Goal: Communication & Community: Answer question/provide support

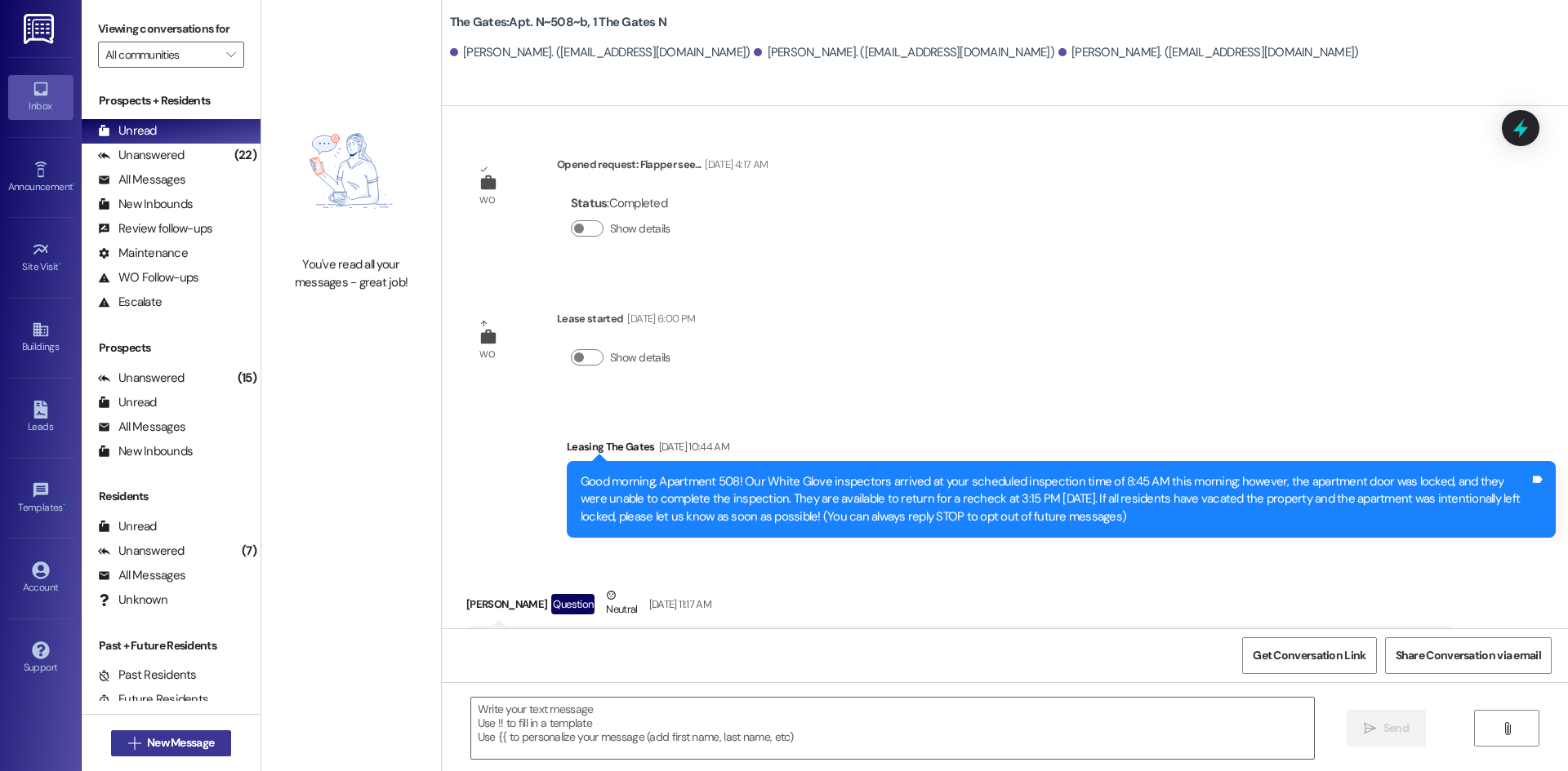
scroll to position [2907, 0]
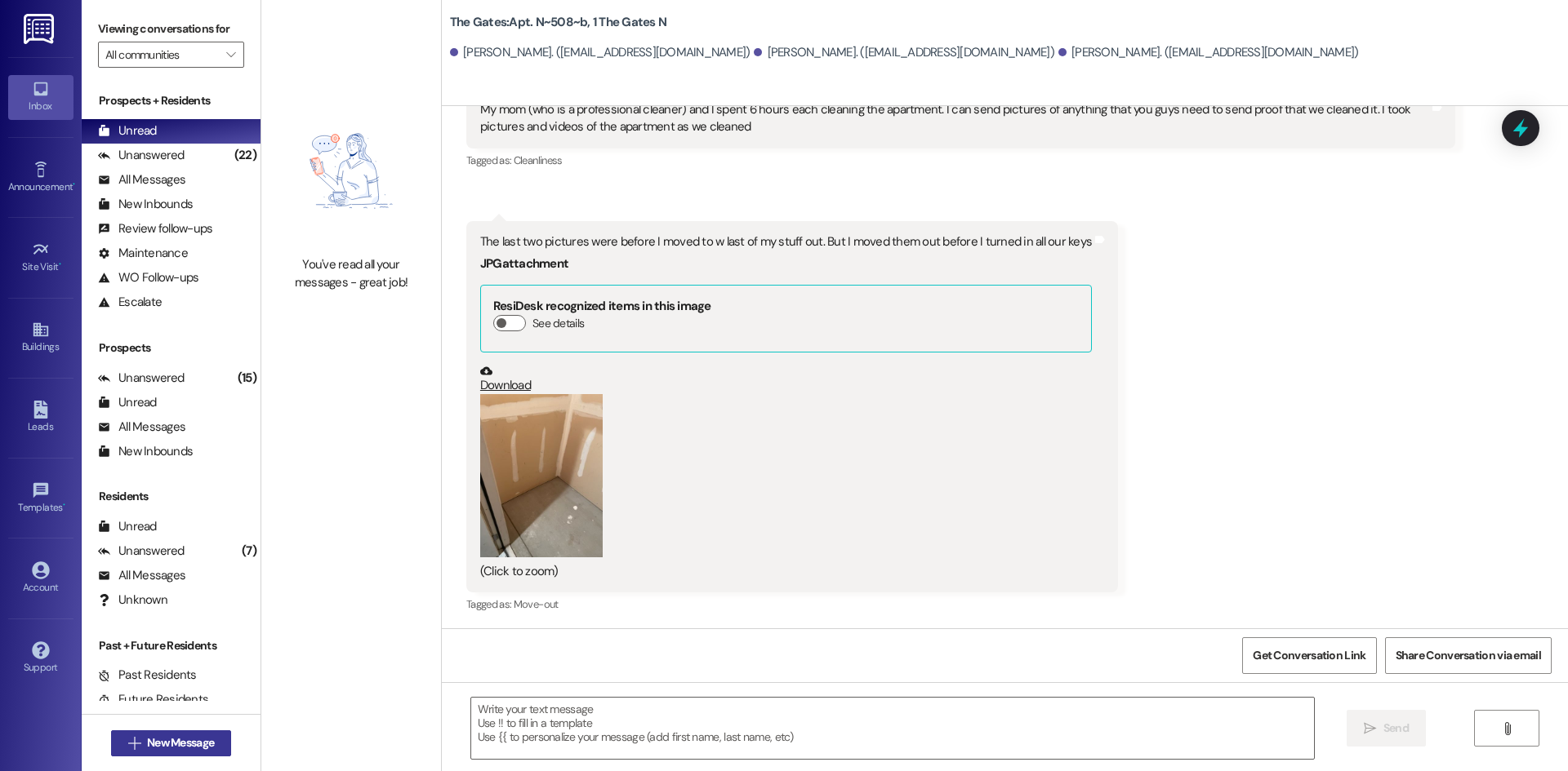
click at [190, 742] on span "New Message" at bounding box center [180, 743] width 67 height 17
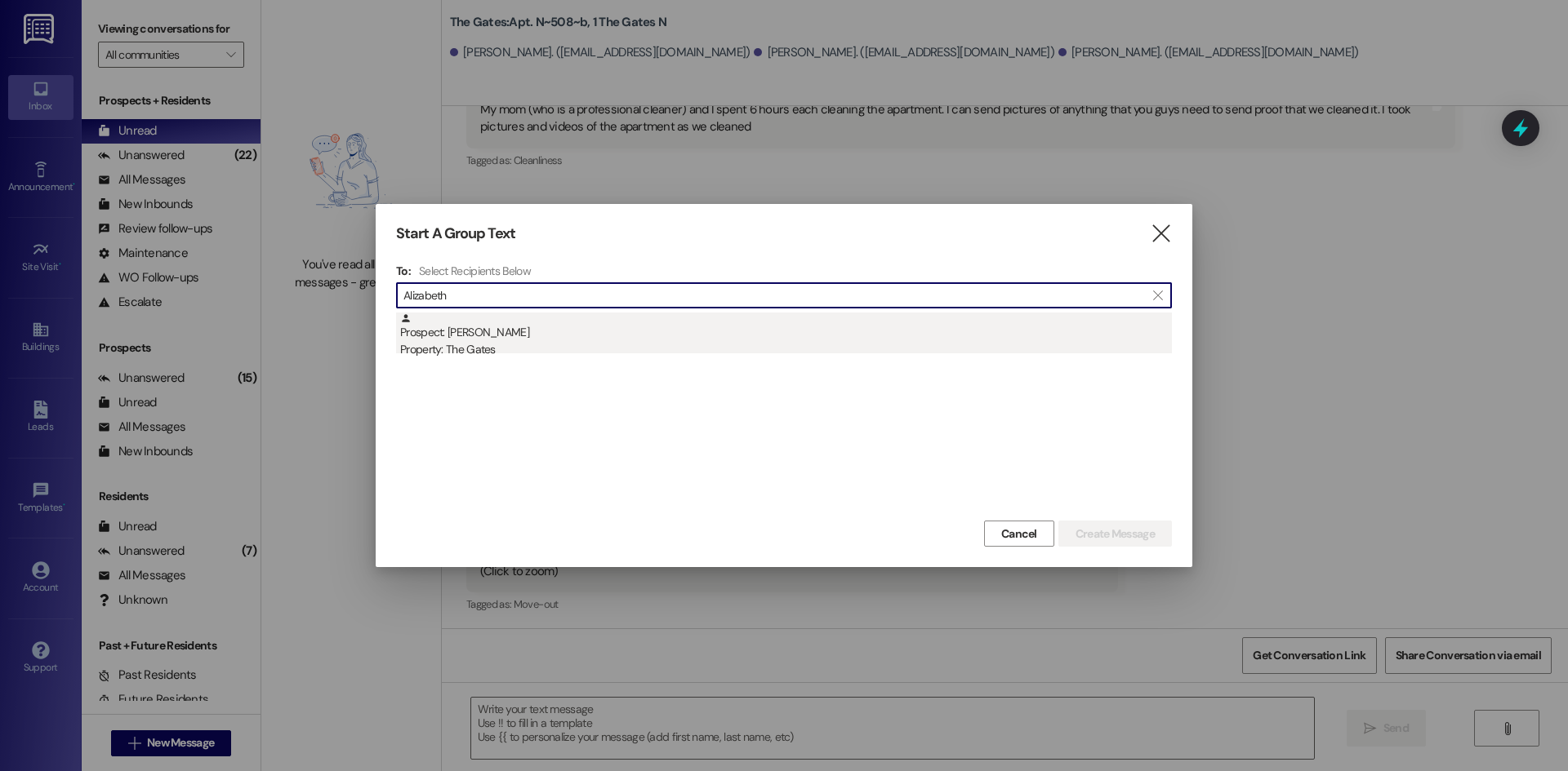
type input "Alizabeth"
click at [508, 350] on div "Property: The Gates" at bounding box center [786, 350] width 771 height 17
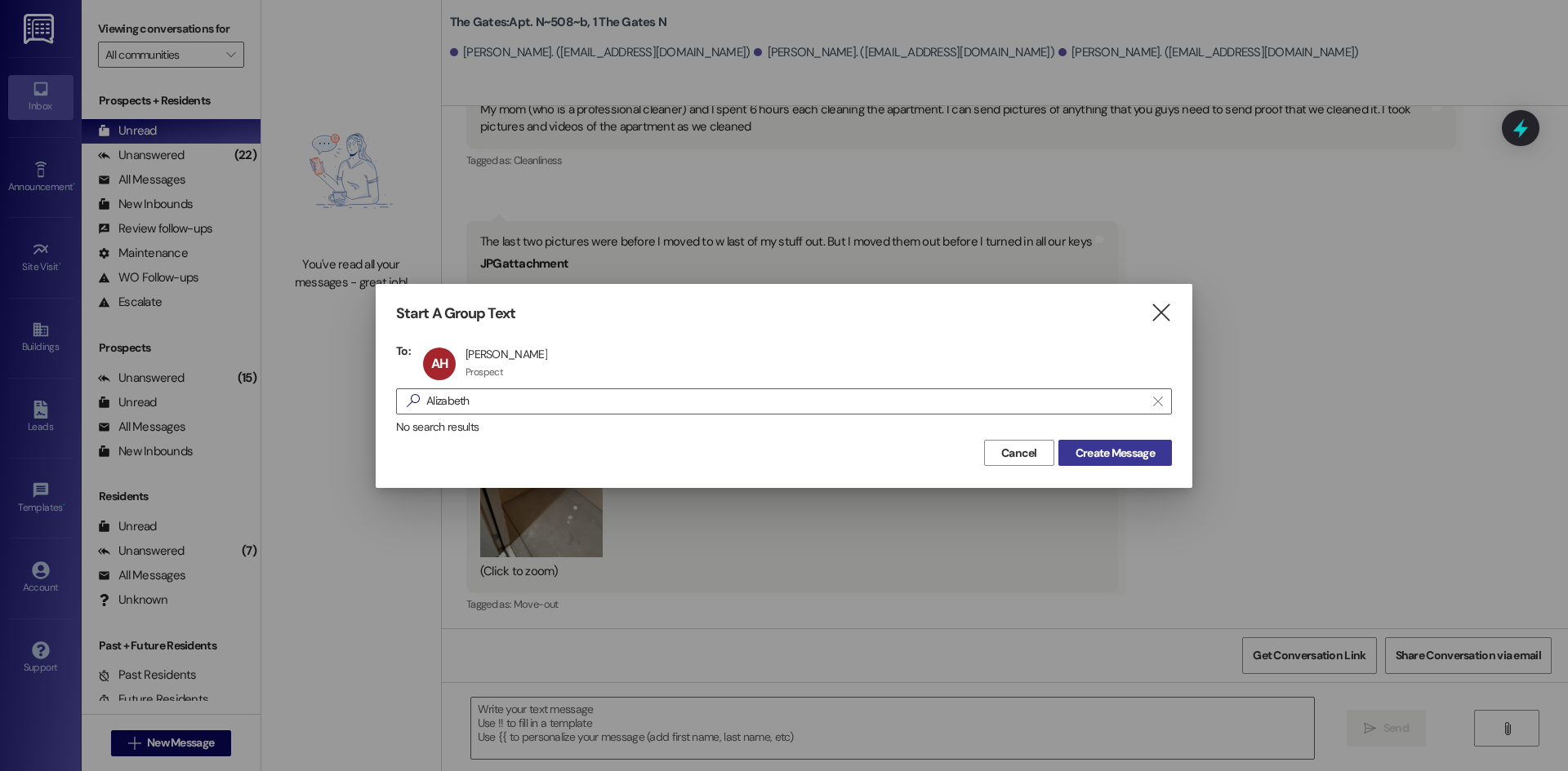
click at [1105, 455] on span "Create Message" at bounding box center [1115, 453] width 79 height 17
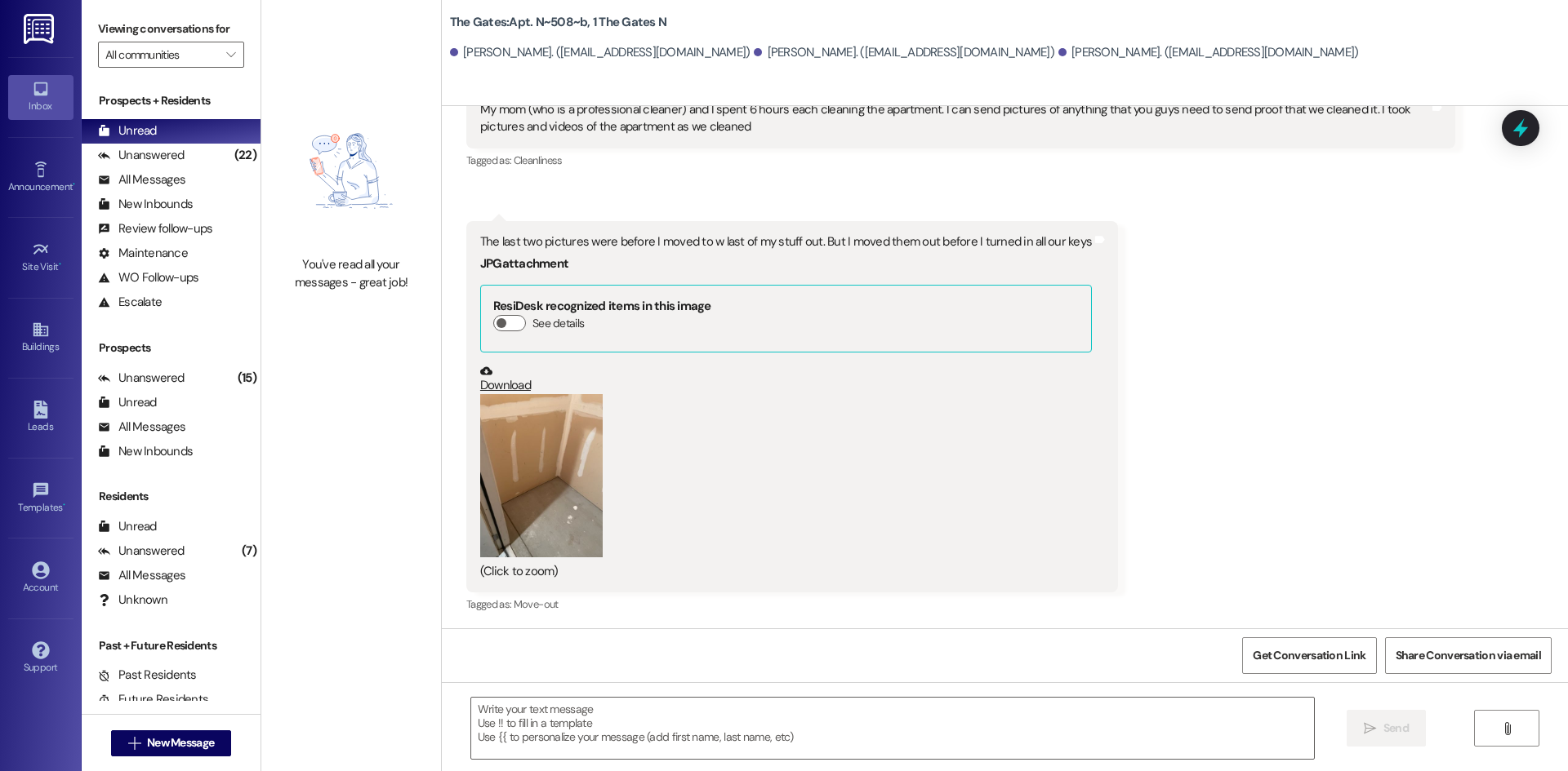
scroll to position [1, 0]
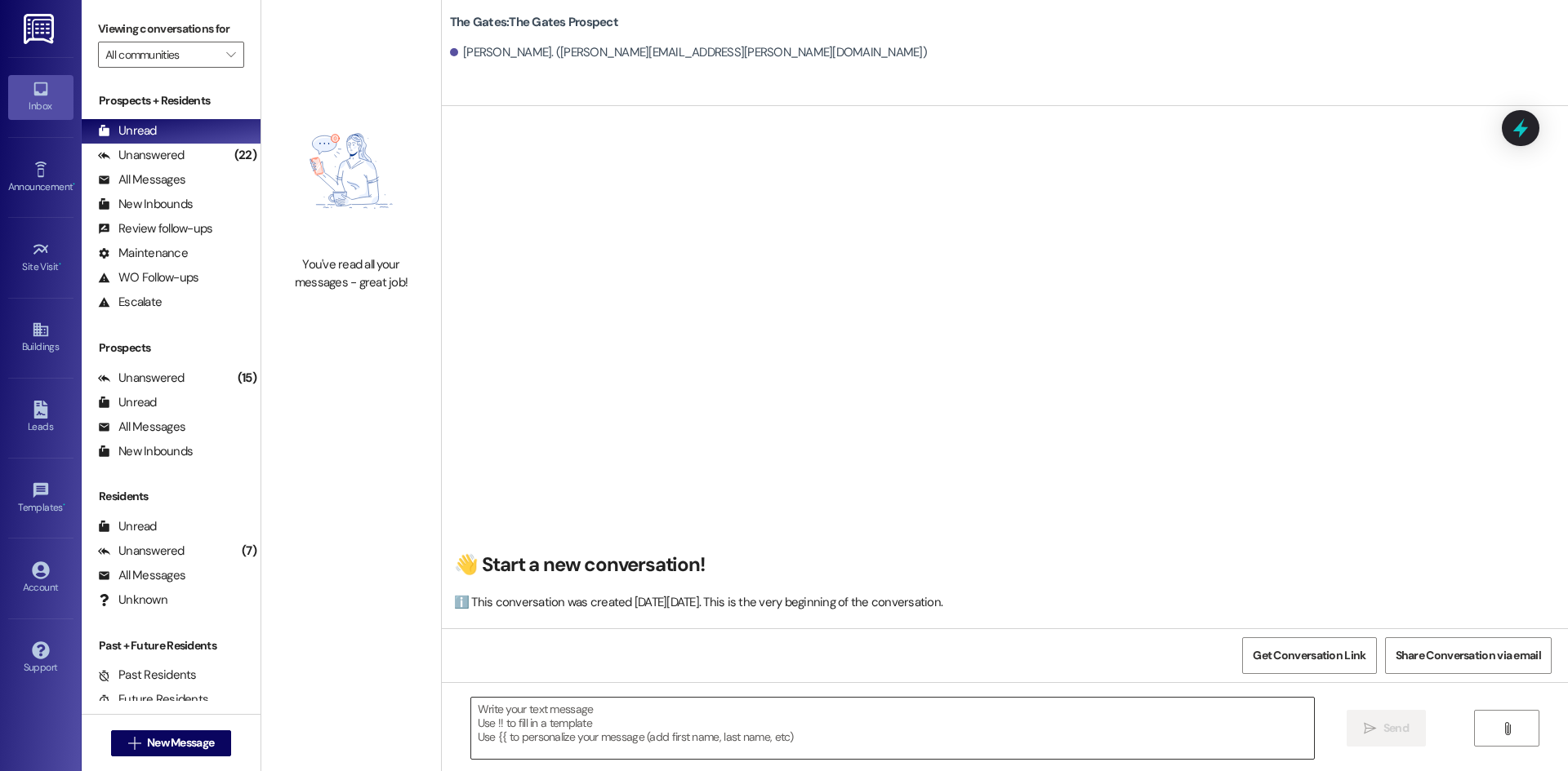
click at [634, 733] on textarea at bounding box center [892, 729] width 842 height 61
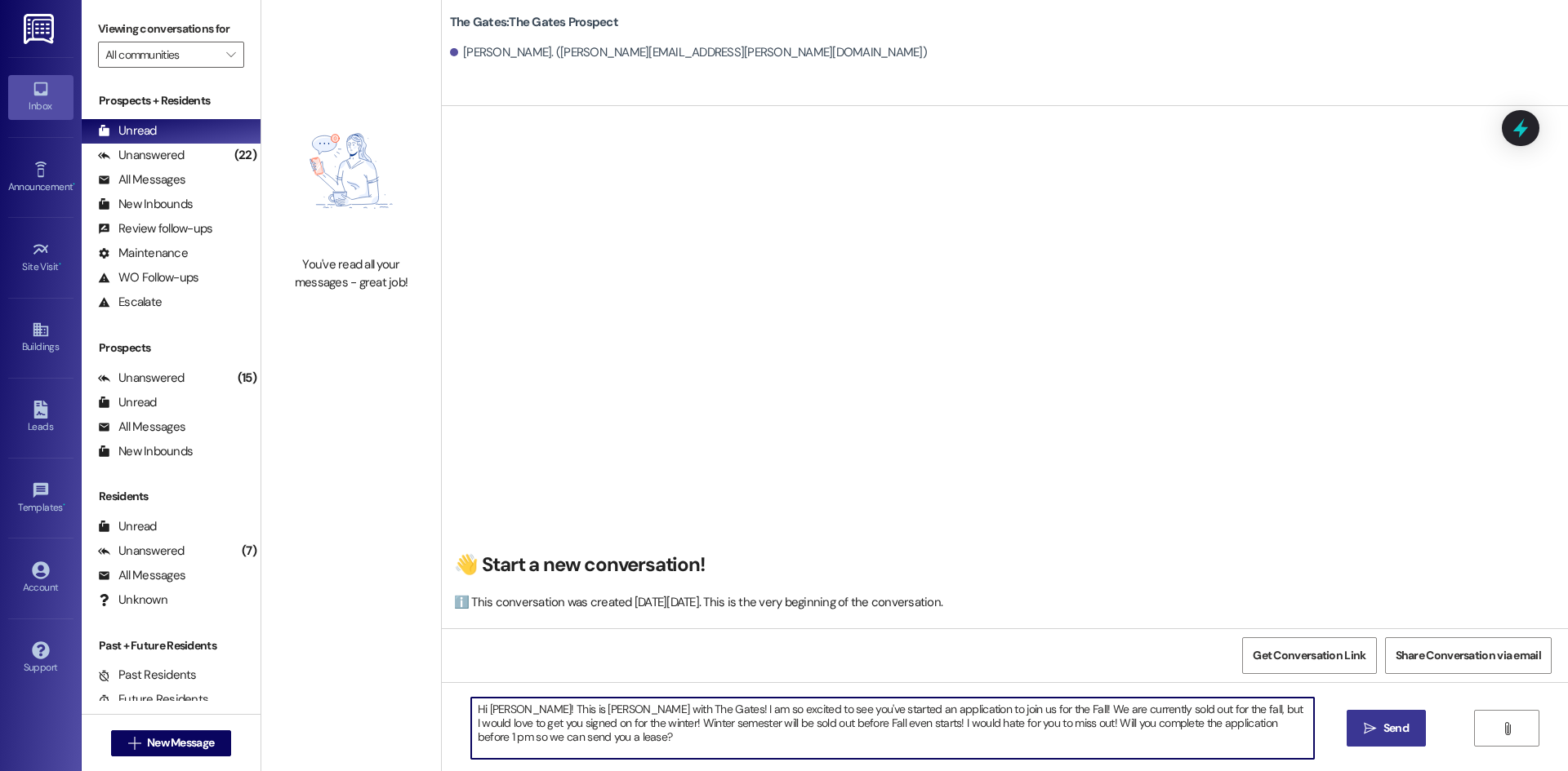
type textarea "Hi [PERSON_NAME]! This is [PERSON_NAME] with The Gates! I am so excited to see …"
click at [1399, 718] on button " Send" at bounding box center [1386, 728] width 79 height 36
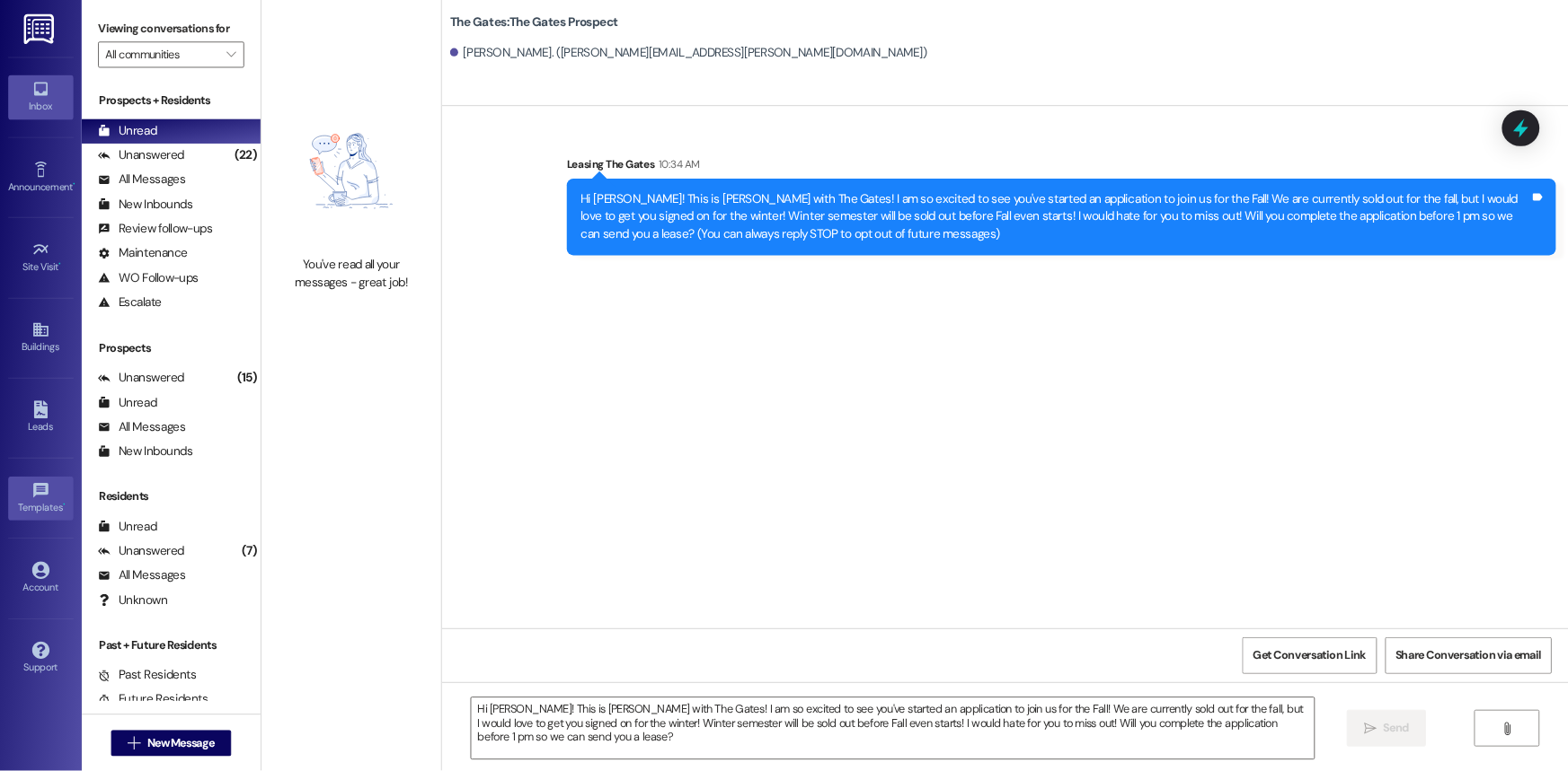
scroll to position [0, 0]
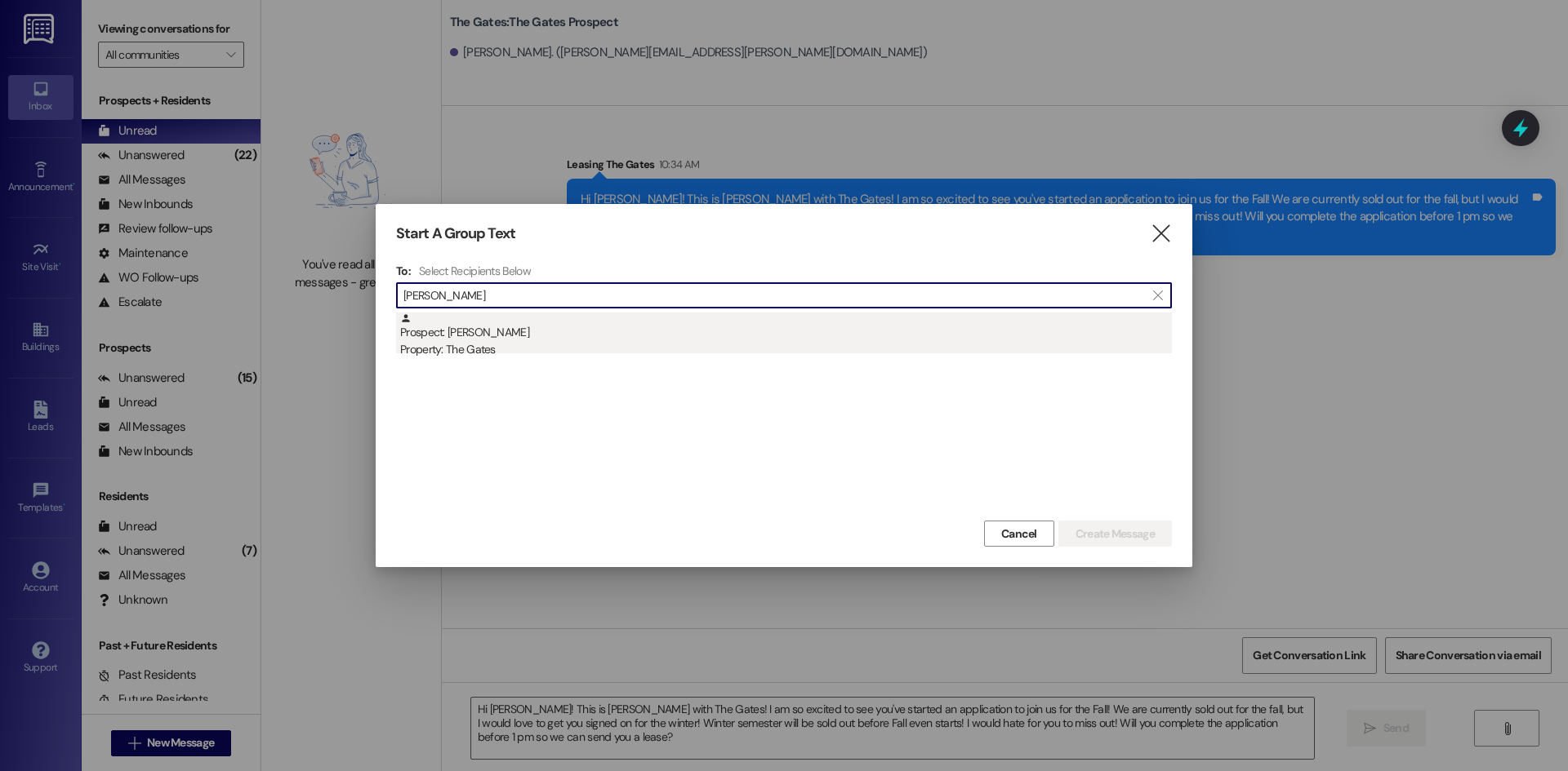
type input "[PERSON_NAME]"
click at [485, 355] on div "Property: The Gates" at bounding box center [786, 350] width 771 height 17
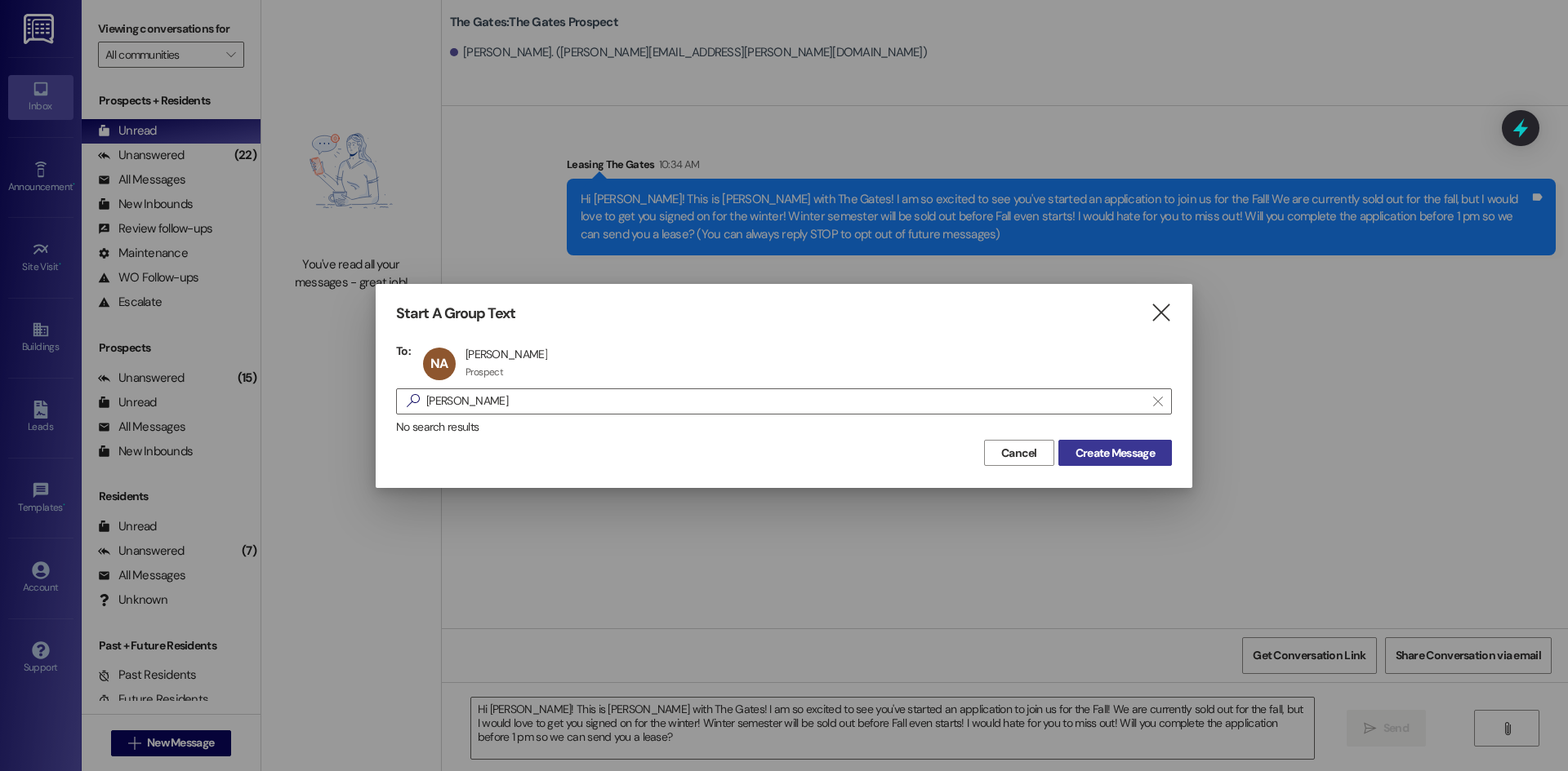
click at [1126, 456] on span "Create Message" at bounding box center [1115, 453] width 79 height 17
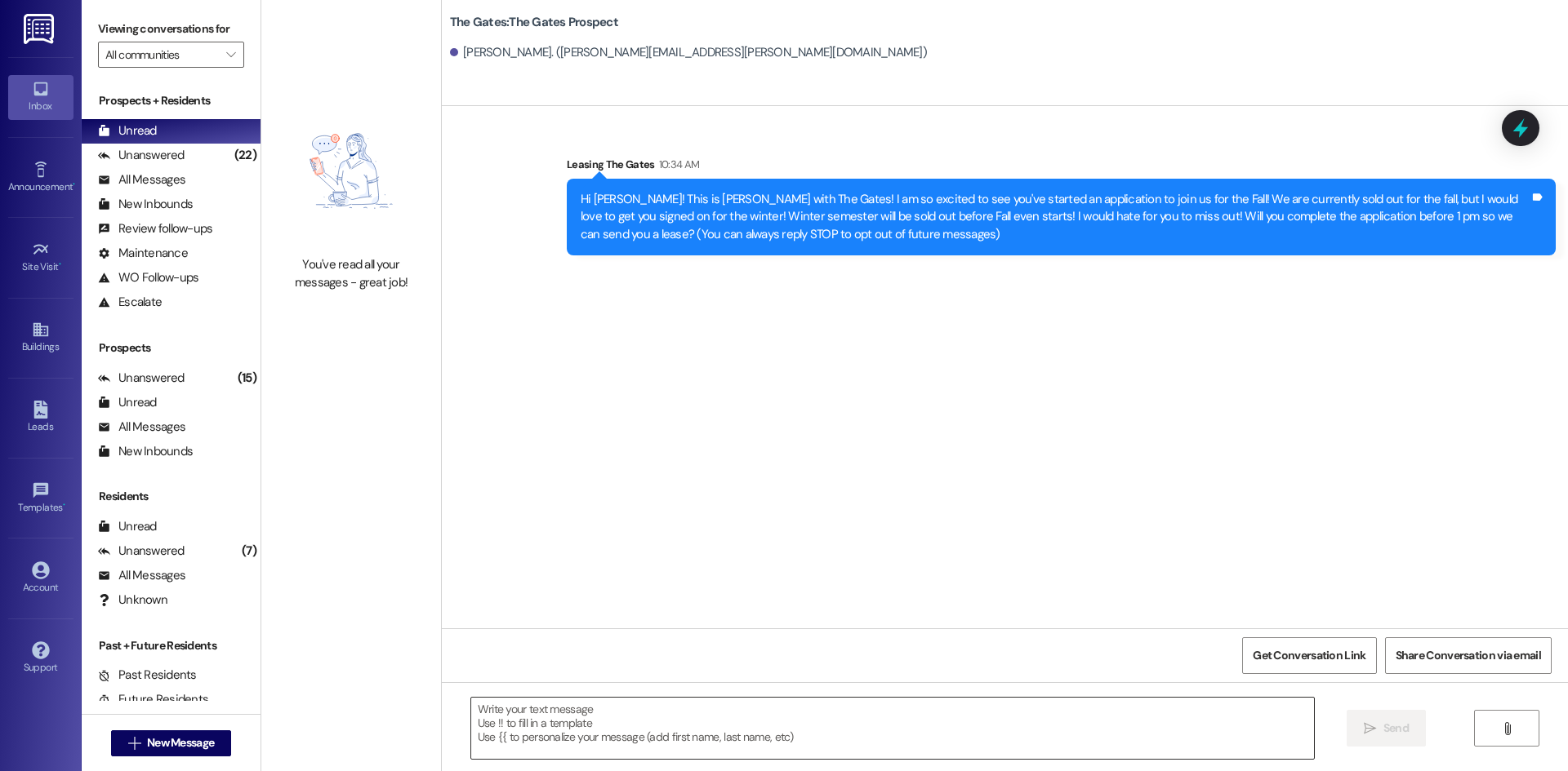
click at [505, 733] on textarea at bounding box center [892, 729] width 842 height 61
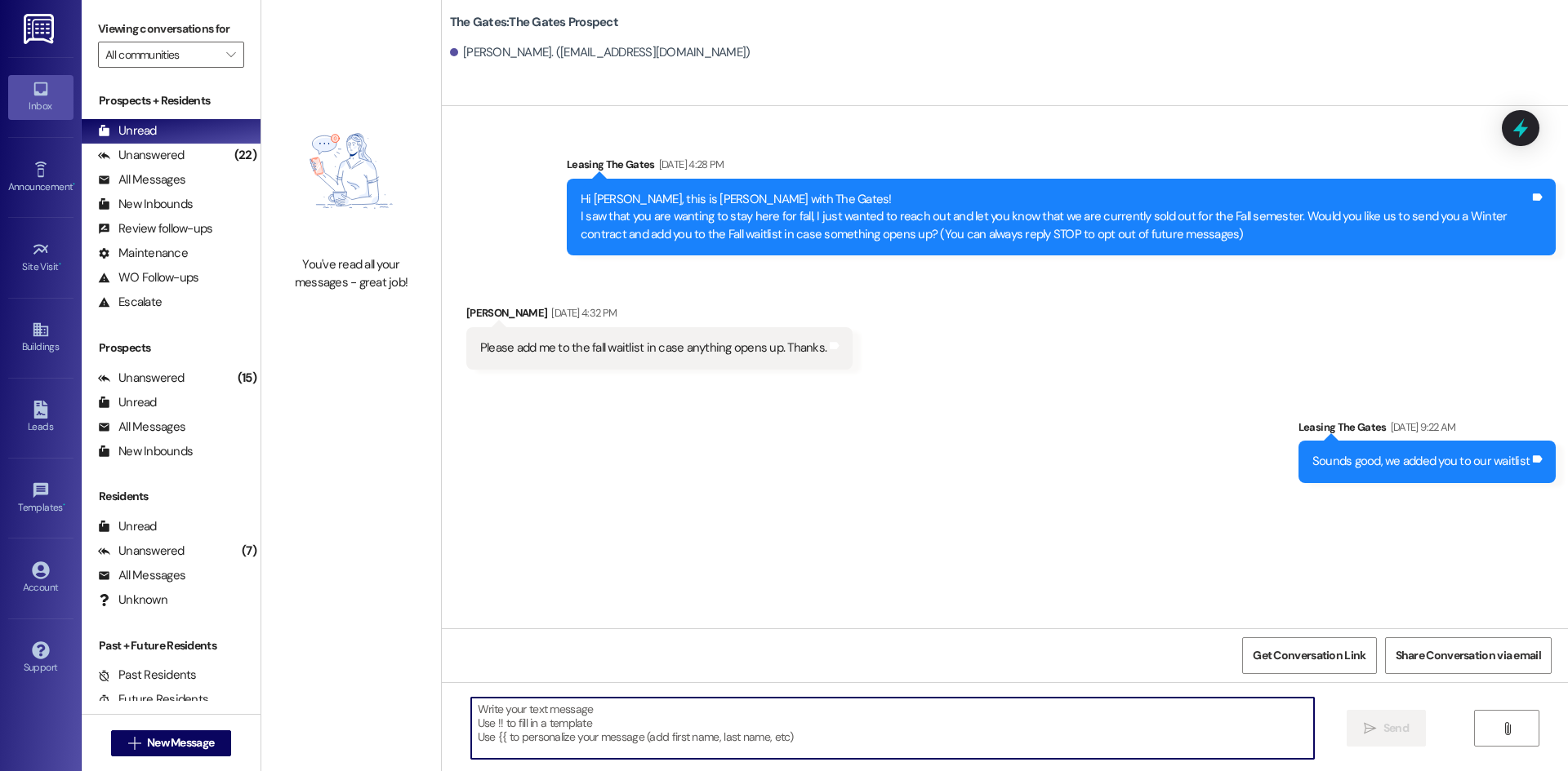
paste textarea "Hi [PERSON_NAME]! This is [PERSON_NAME] with The Gates! I am so excited to see …"
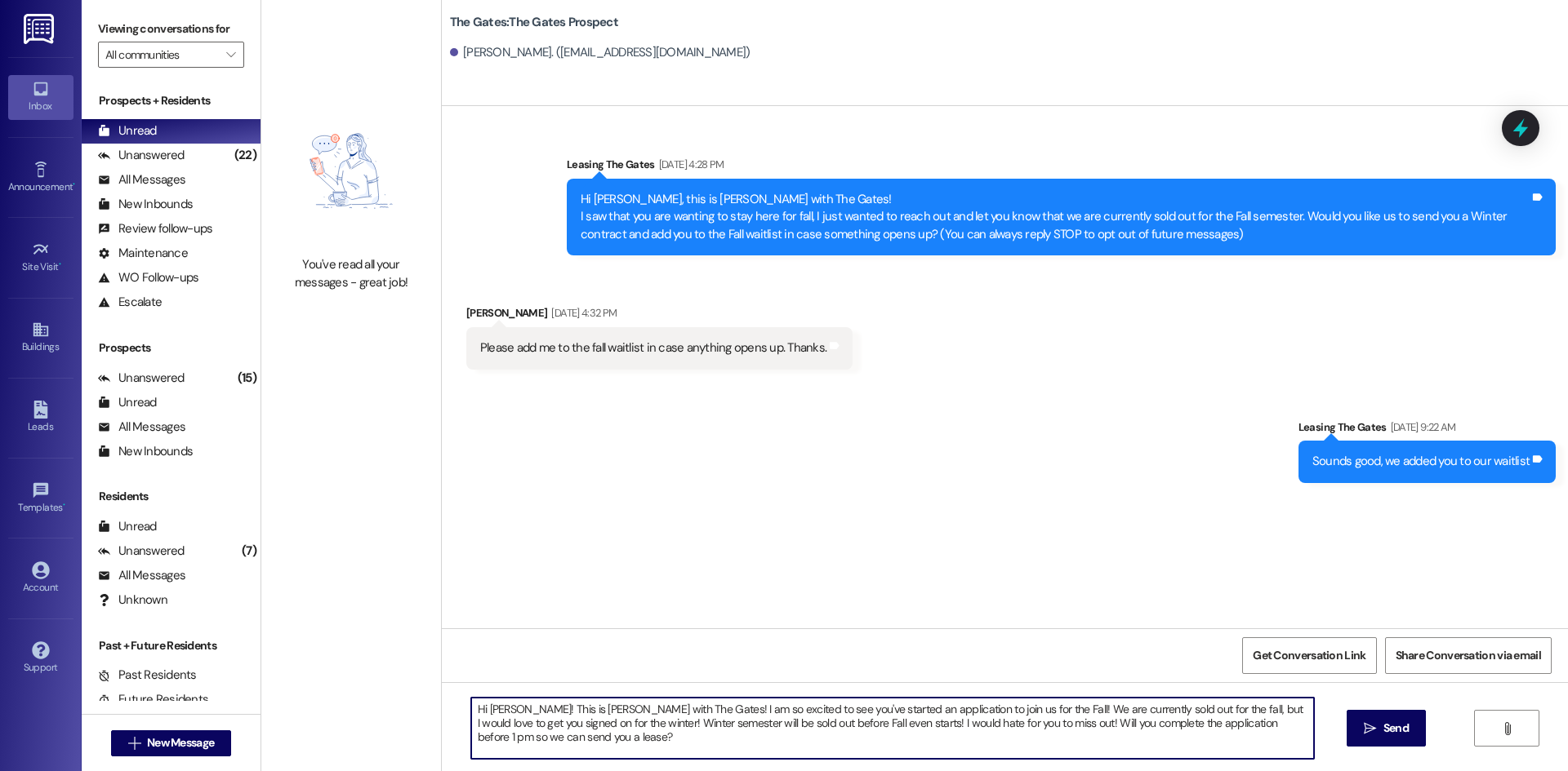
click at [519, 707] on textarea "Hi [PERSON_NAME]! This is [PERSON_NAME] with The Gates! I am so excited to see …" at bounding box center [892, 729] width 842 height 61
drag, startPoint x: 1059, startPoint y: 724, endPoint x: 1135, endPoint y: 764, distance: 85.9
click at [1135, 764] on div "Hi [PERSON_NAME]! This is [PERSON_NAME] with The Gates! I am so excited to see …" at bounding box center [1004, 743] width 1126 height 122
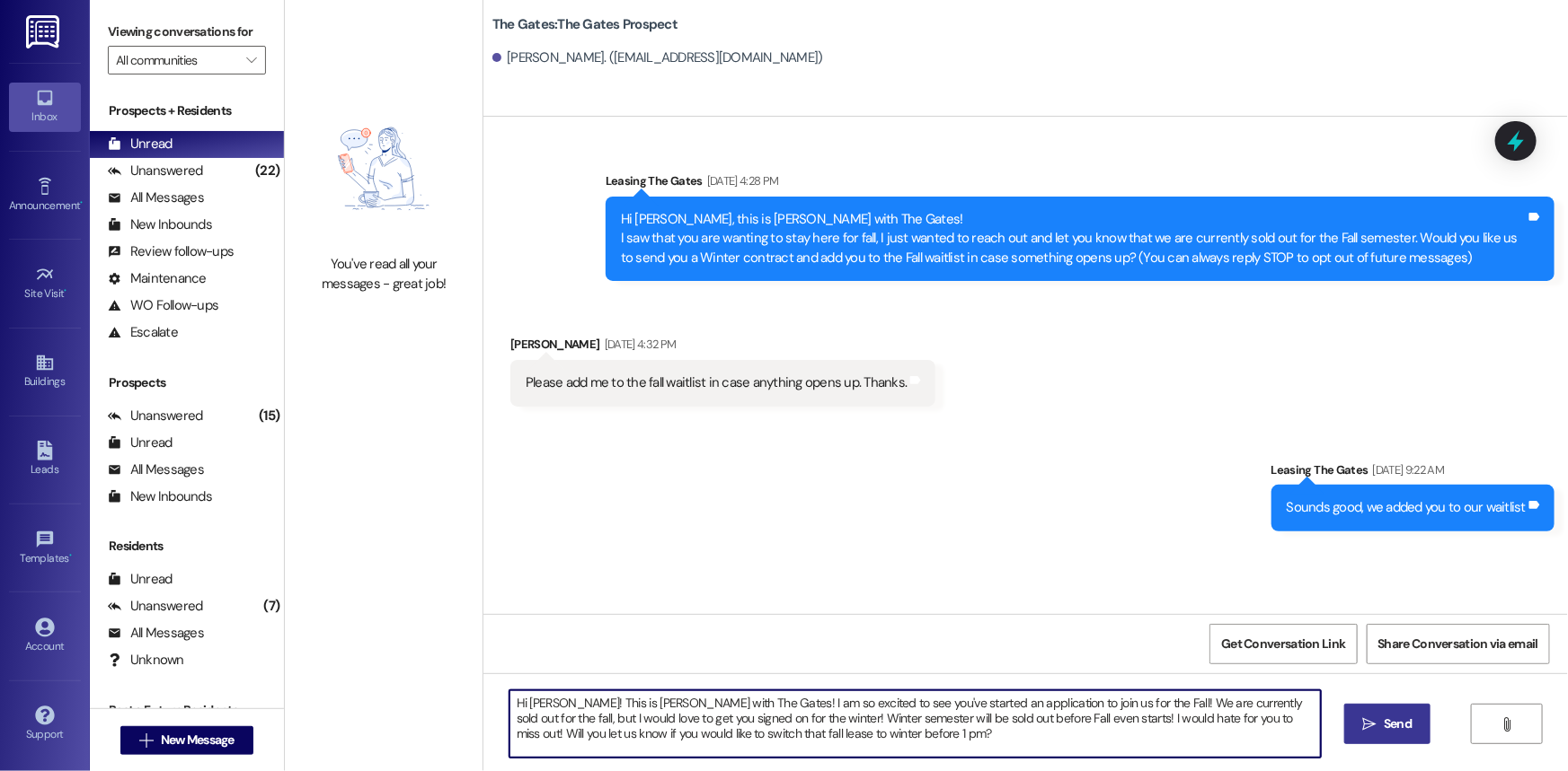
type textarea "Hi [PERSON_NAME]! This is [PERSON_NAME] with The Gates! I am so excited to see …"
click at [1395, 738] on button " Send" at bounding box center [1387, 723] width 87 height 40
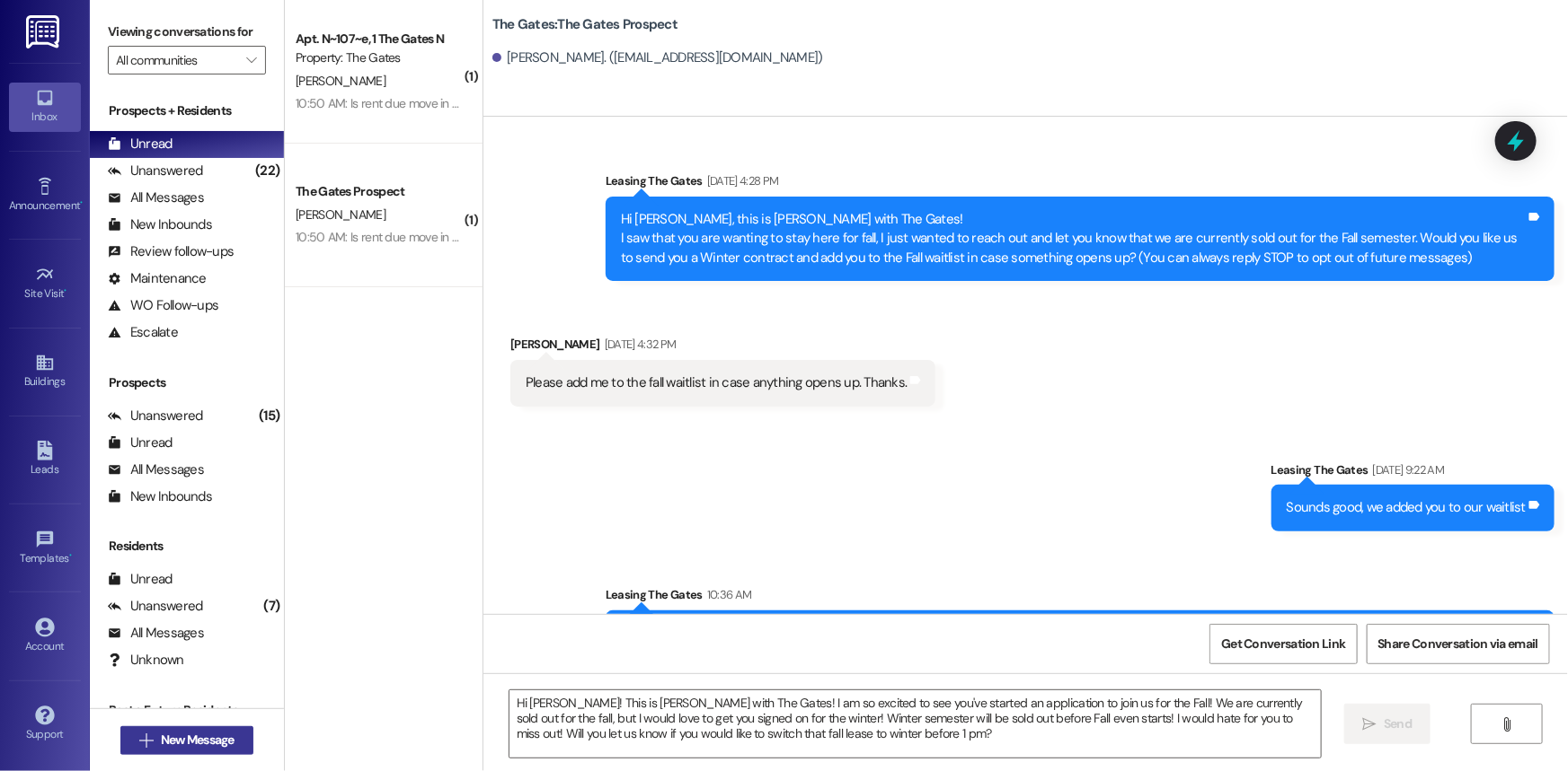
click at [188, 732] on span "New Message" at bounding box center [197, 740] width 74 height 19
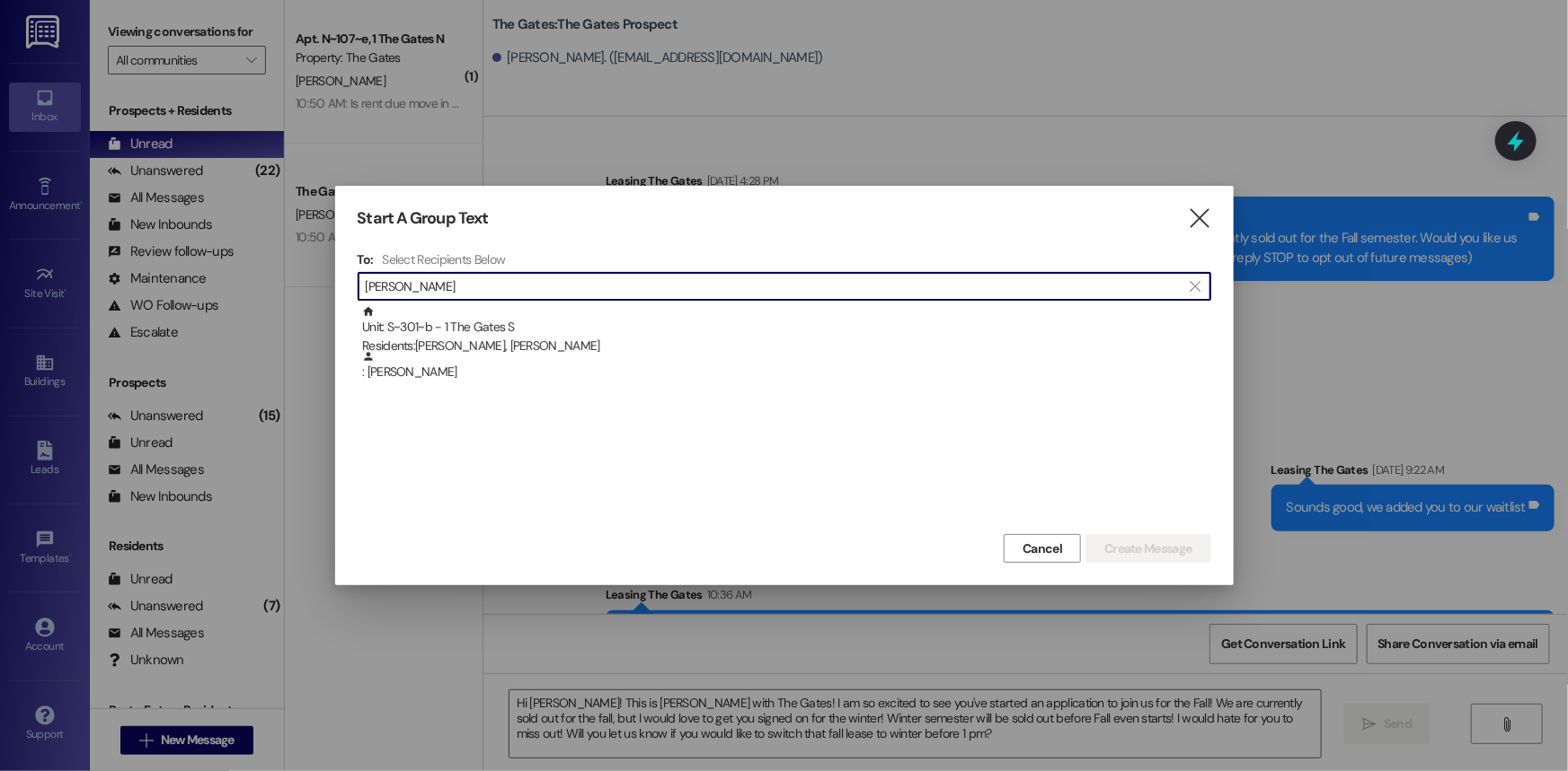
type input "[PERSON_NAME]"
click at [486, 391] on div ": [PERSON_NAME]" at bounding box center [784, 373] width 853 height 45
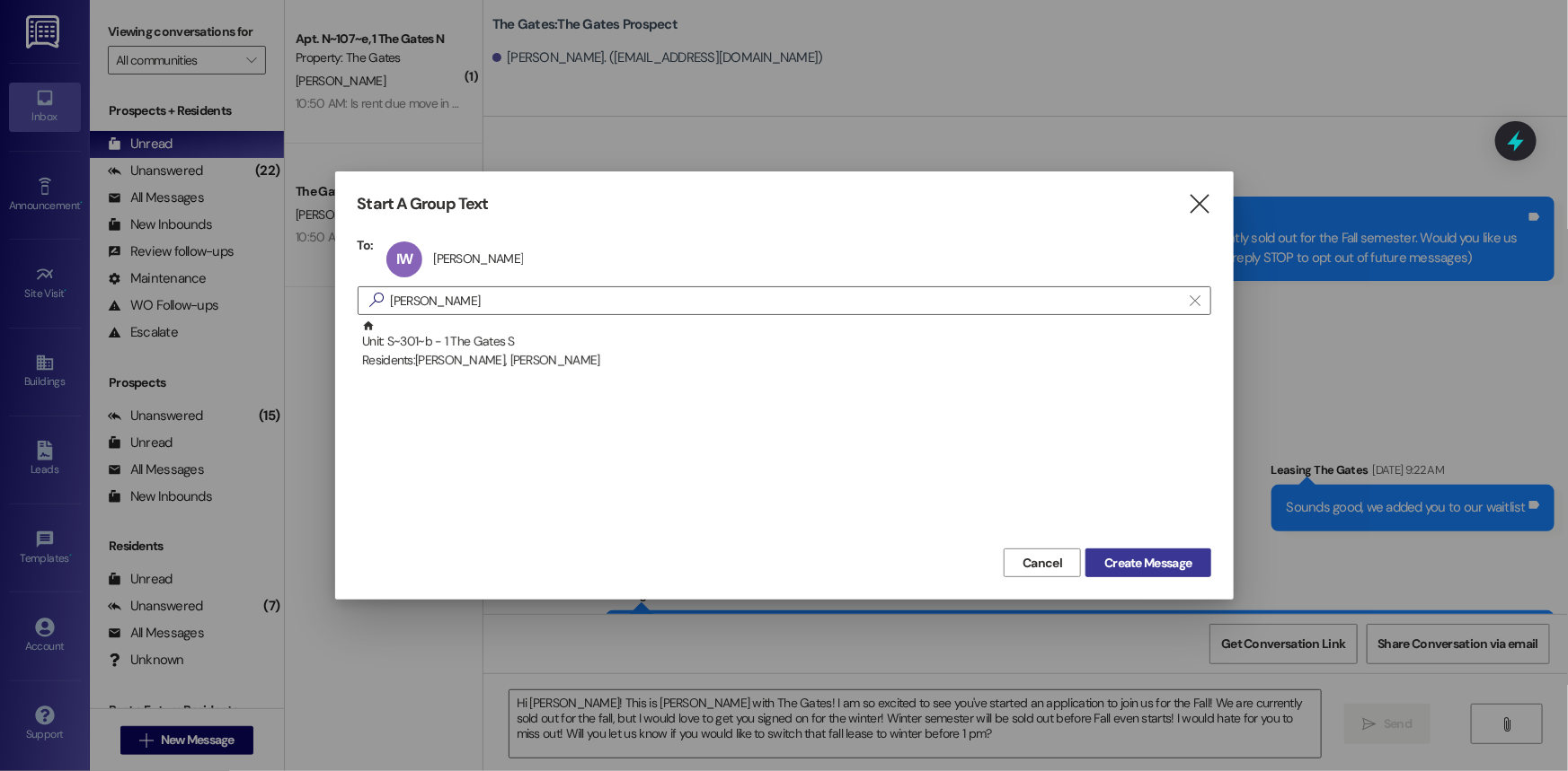
click at [1173, 552] on button "Create Message" at bounding box center [1148, 563] width 125 height 29
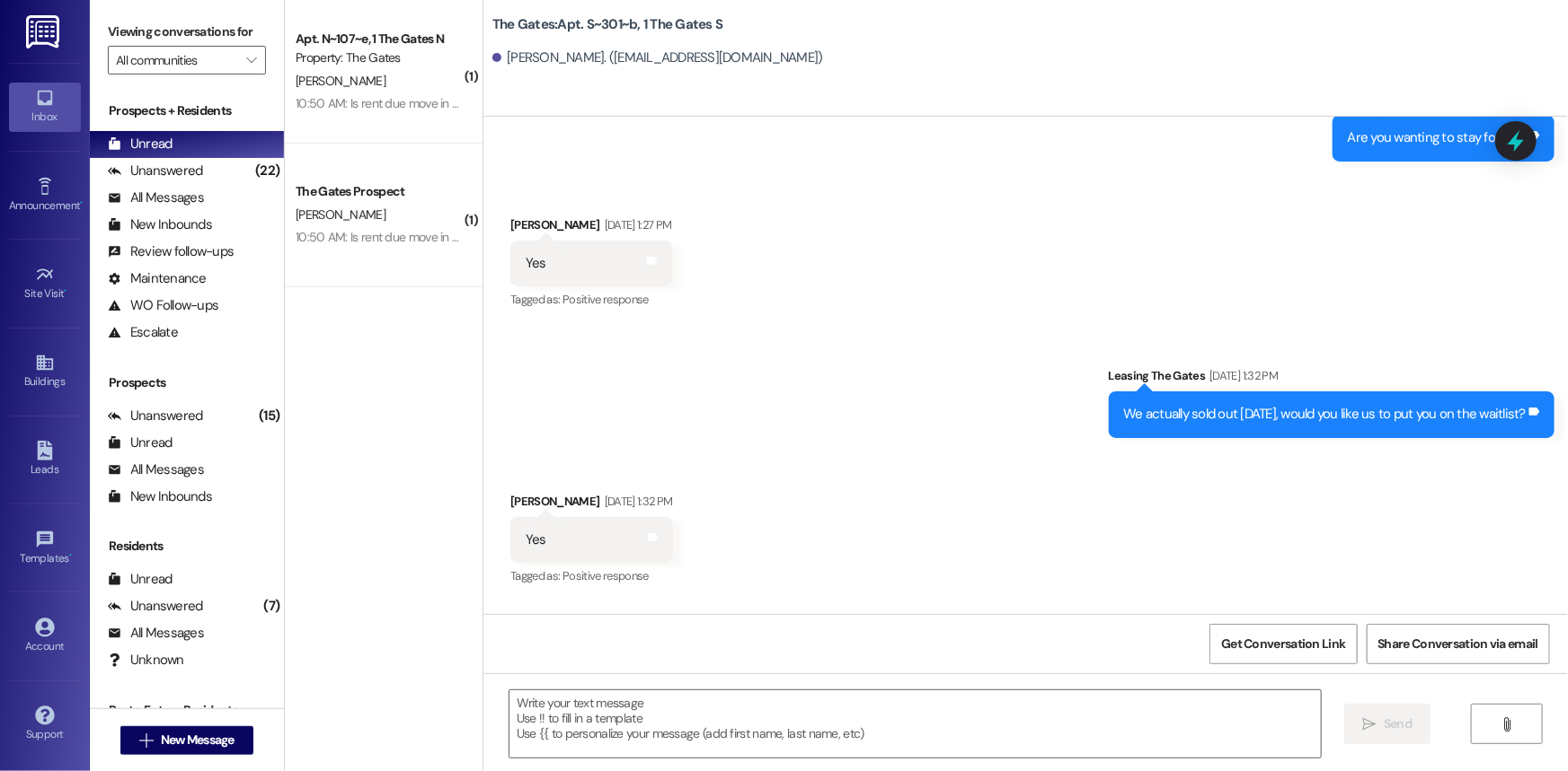
scroll to position [33848, 0]
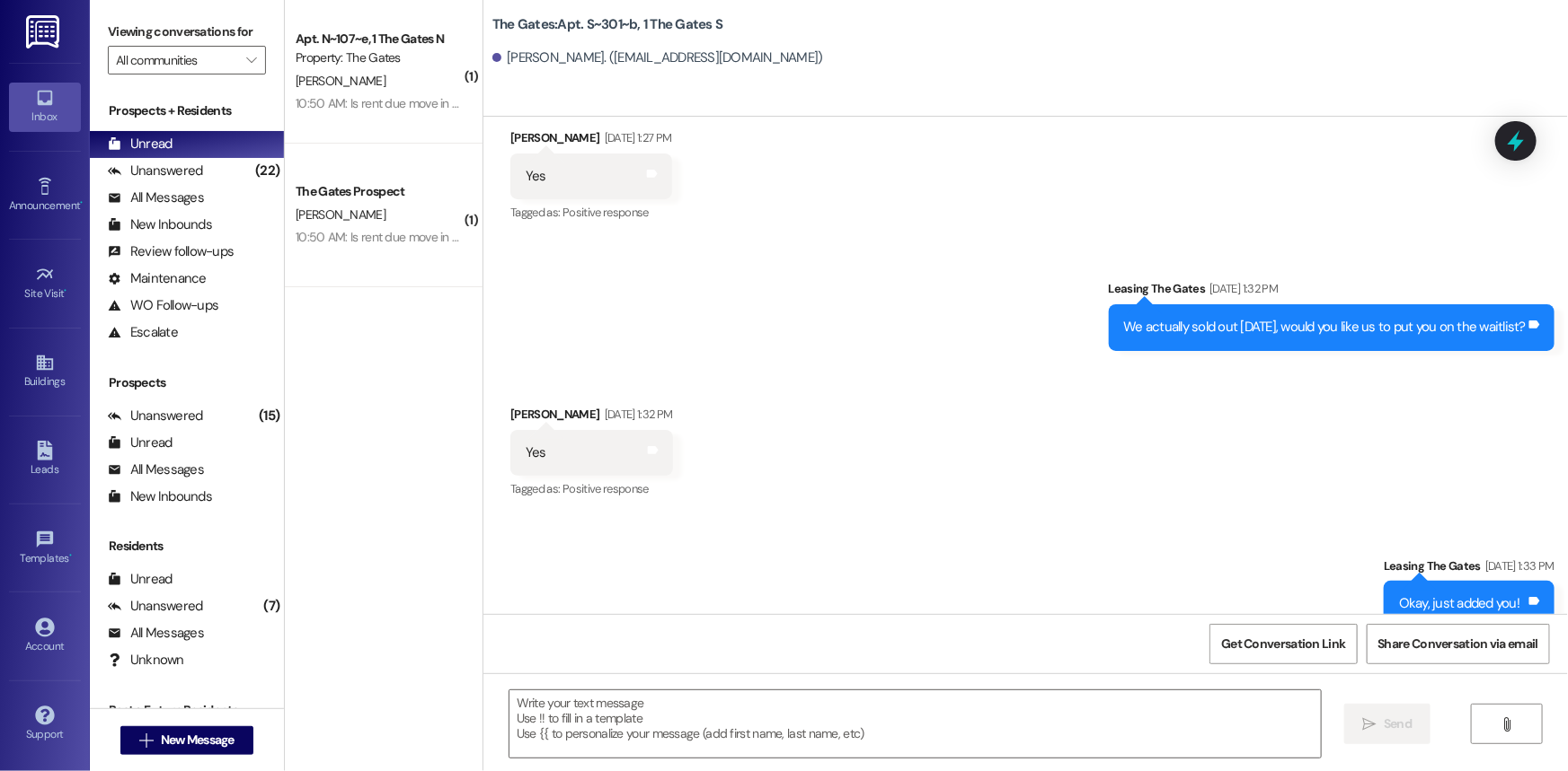
drag, startPoint x: 564, startPoint y: 732, endPoint x: 487, endPoint y: 732, distance: 77.0
click at [564, 732] on textarea at bounding box center [915, 724] width 812 height 67
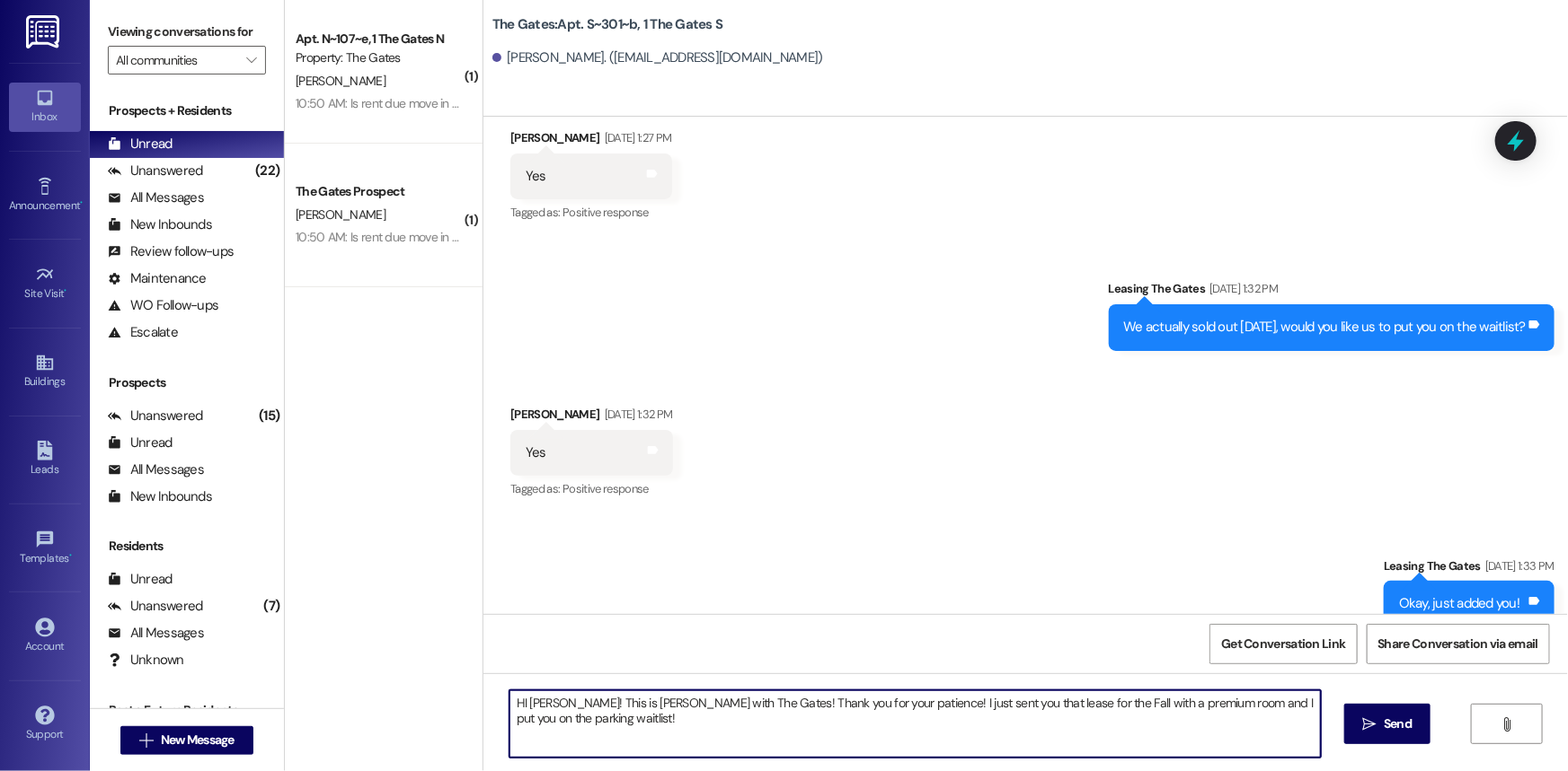
click at [613, 723] on textarea "HI [PERSON_NAME]! This is [PERSON_NAME] with The Gates! Thank you for your pati…" at bounding box center [915, 724] width 812 height 67
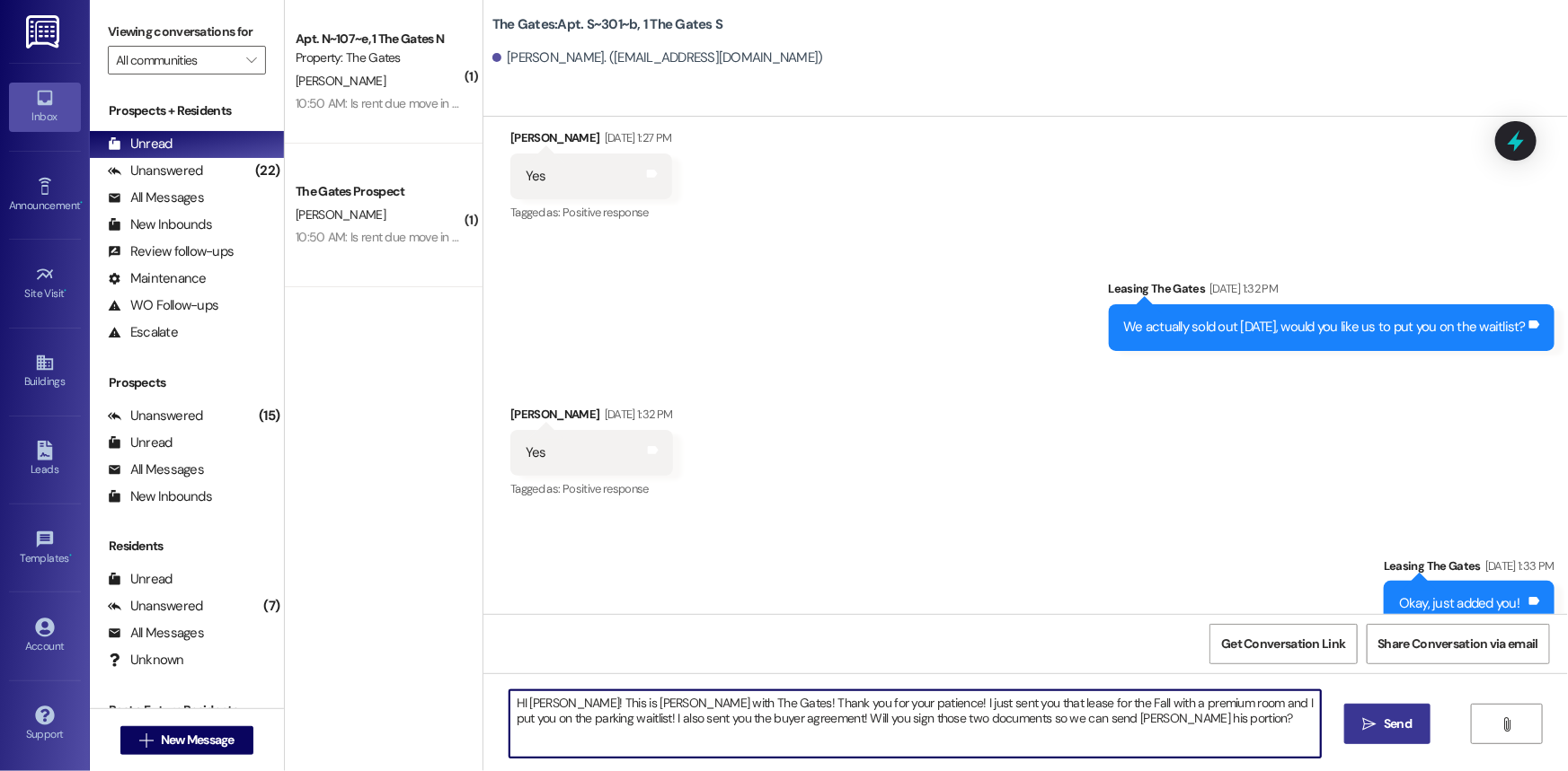
type textarea "HI [PERSON_NAME]! This is [PERSON_NAME] with The Gates! Thank you for your pati…"
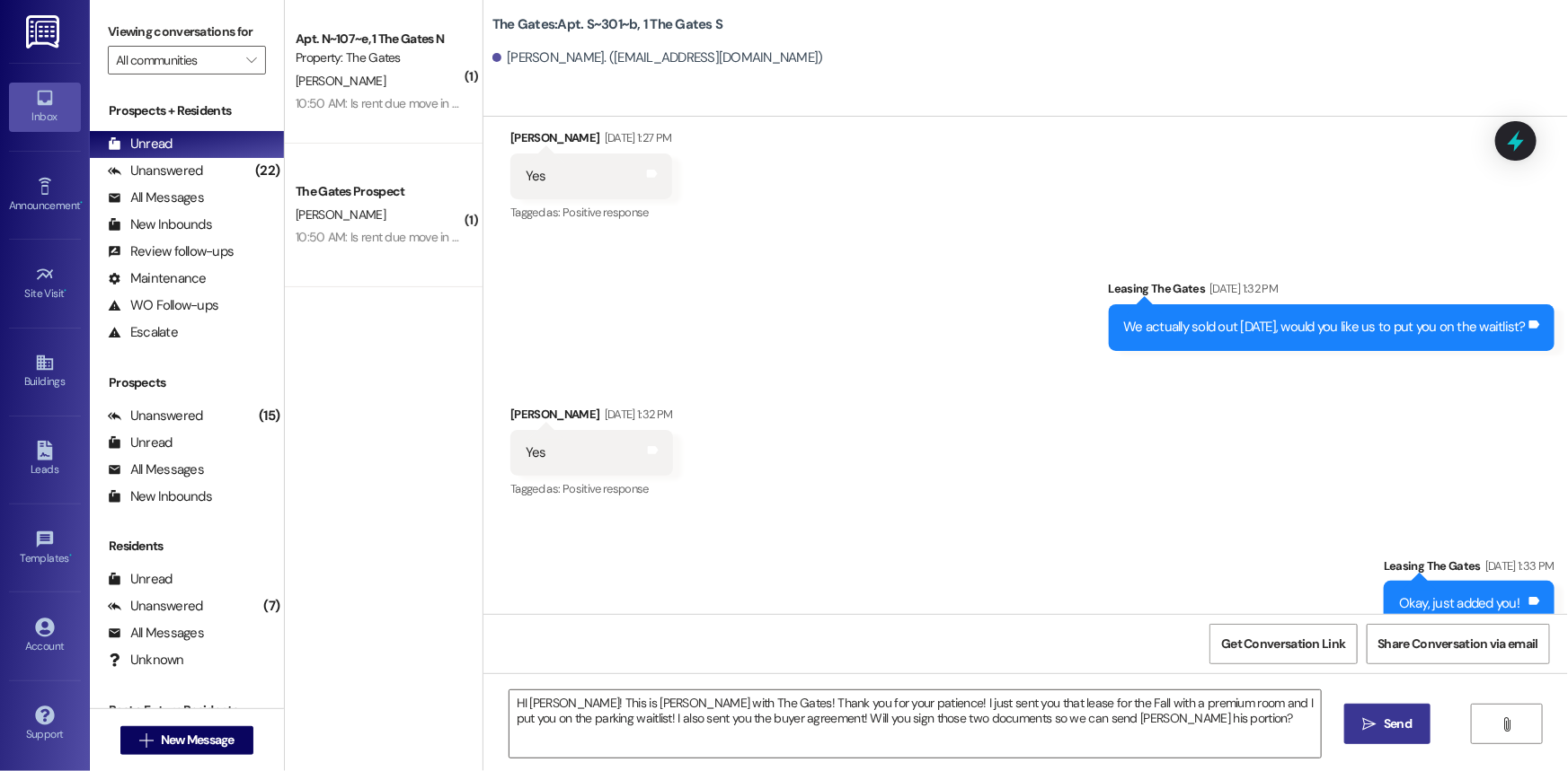
click at [1377, 723] on span " Send" at bounding box center [1387, 724] width 57 height 19
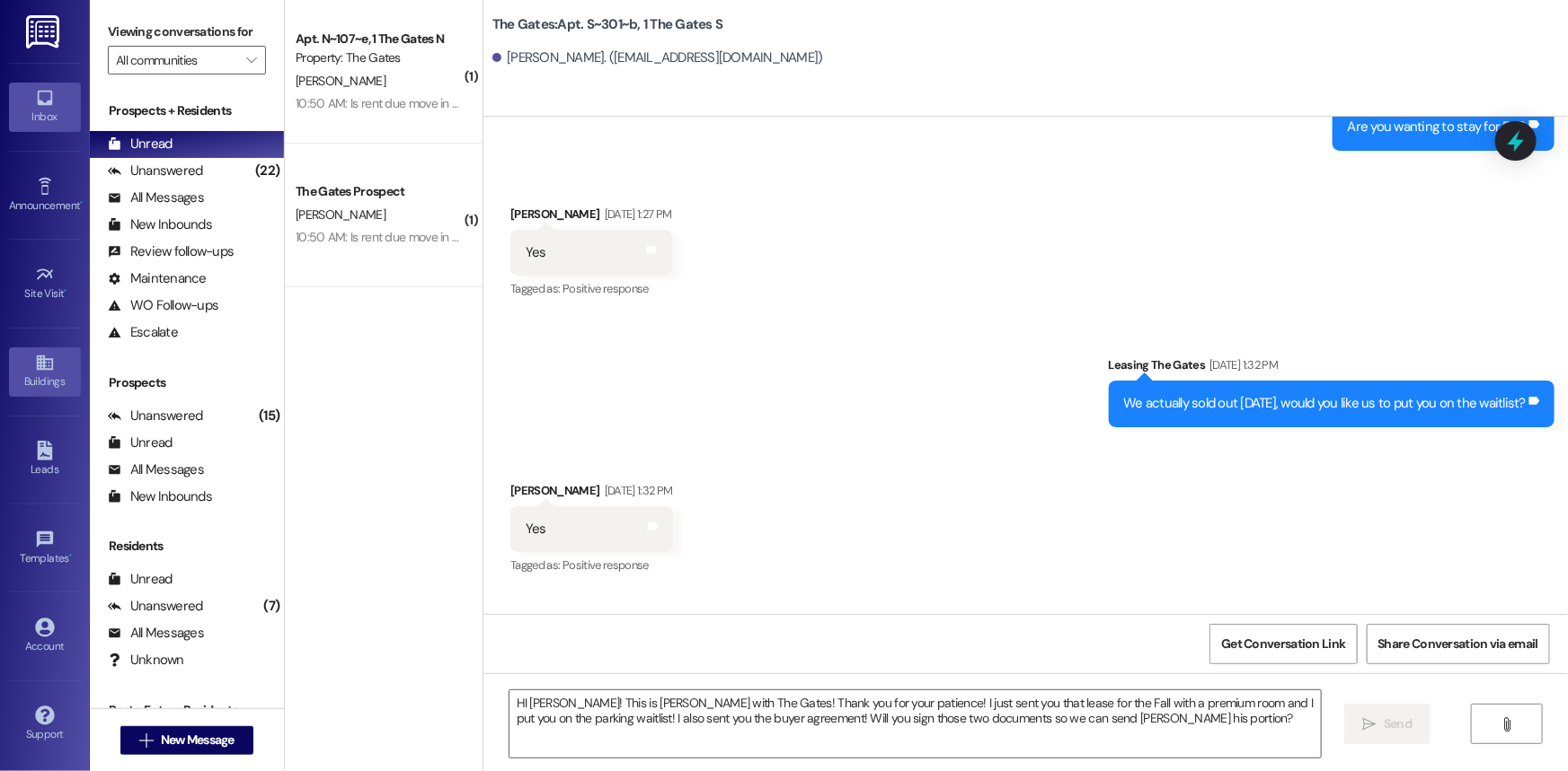
scroll to position [33724, 0]
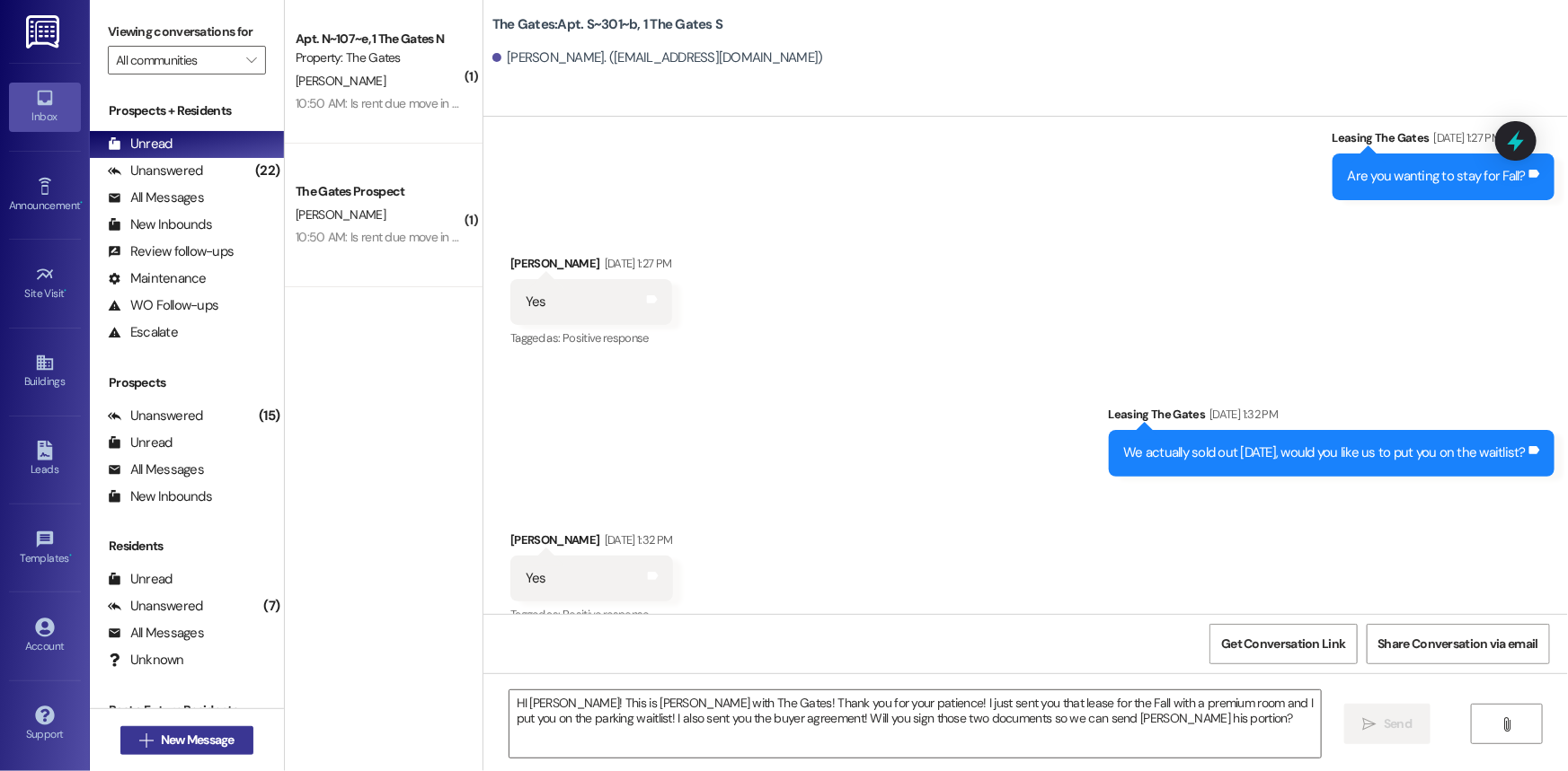
click at [226, 739] on span "New Message" at bounding box center [197, 740] width 74 height 19
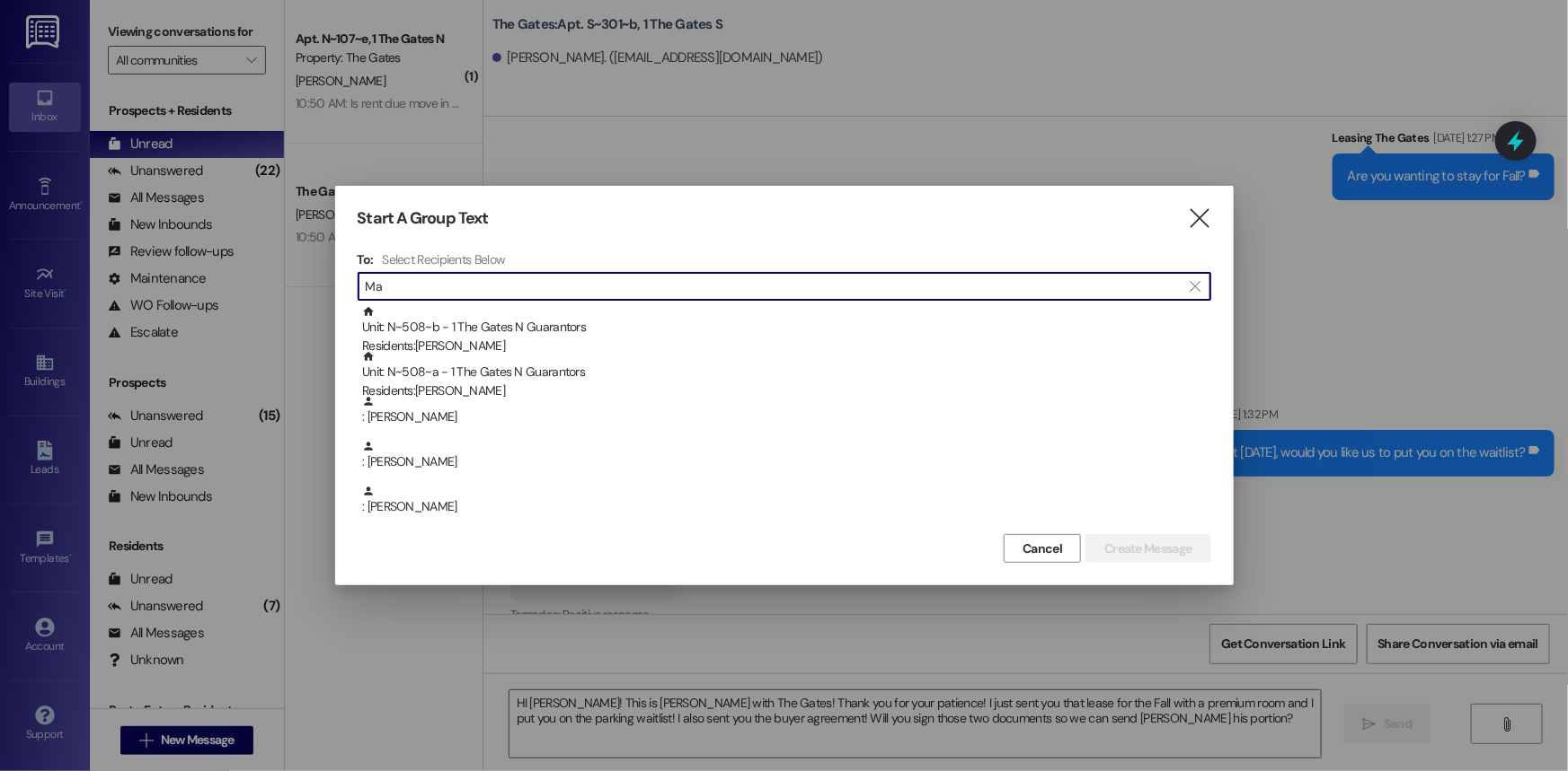
type input "M"
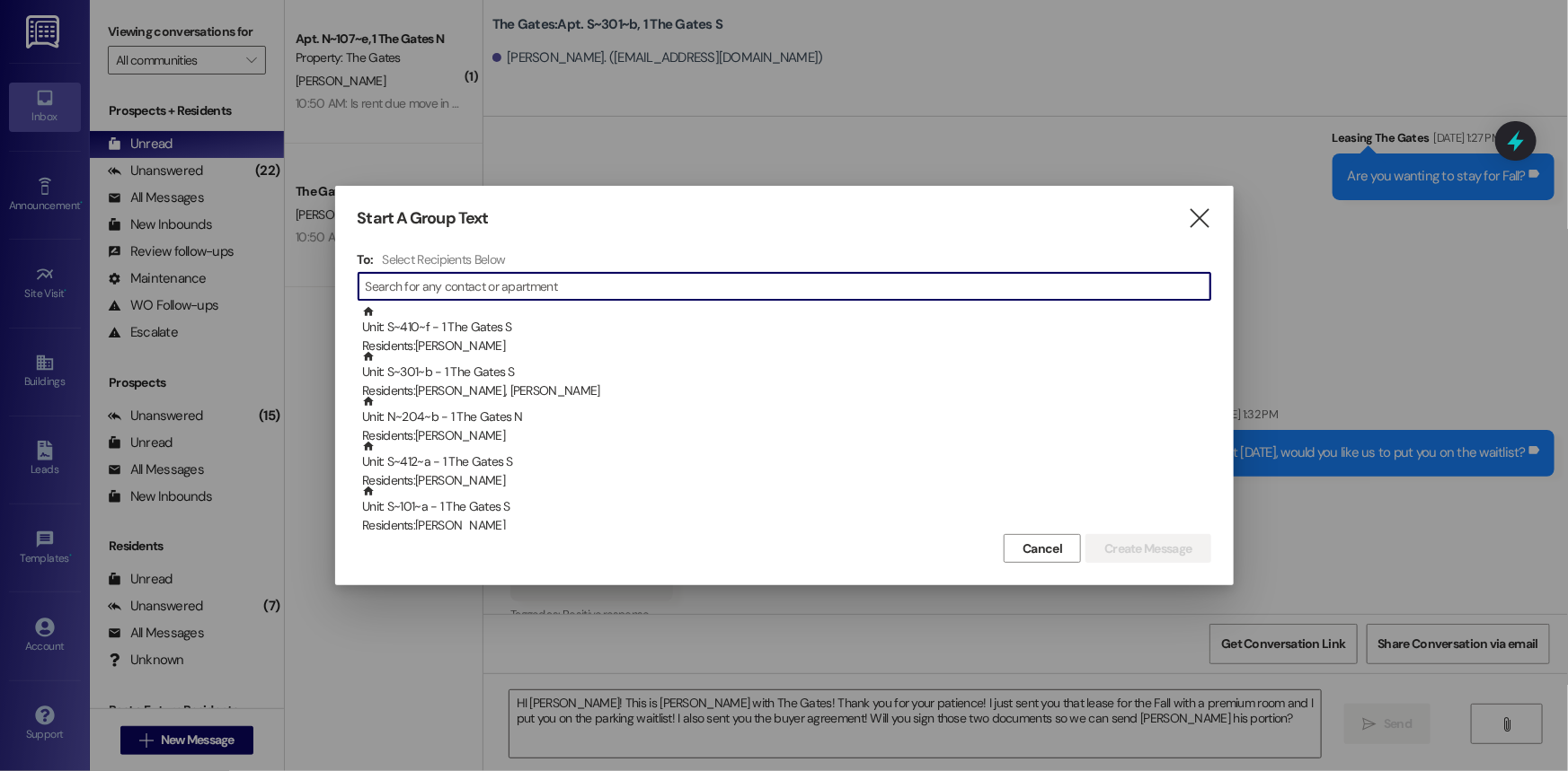
type input "<"
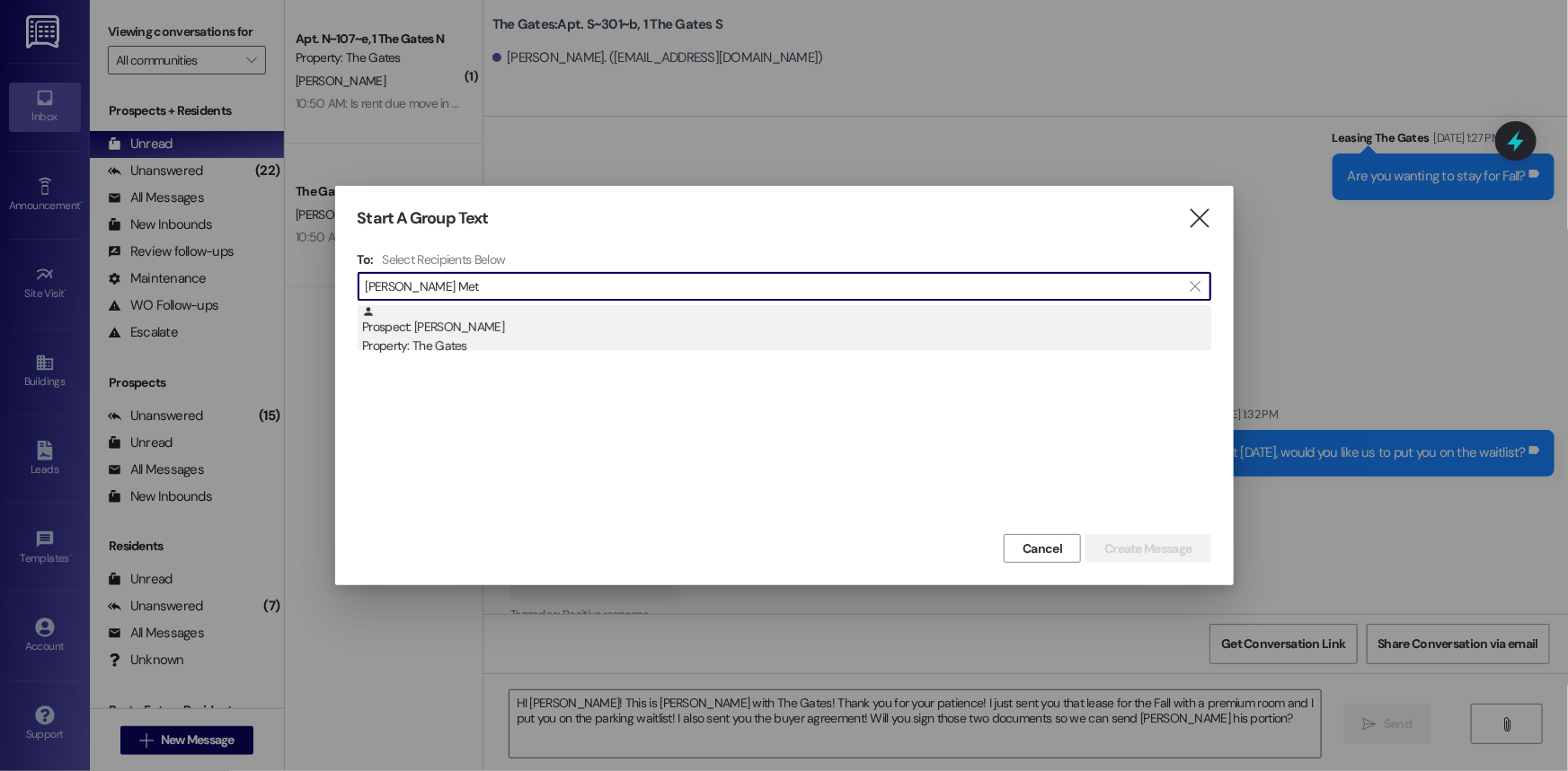
type input "[PERSON_NAME] Met"
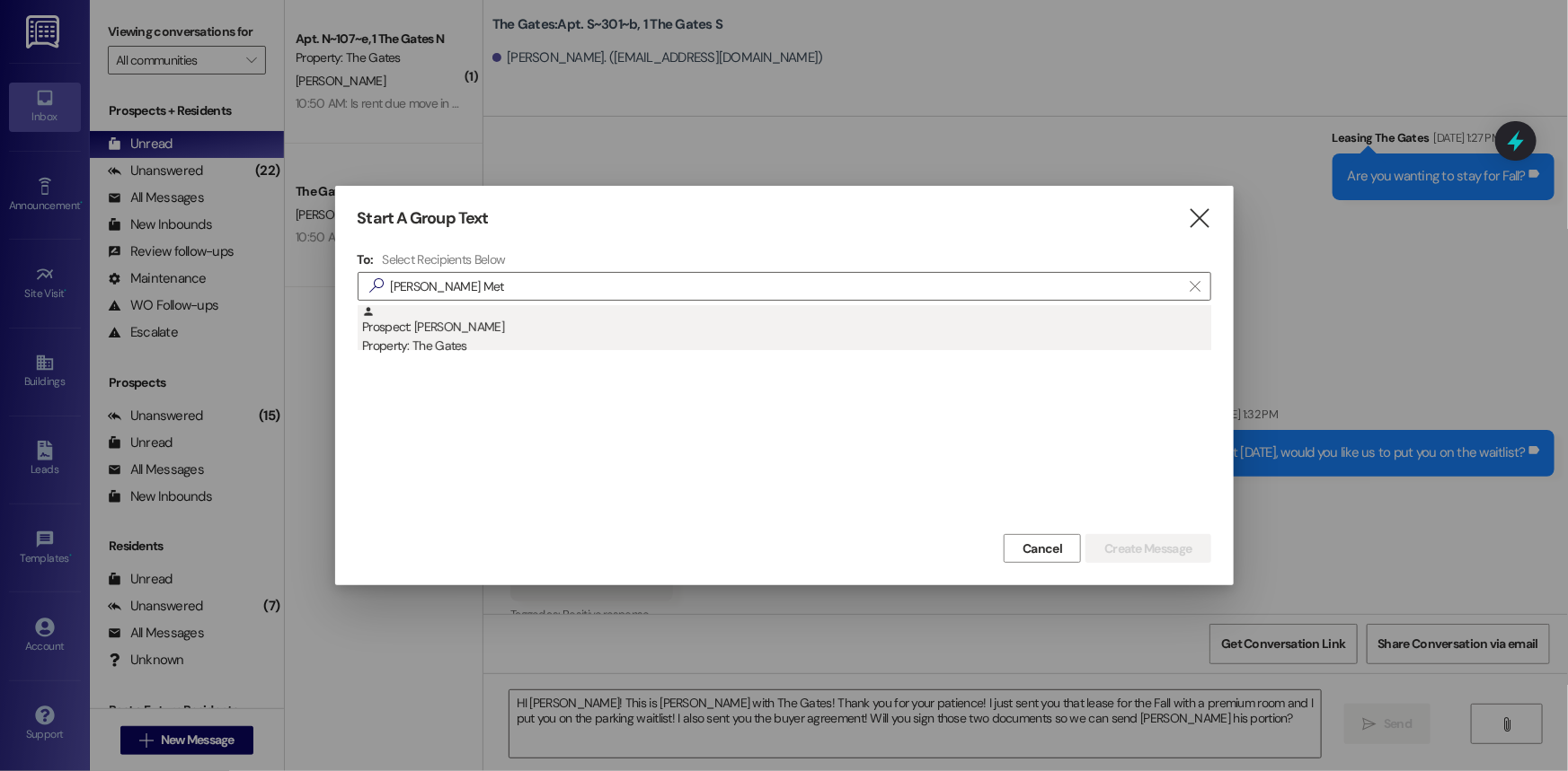
click at [440, 351] on div "Property: The Gates" at bounding box center [786, 346] width 849 height 19
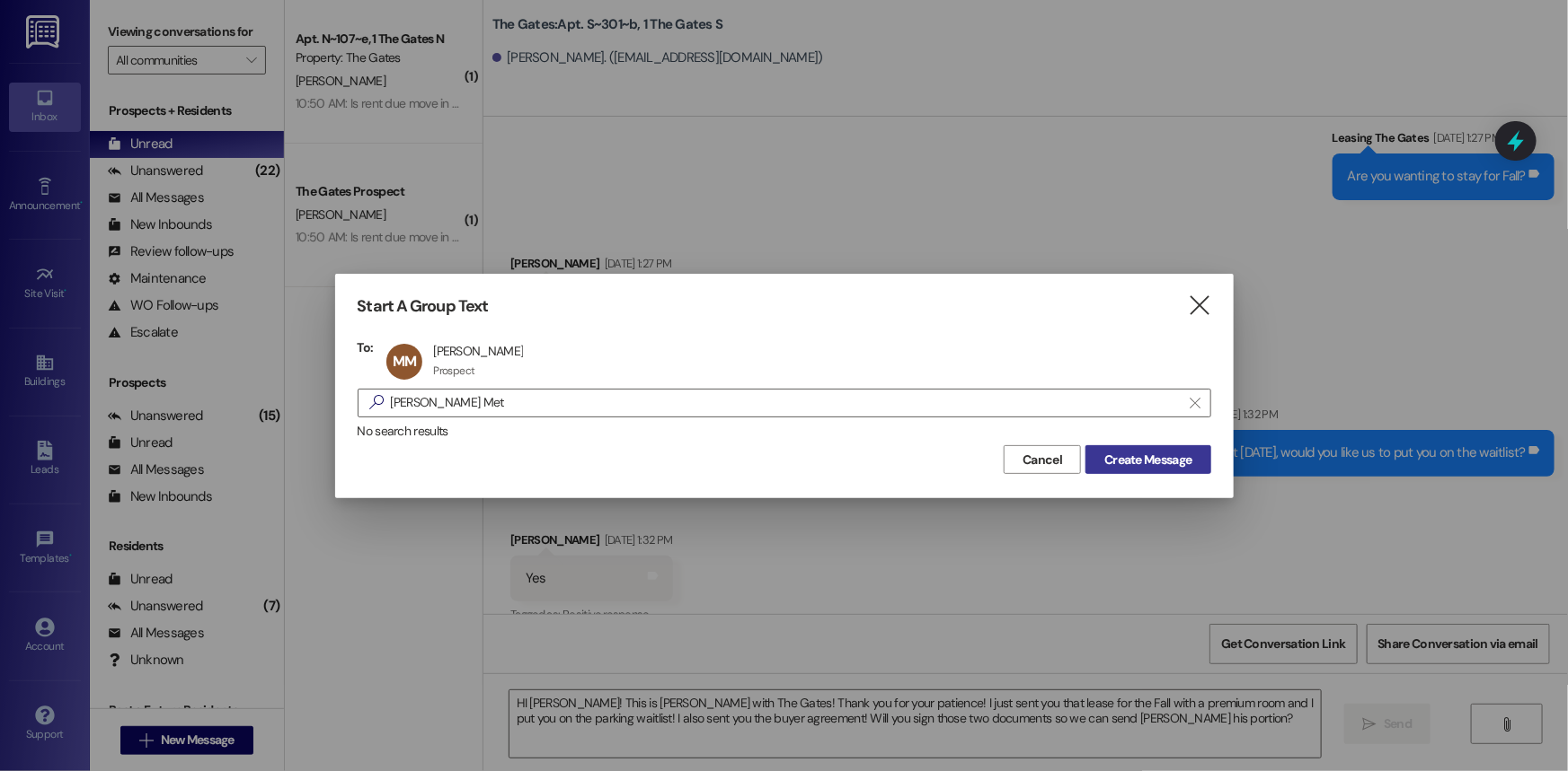
click at [1160, 451] on span "Create Message" at bounding box center [1147, 461] width 87 height 19
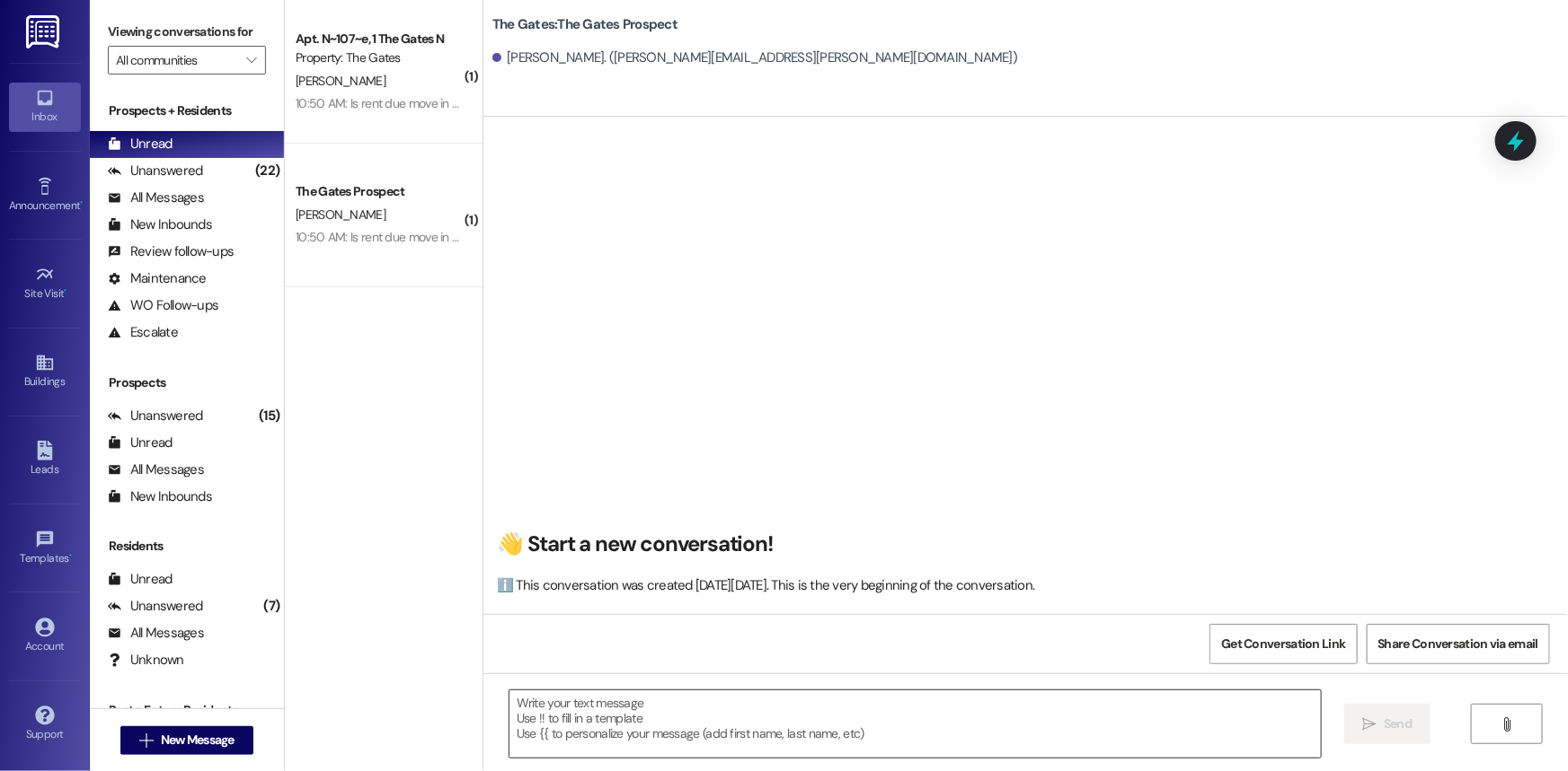
scroll to position [0, 0]
click at [679, 723] on textarea at bounding box center [915, 724] width 812 height 67
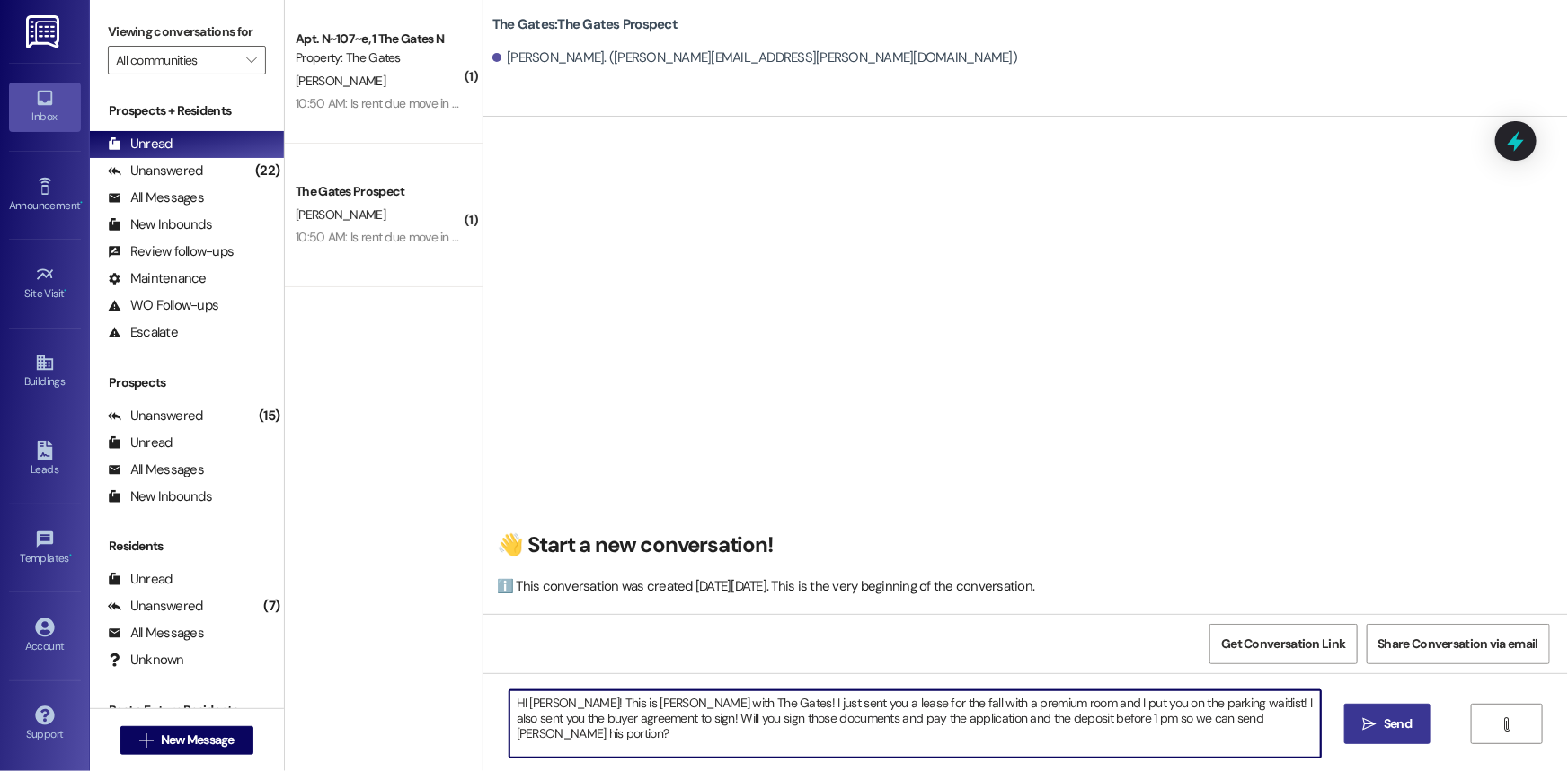
type textarea "HI [PERSON_NAME]! This is [PERSON_NAME] with The Gates! I just sent you a lease…"
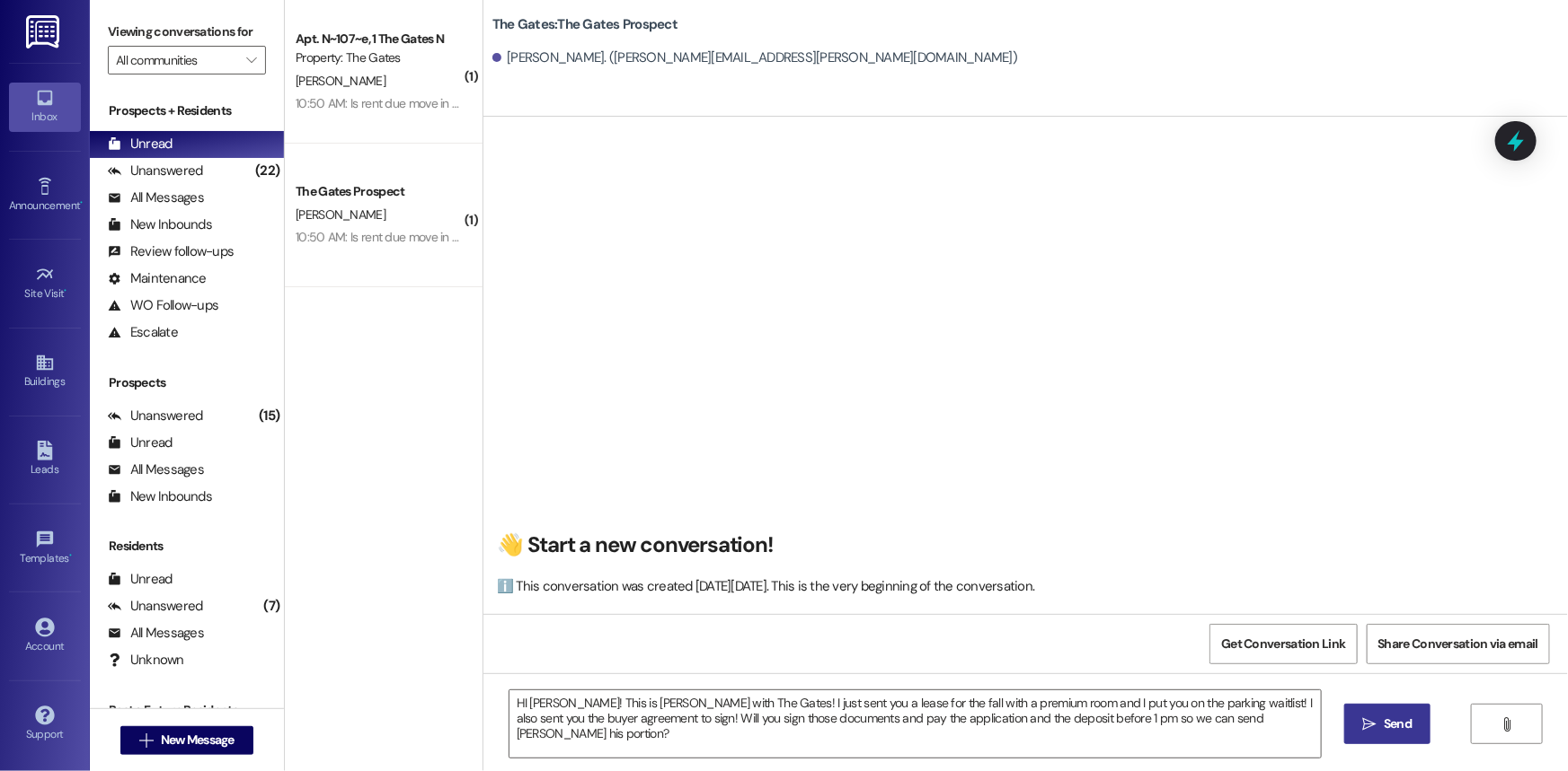
click at [1414, 732] on span "Send" at bounding box center [1398, 724] width 35 height 19
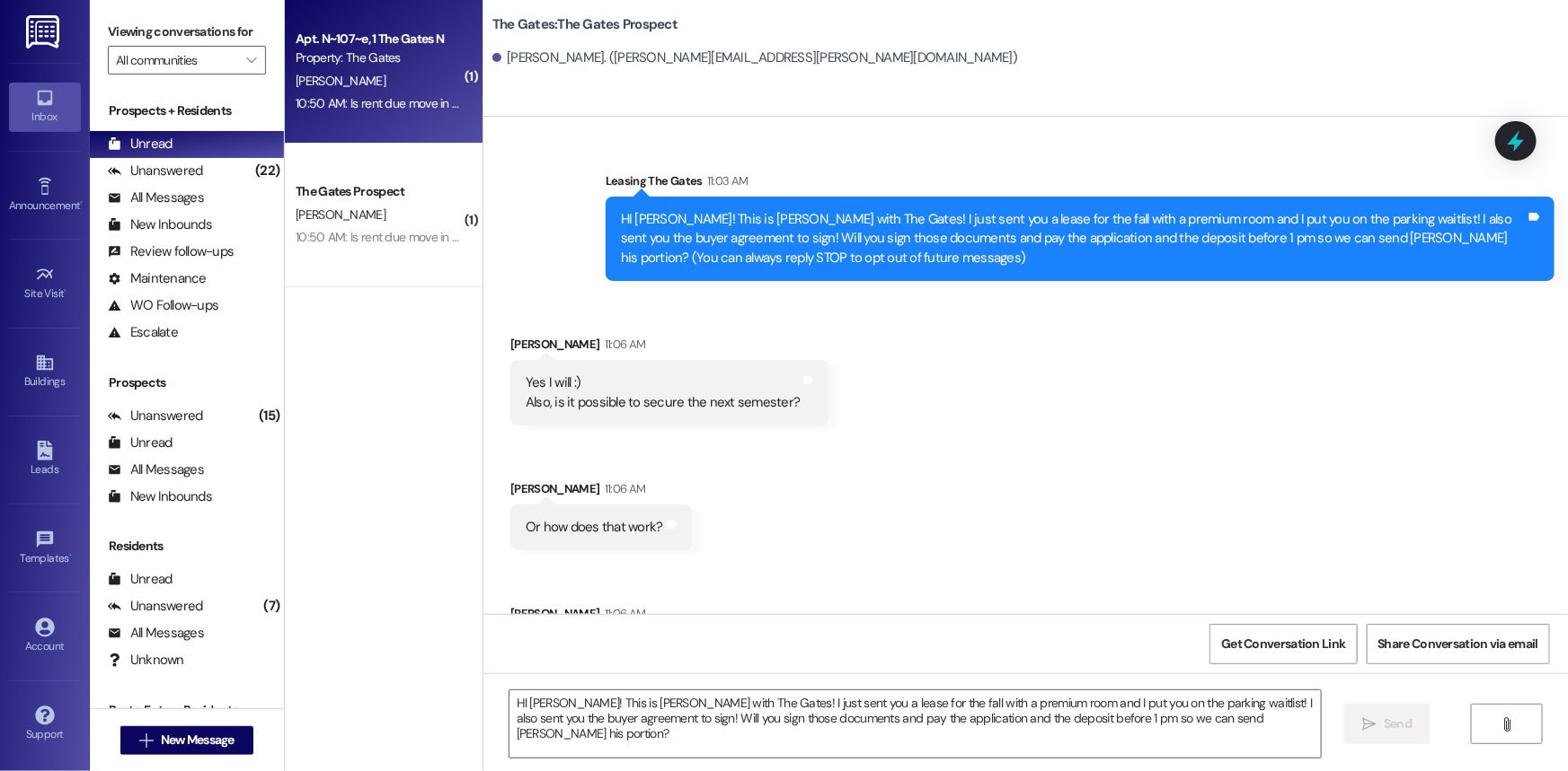
click at [364, 41] on div "Apt. N~107~e, 1 The Gates N" at bounding box center [379, 39] width 166 height 19
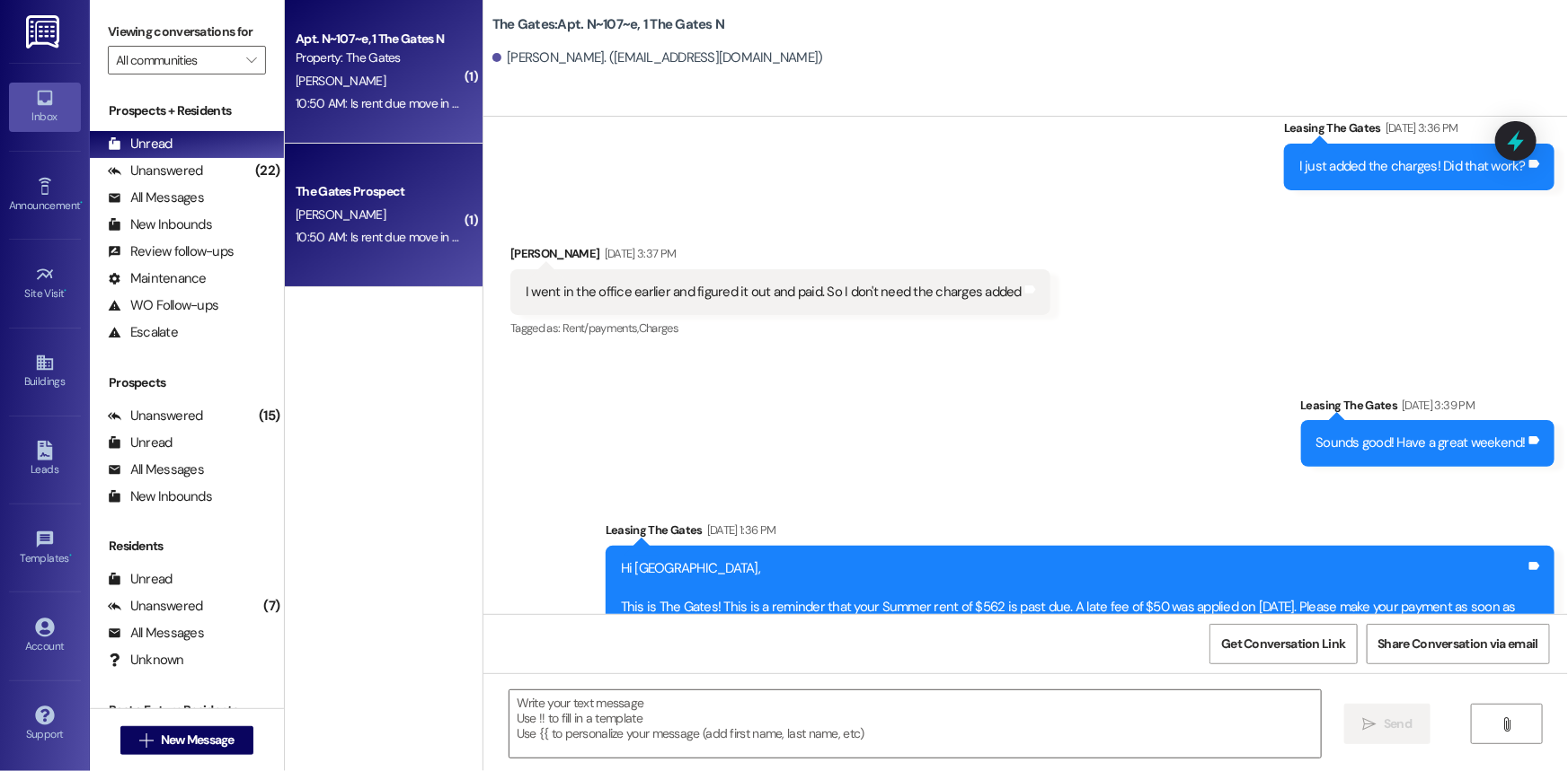
scroll to position [23342, 0]
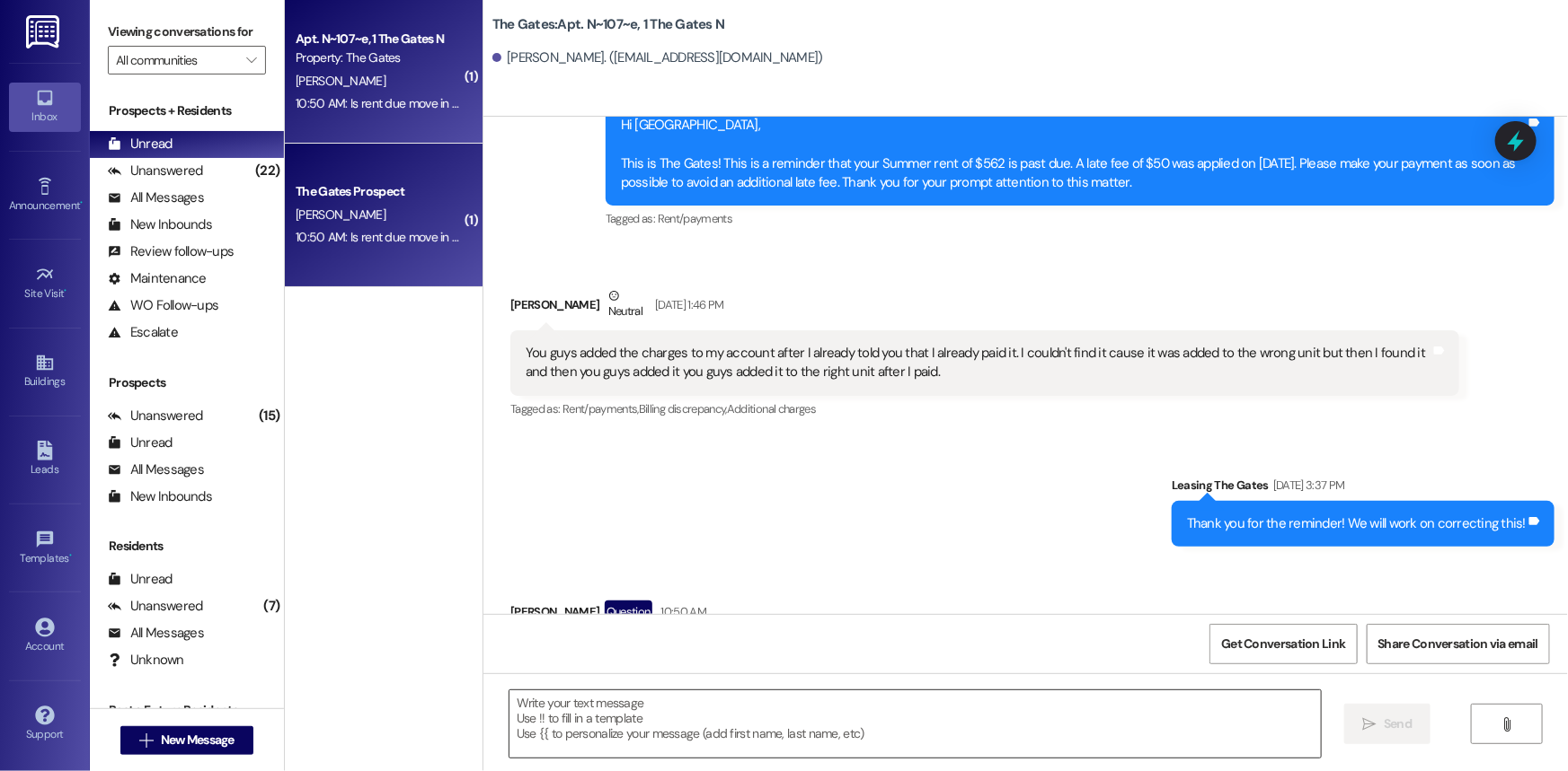
click at [665, 738] on textarea at bounding box center [915, 724] width 812 height 67
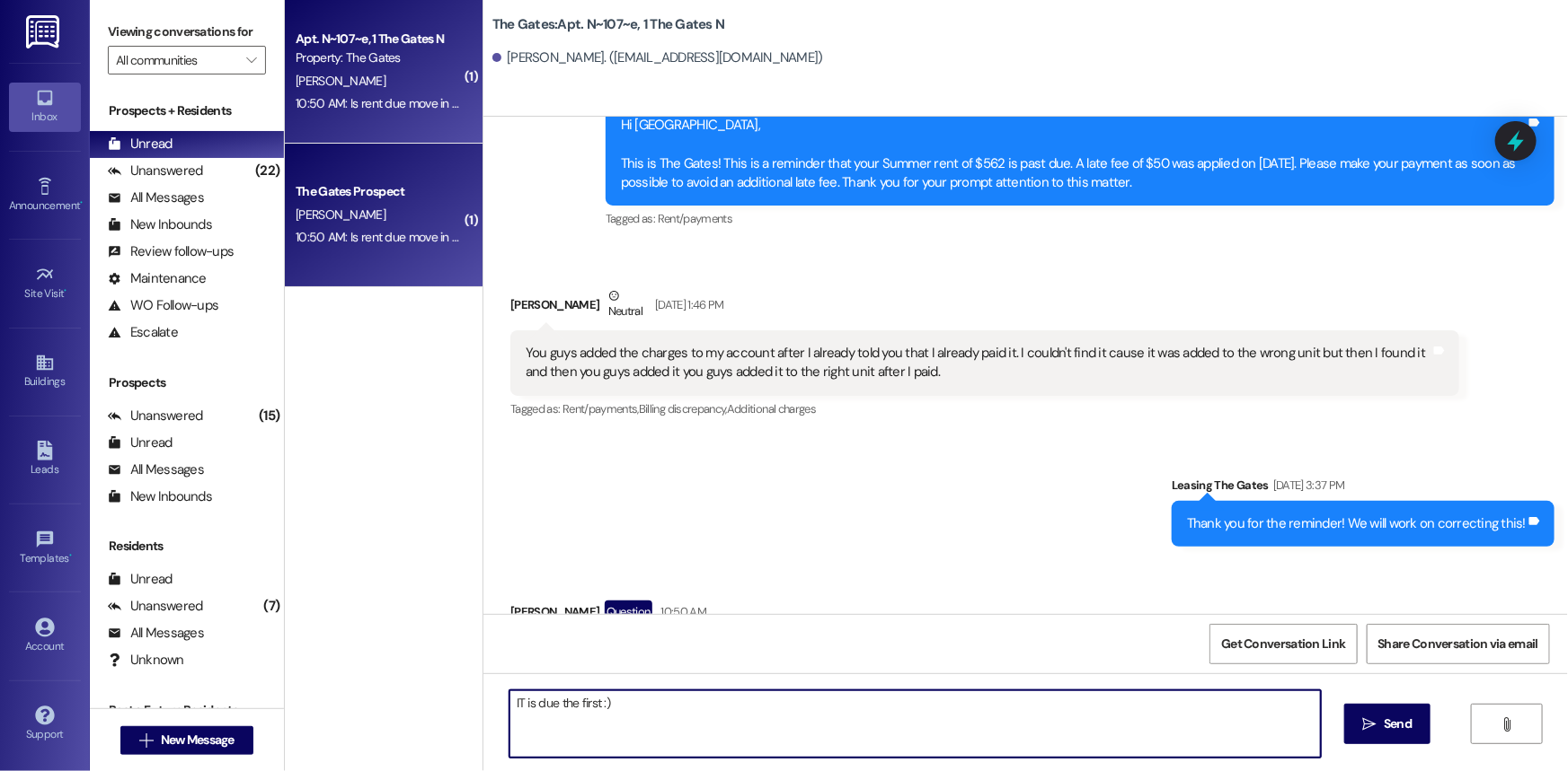
type textarea "IT is due the first :)"
click at [195, 744] on span "New Message" at bounding box center [197, 740] width 74 height 19
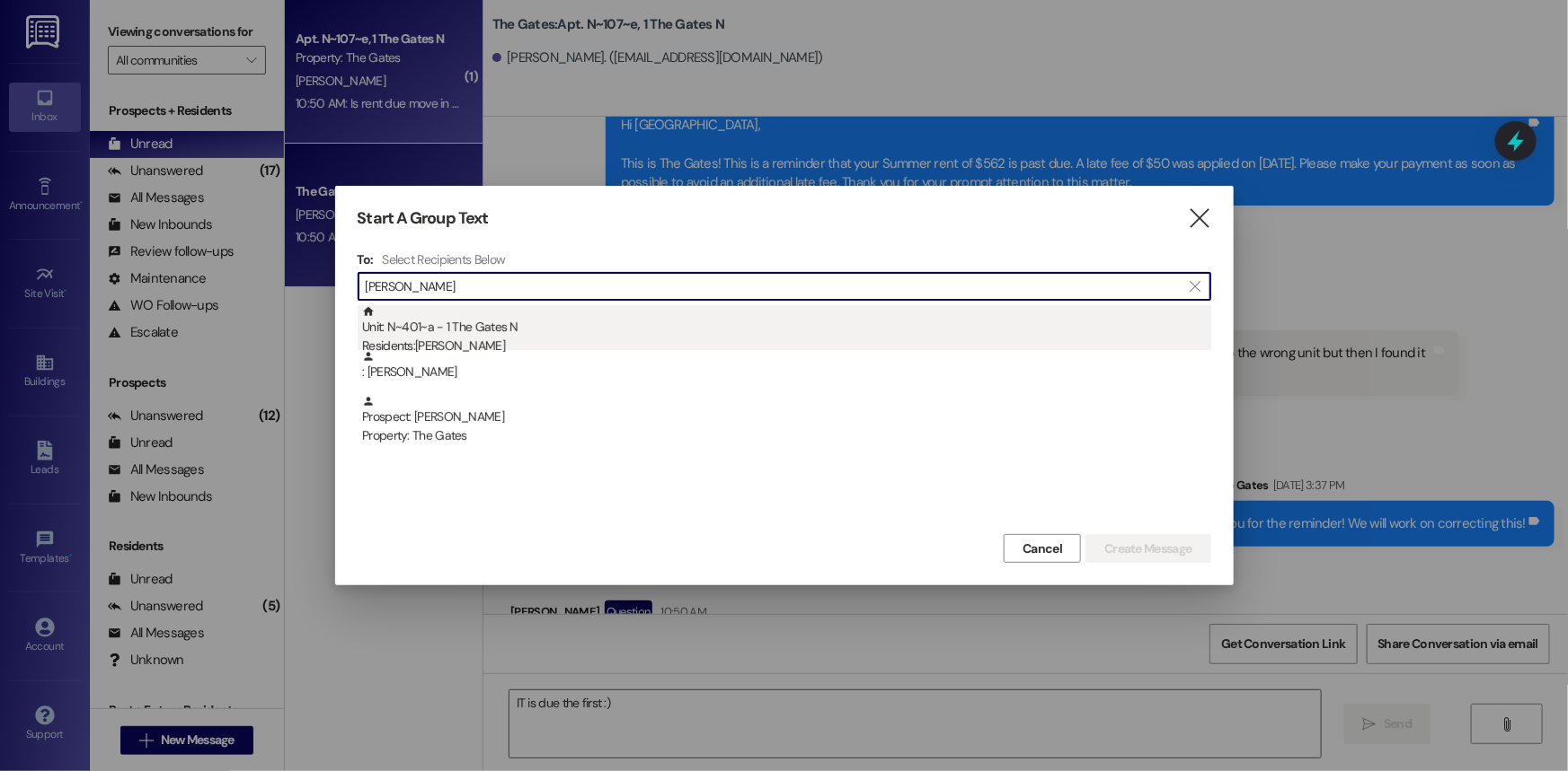
type input "[PERSON_NAME]"
click at [503, 331] on div "Unit: N~401~a - 1 The Gates N Residents: [PERSON_NAME]" at bounding box center [786, 331] width 849 height 51
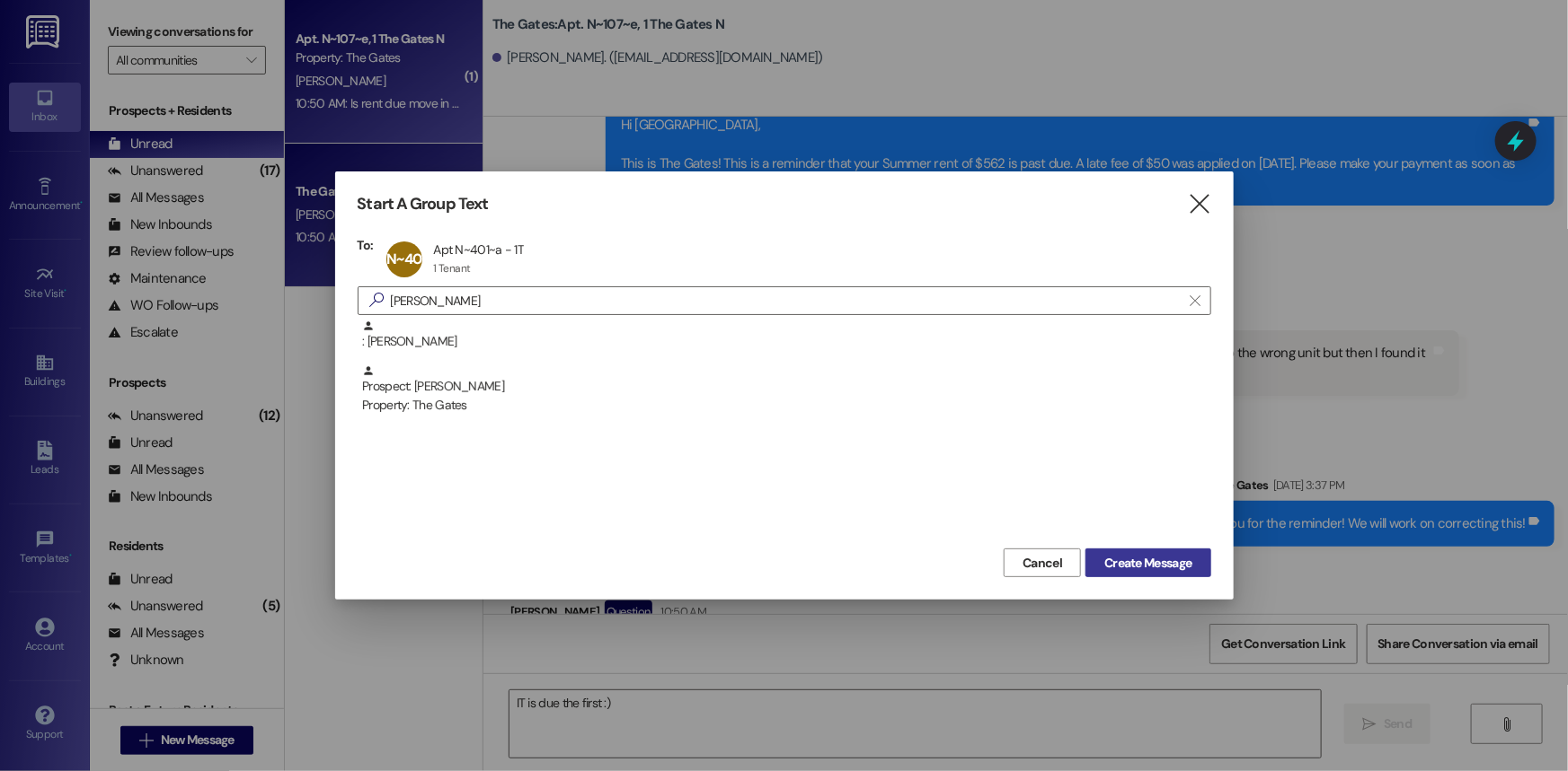
click at [1125, 557] on span "Create Message" at bounding box center [1147, 563] width 87 height 19
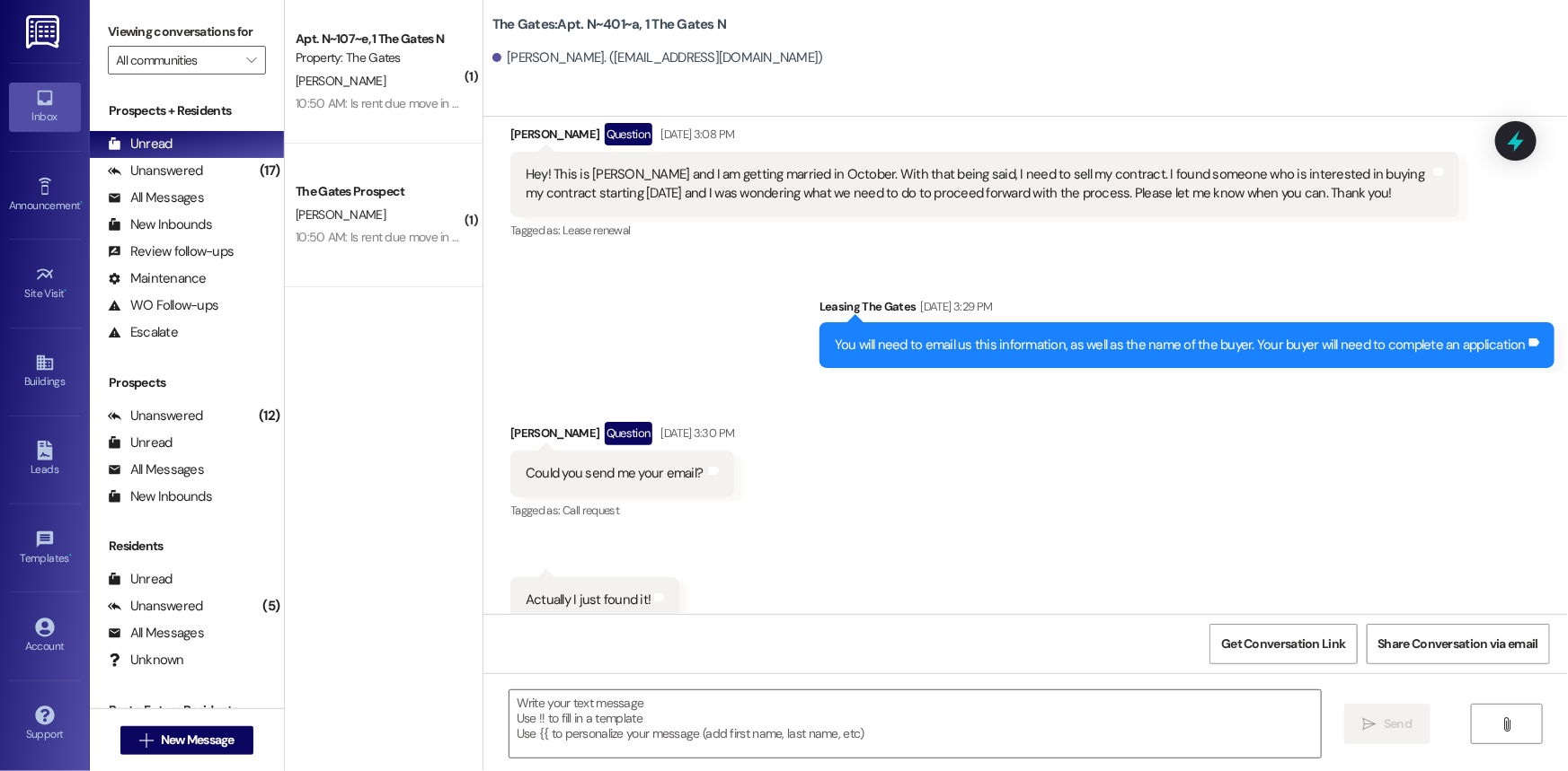
scroll to position [15608, 0]
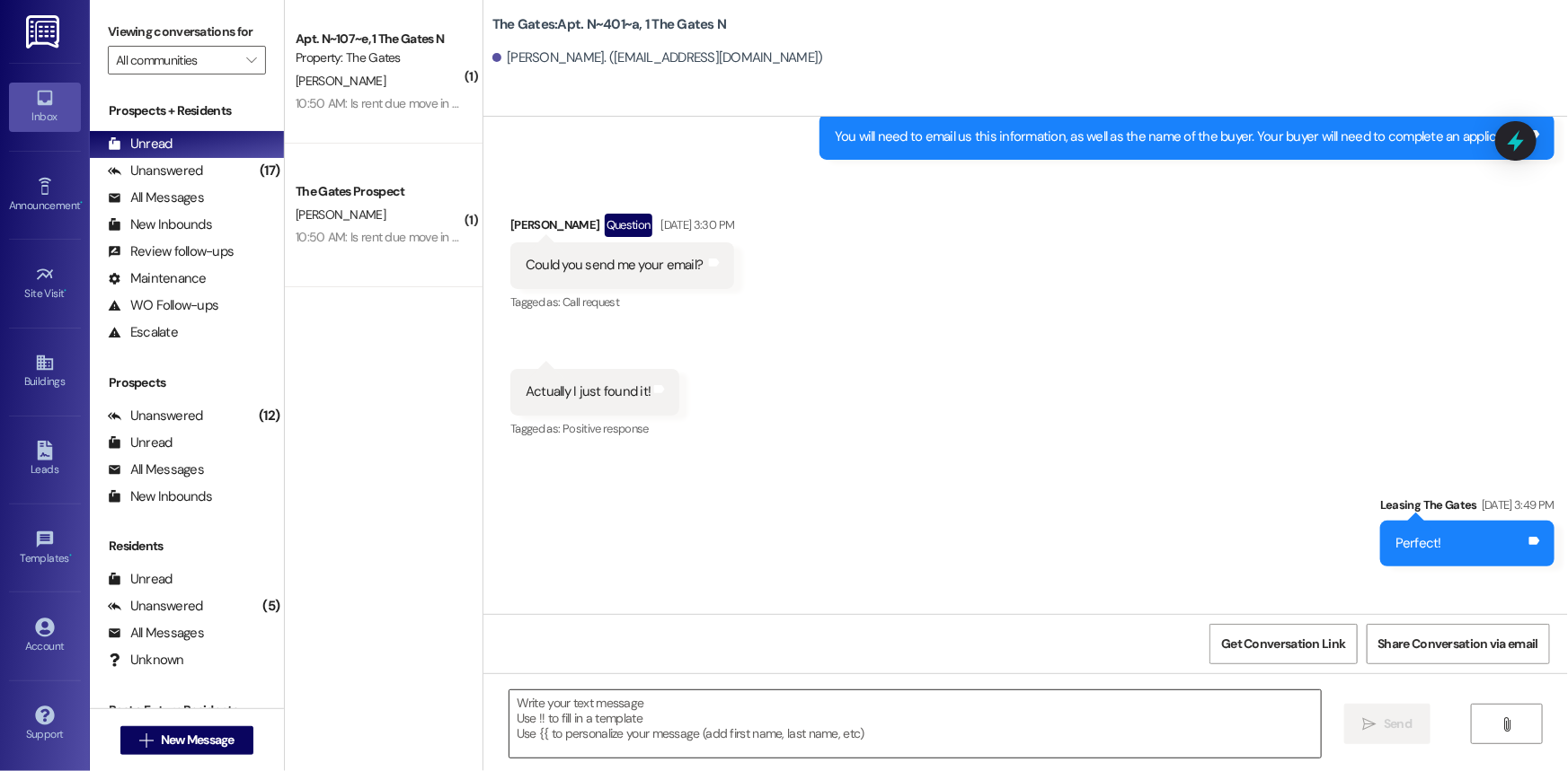
click at [604, 736] on textarea at bounding box center [915, 724] width 812 height 67
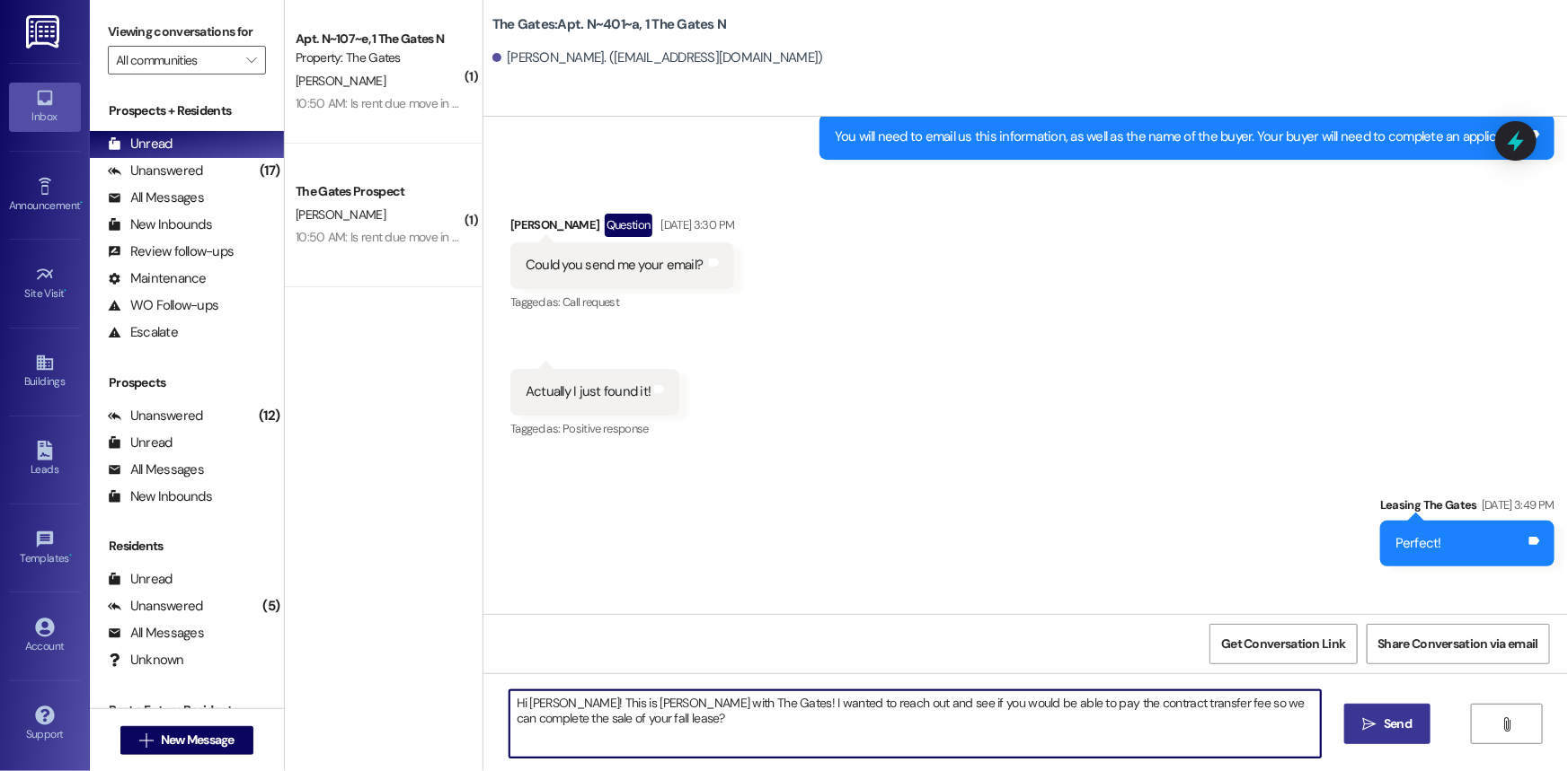
type textarea "Hi [PERSON_NAME]! This is [PERSON_NAME] with The Gates! I wanted to reach out a…"
drag, startPoint x: 1421, startPoint y: 732, endPoint x: 1420, endPoint y: 754, distance: 22.0
click at [1420, 733] on button " Send" at bounding box center [1387, 723] width 87 height 40
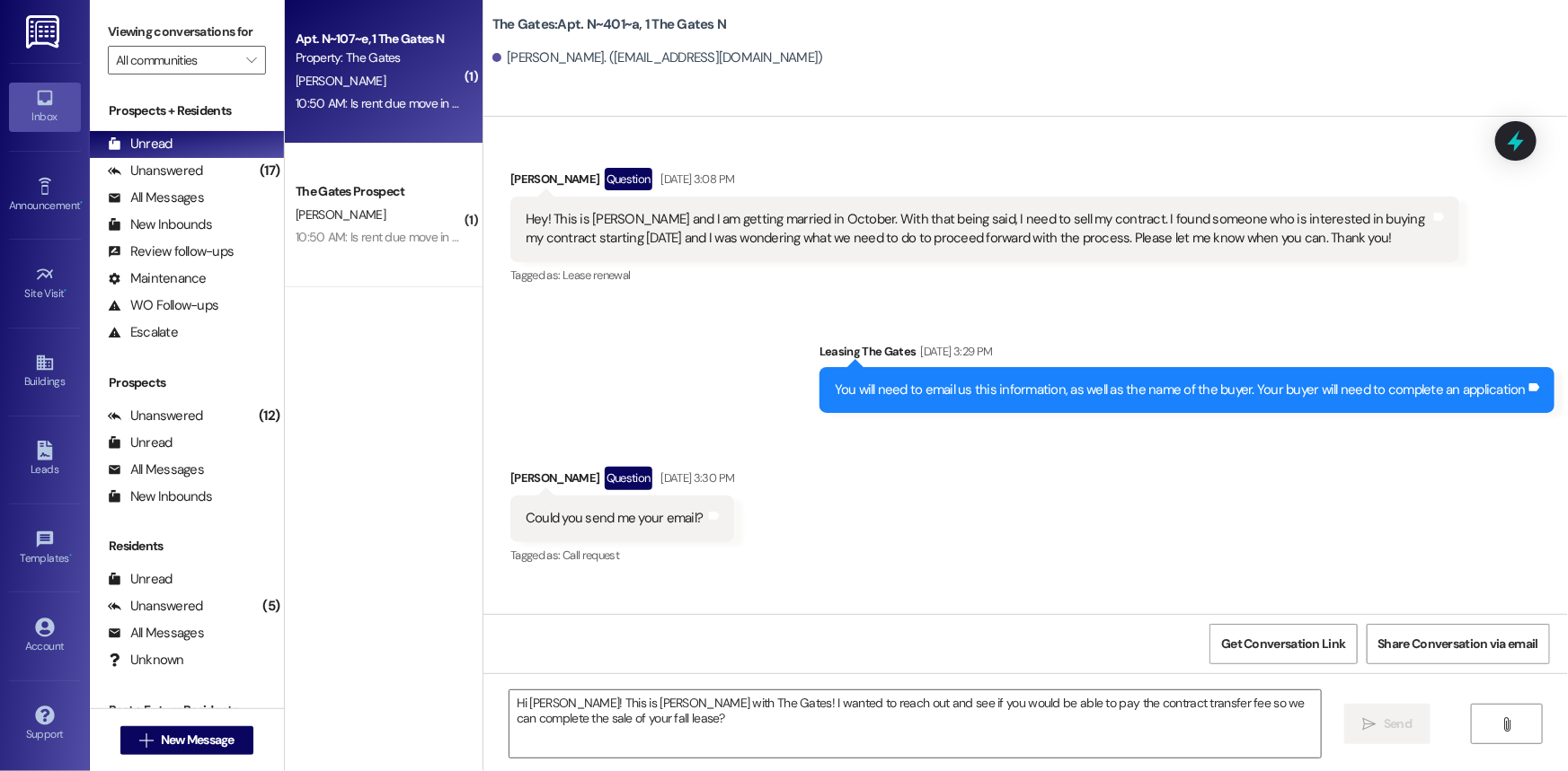
scroll to position [15313, 0]
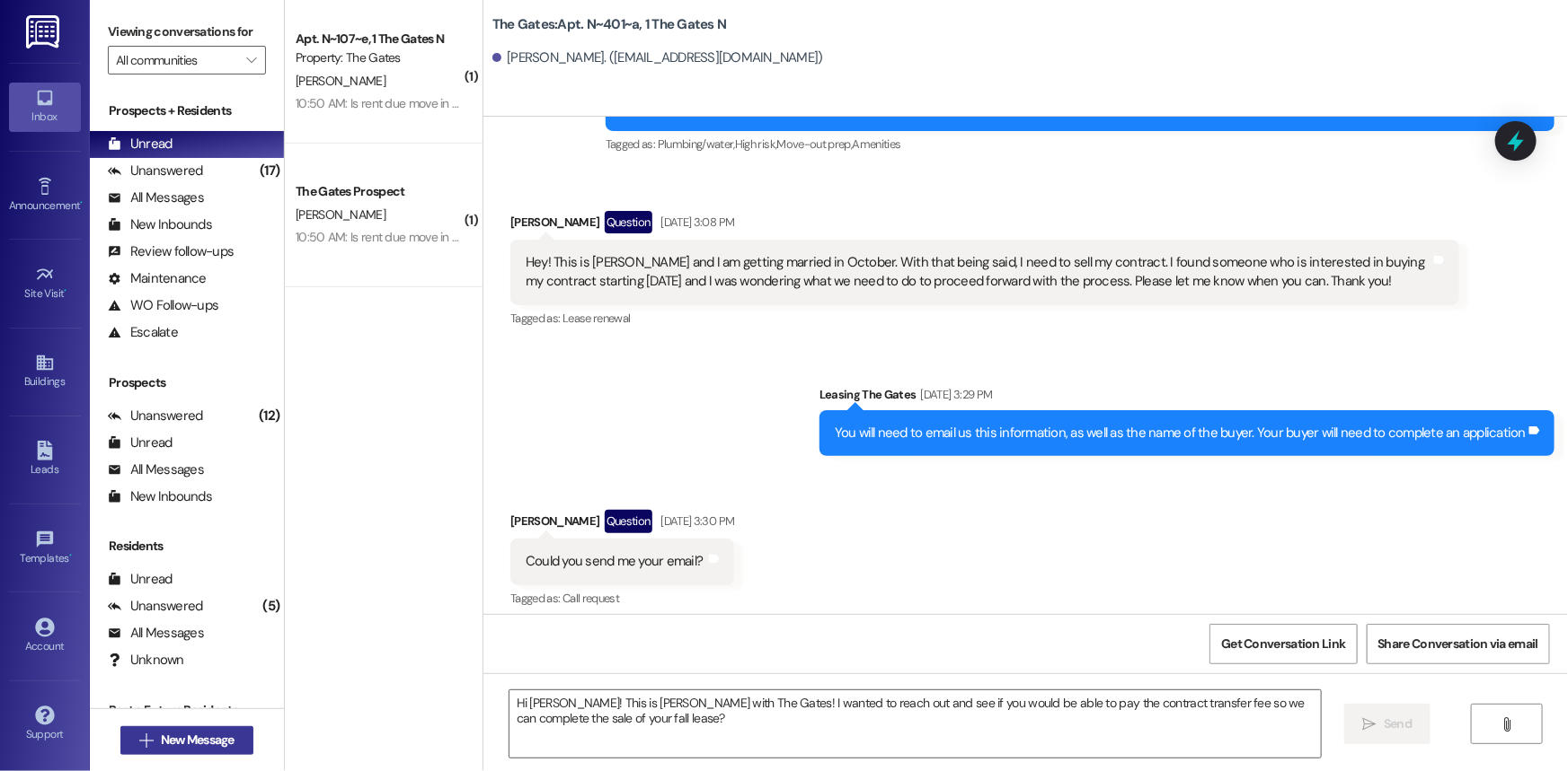
click at [160, 738] on span "New Message" at bounding box center [197, 740] width 74 height 19
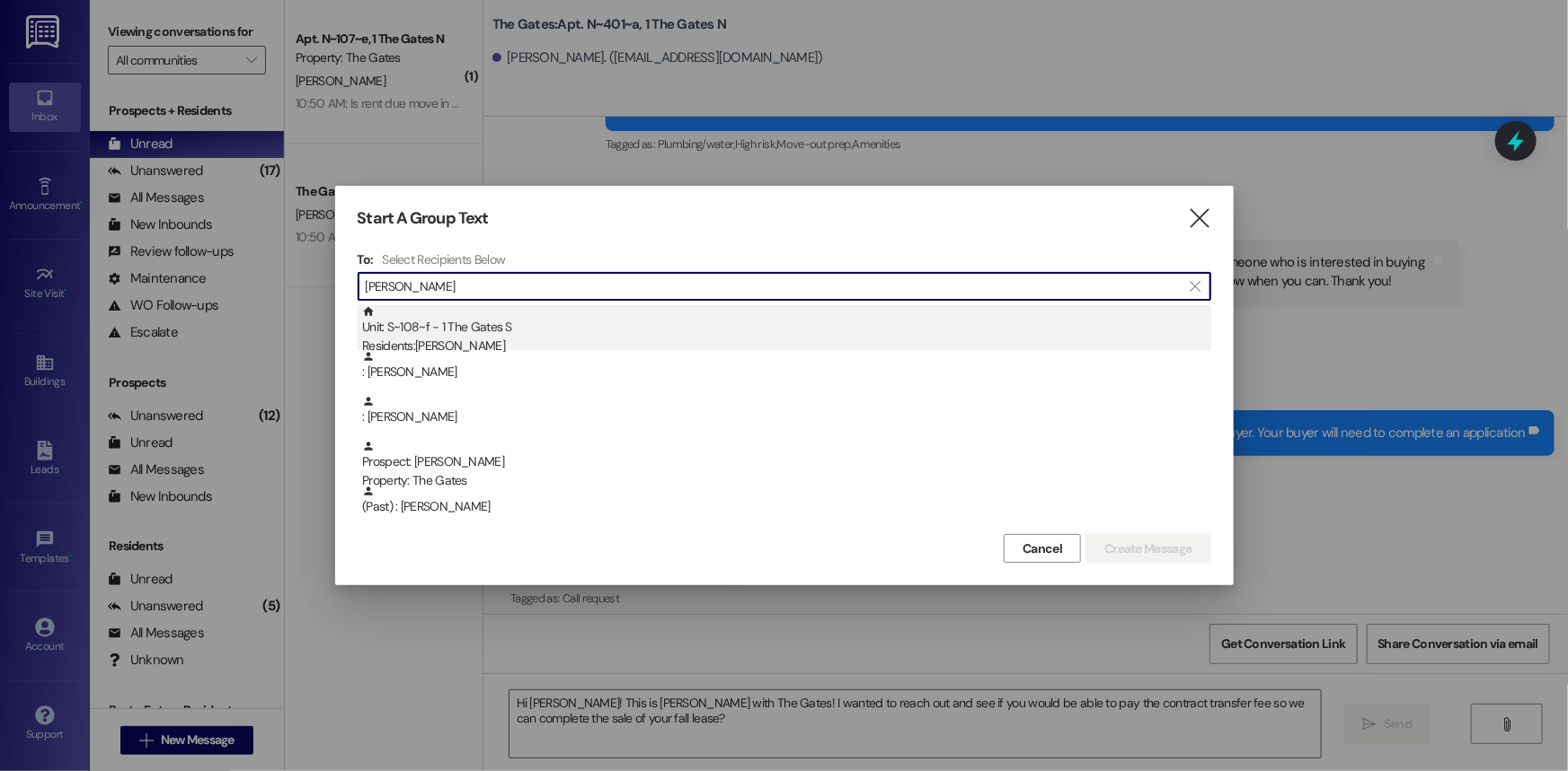
type input "[PERSON_NAME]"
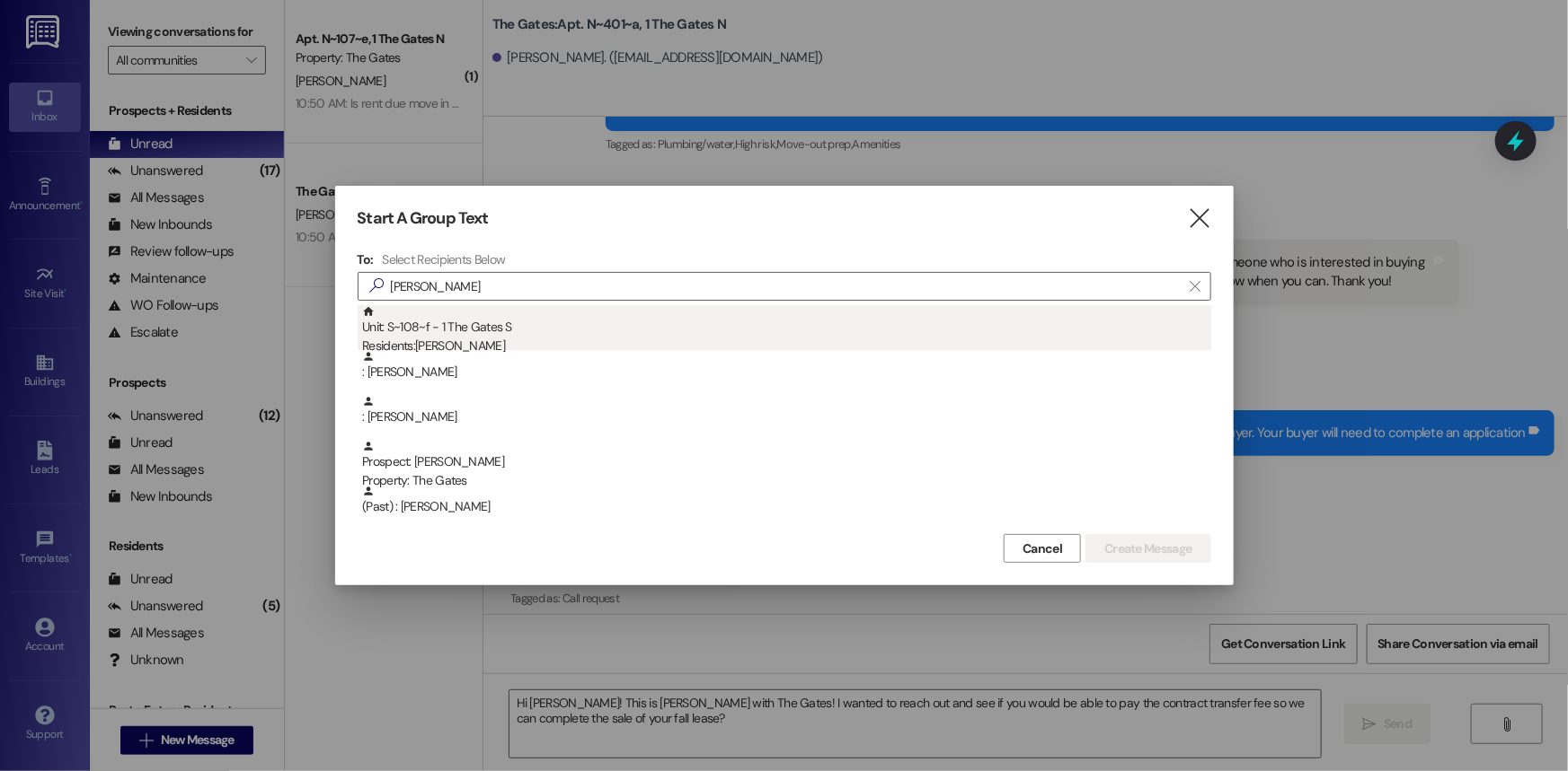
click at [480, 338] on div "Residents: [PERSON_NAME]" at bounding box center [786, 346] width 849 height 19
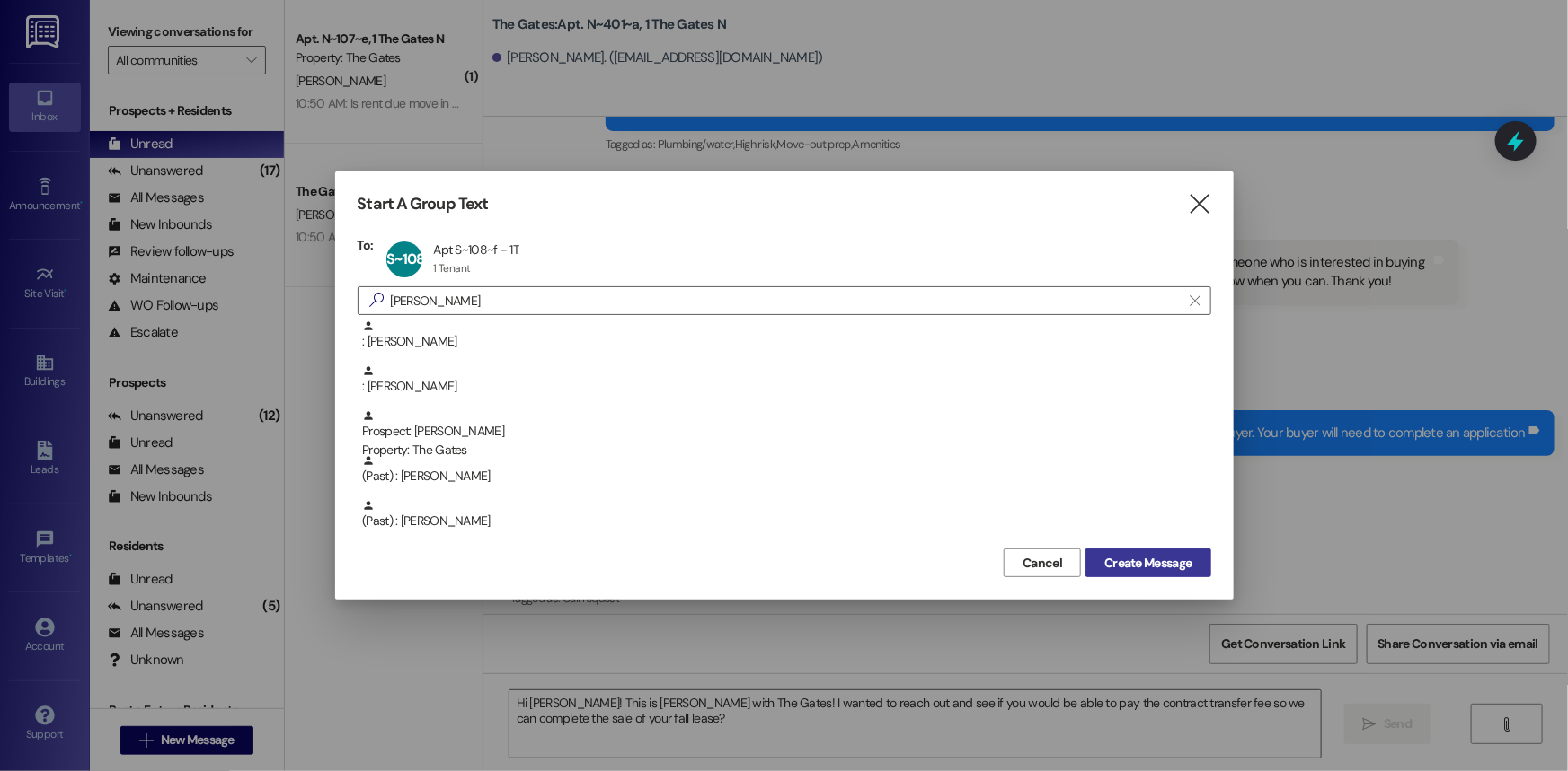
click at [1153, 557] on span "Create Message" at bounding box center [1147, 563] width 87 height 19
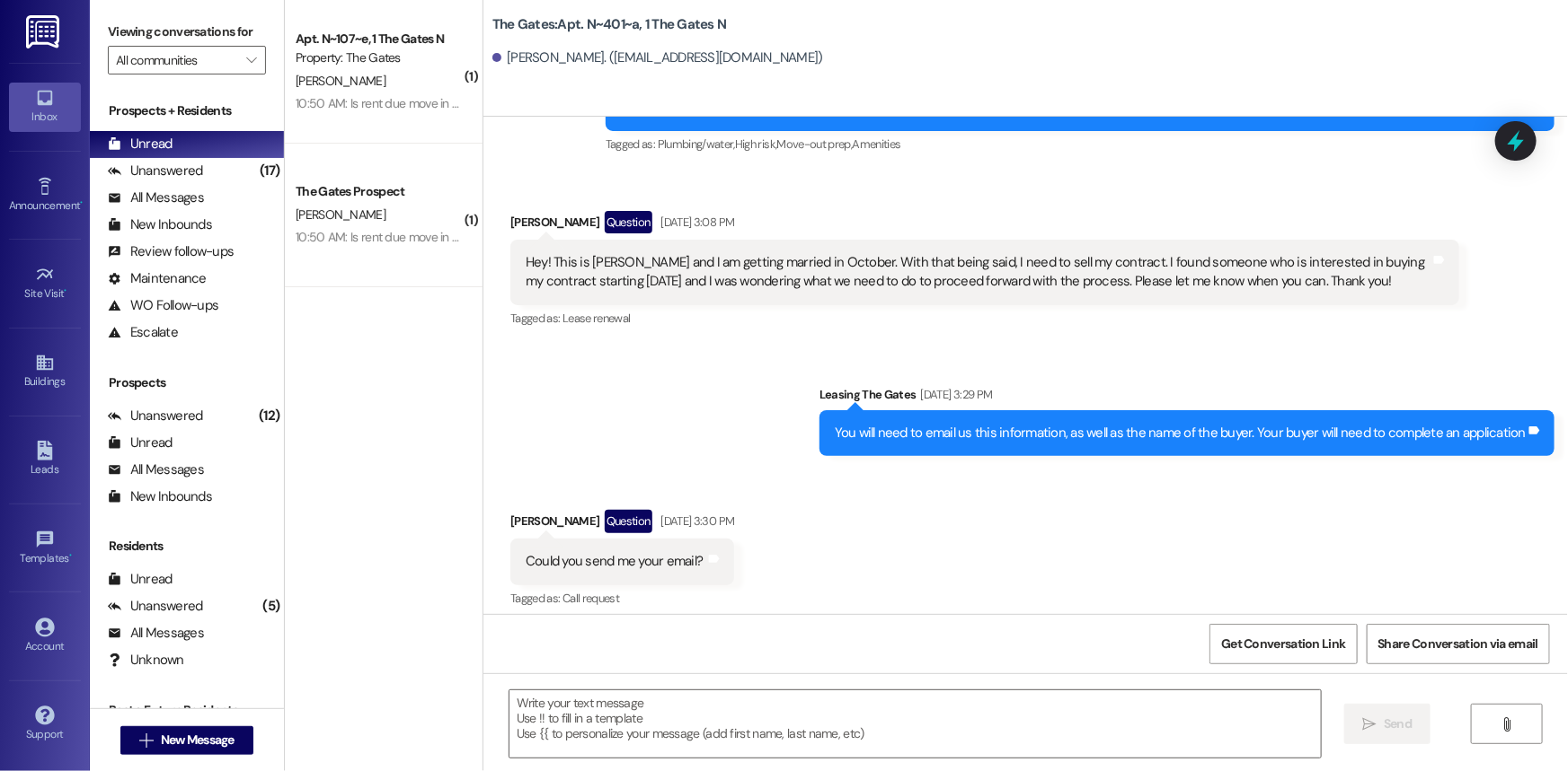
scroll to position [5392, 0]
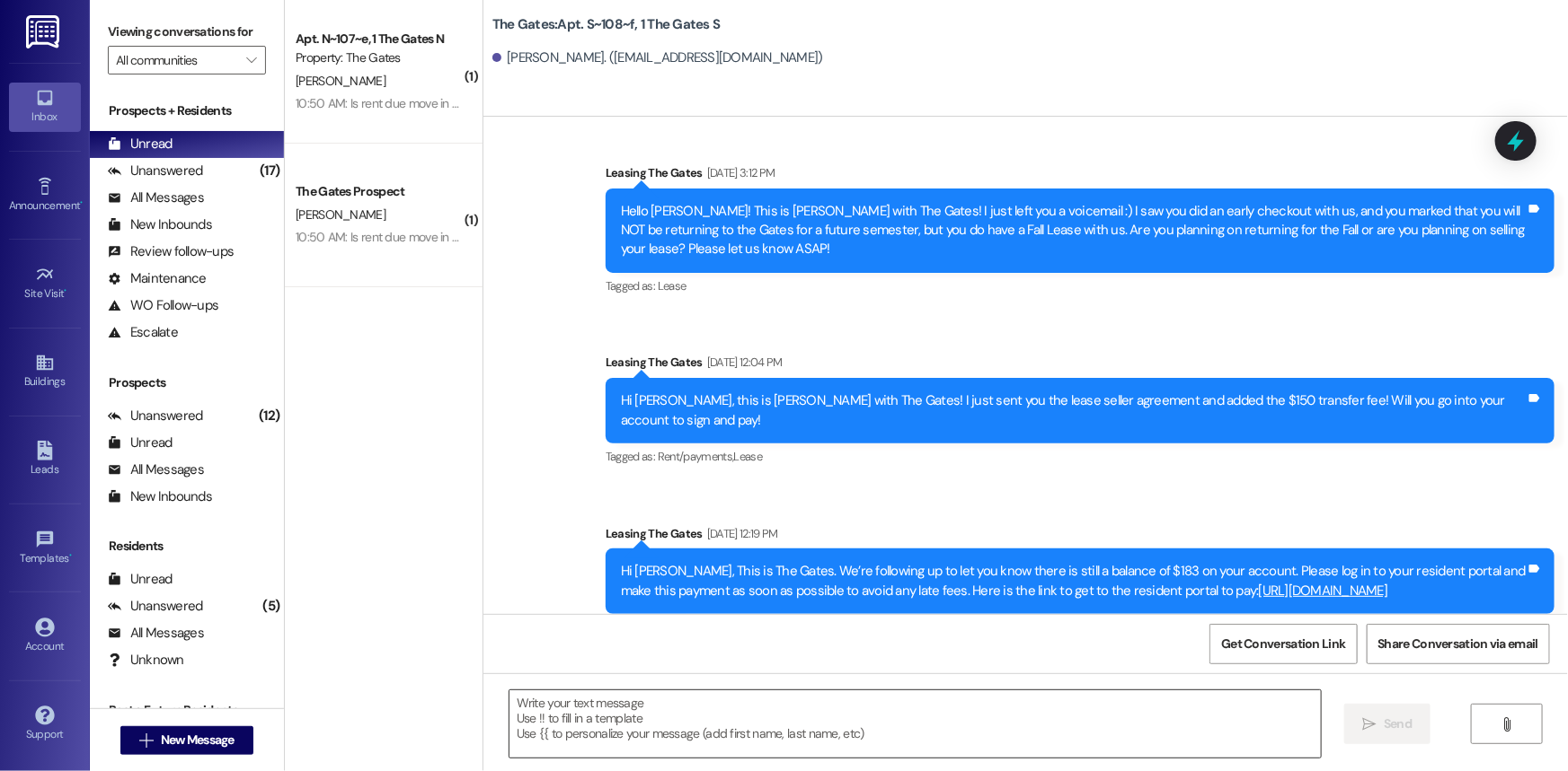
click at [610, 714] on textarea at bounding box center [915, 724] width 812 height 67
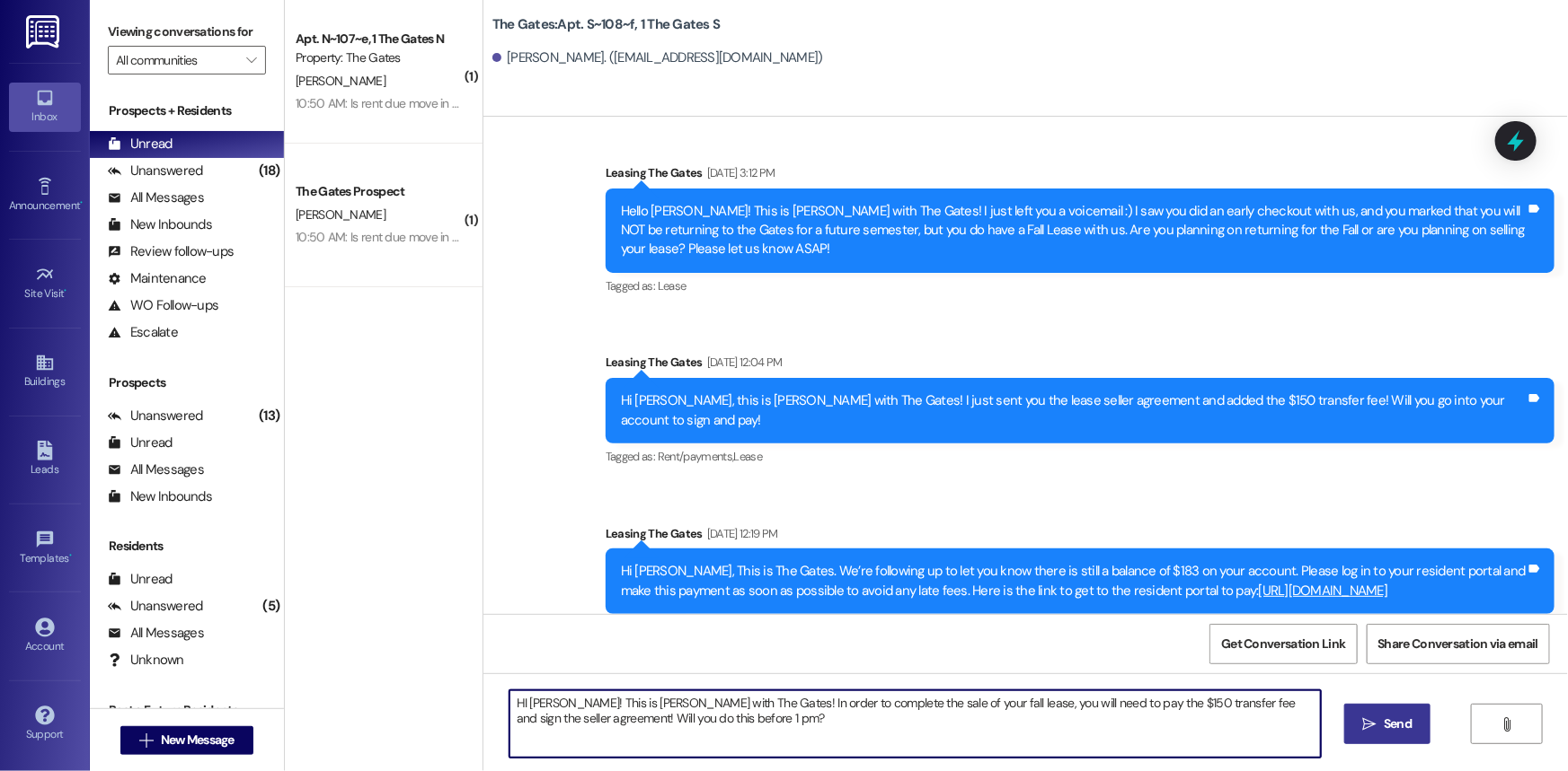
type textarea "HI [PERSON_NAME]! This is [PERSON_NAME] with The Gates! In order to complete th…"
click at [1367, 726] on icon "" at bounding box center [1369, 724] width 13 height 14
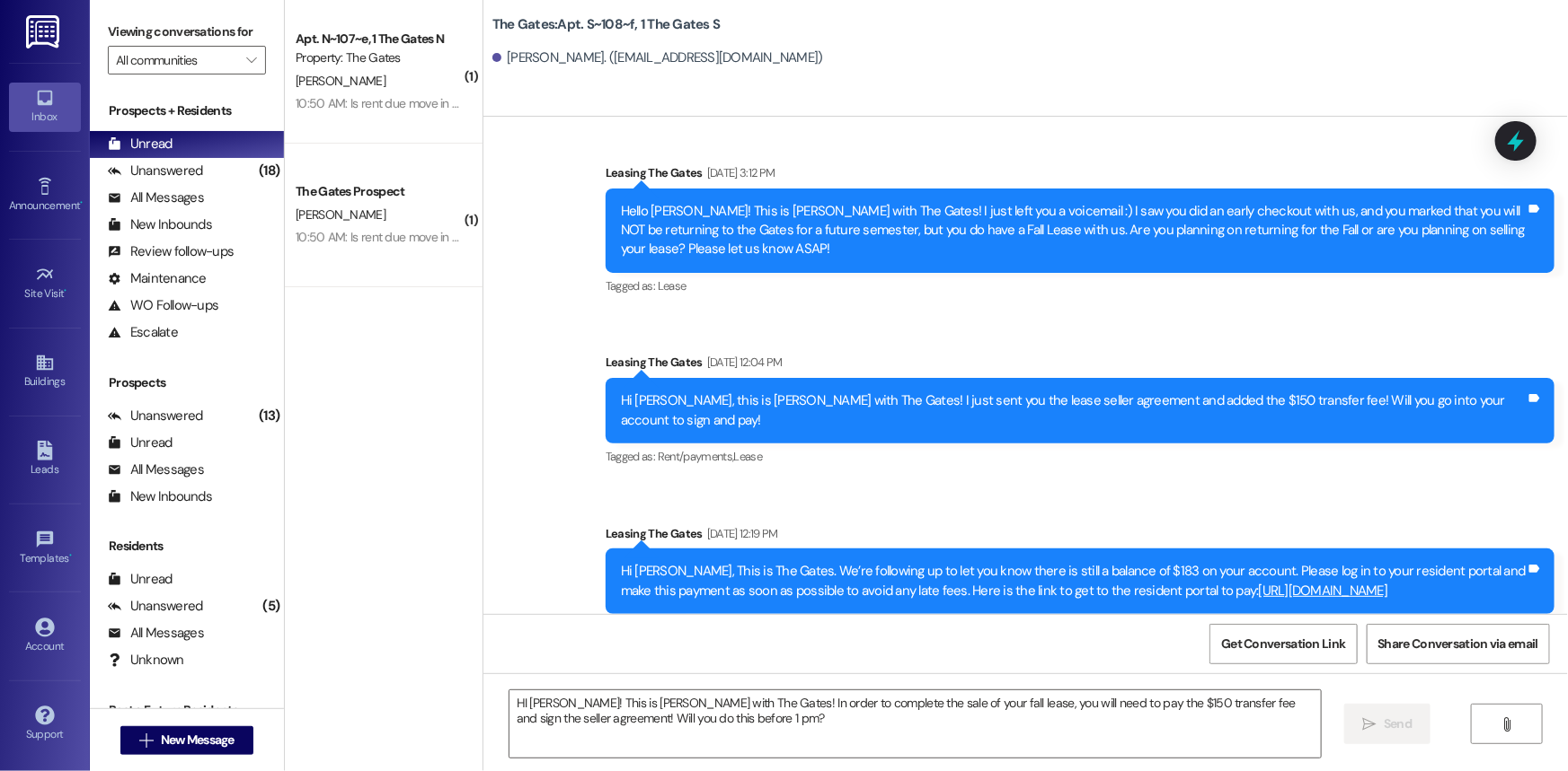
scroll to position [5393, 0]
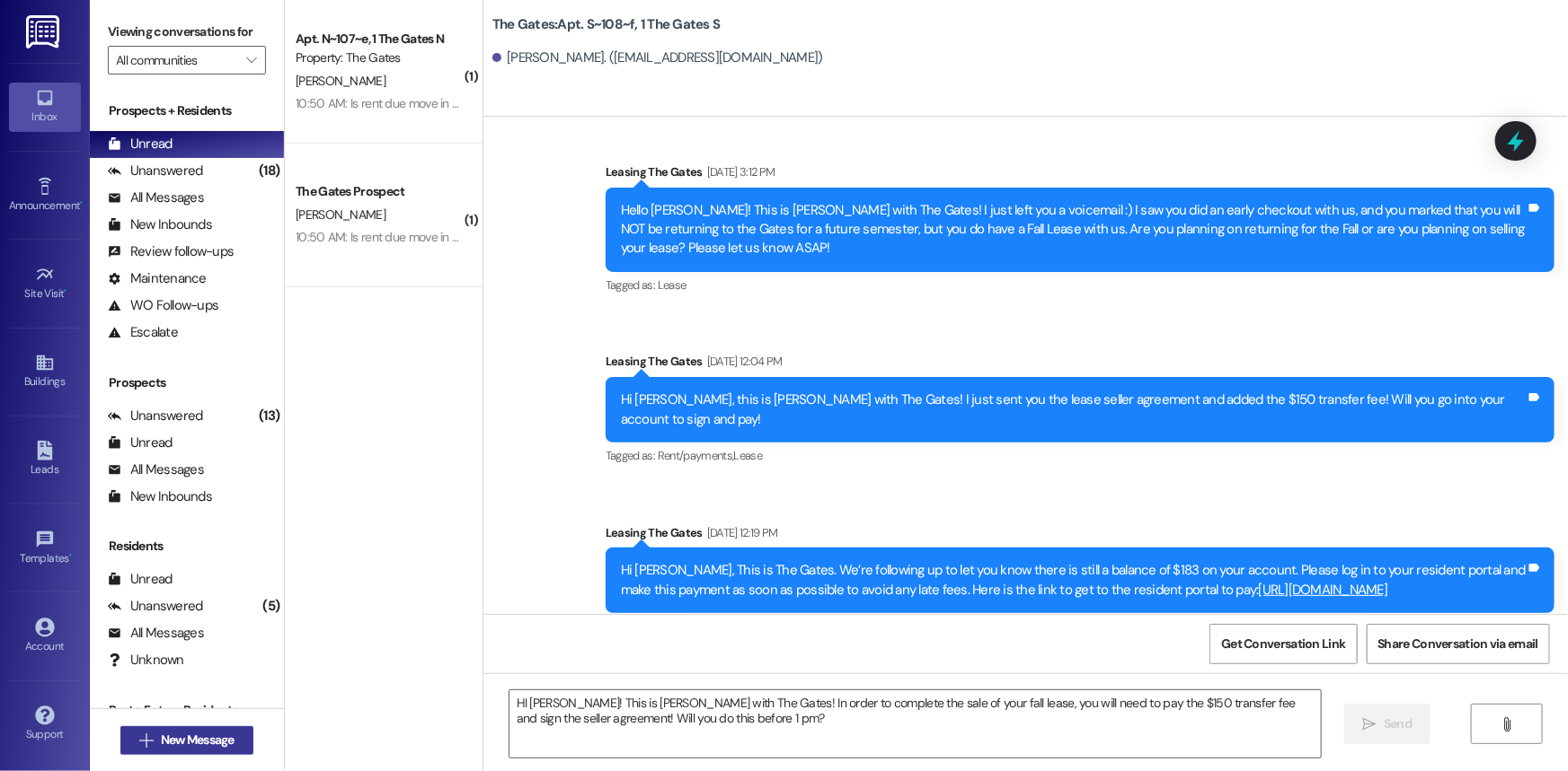
click at [205, 742] on span "New Message" at bounding box center [197, 740] width 74 height 19
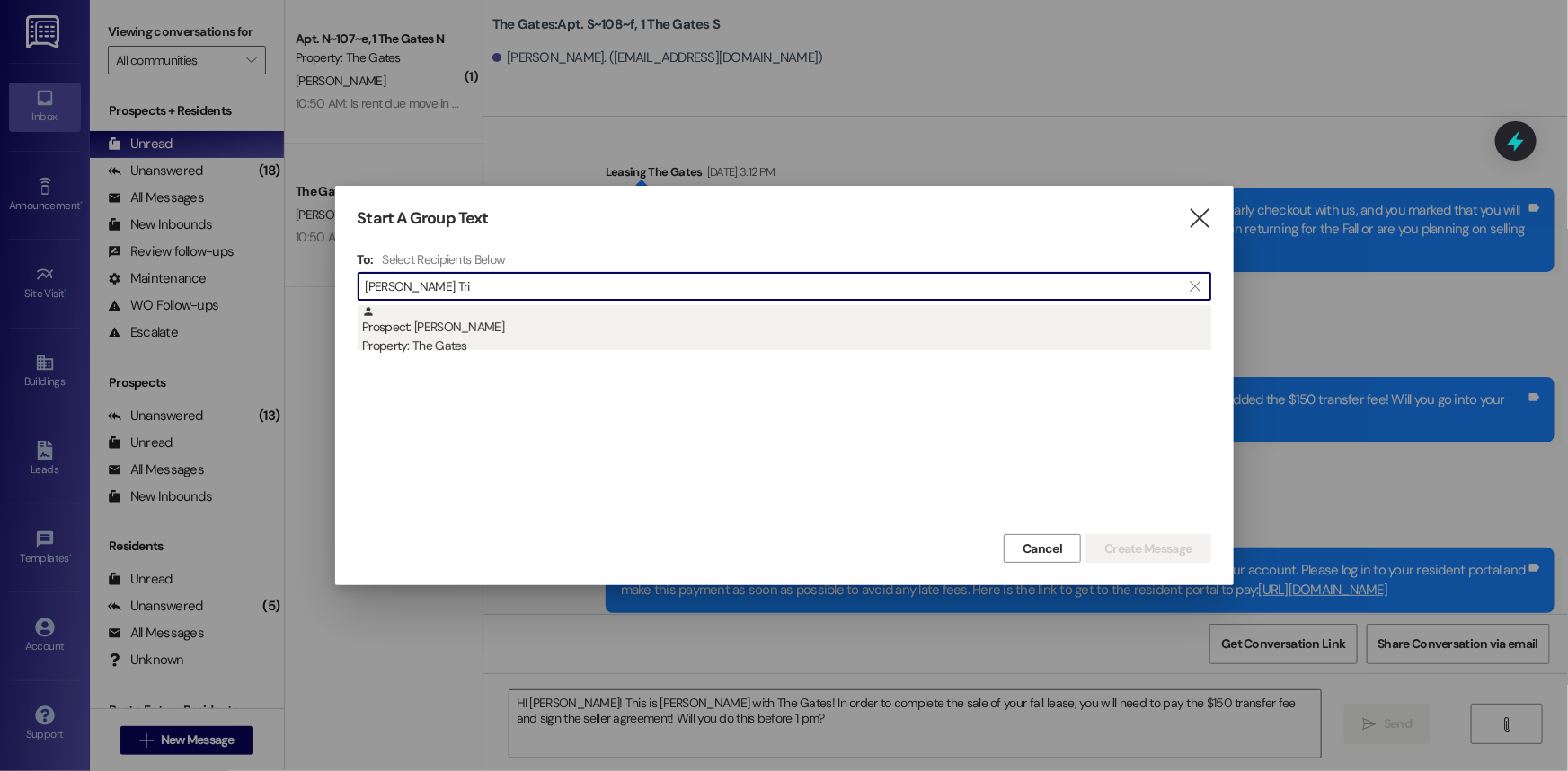
type input "[PERSON_NAME] Tri"
click at [543, 332] on div "Prospect: [PERSON_NAME] Property: The Gates" at bounding box center [786, 331] width 849 height 51
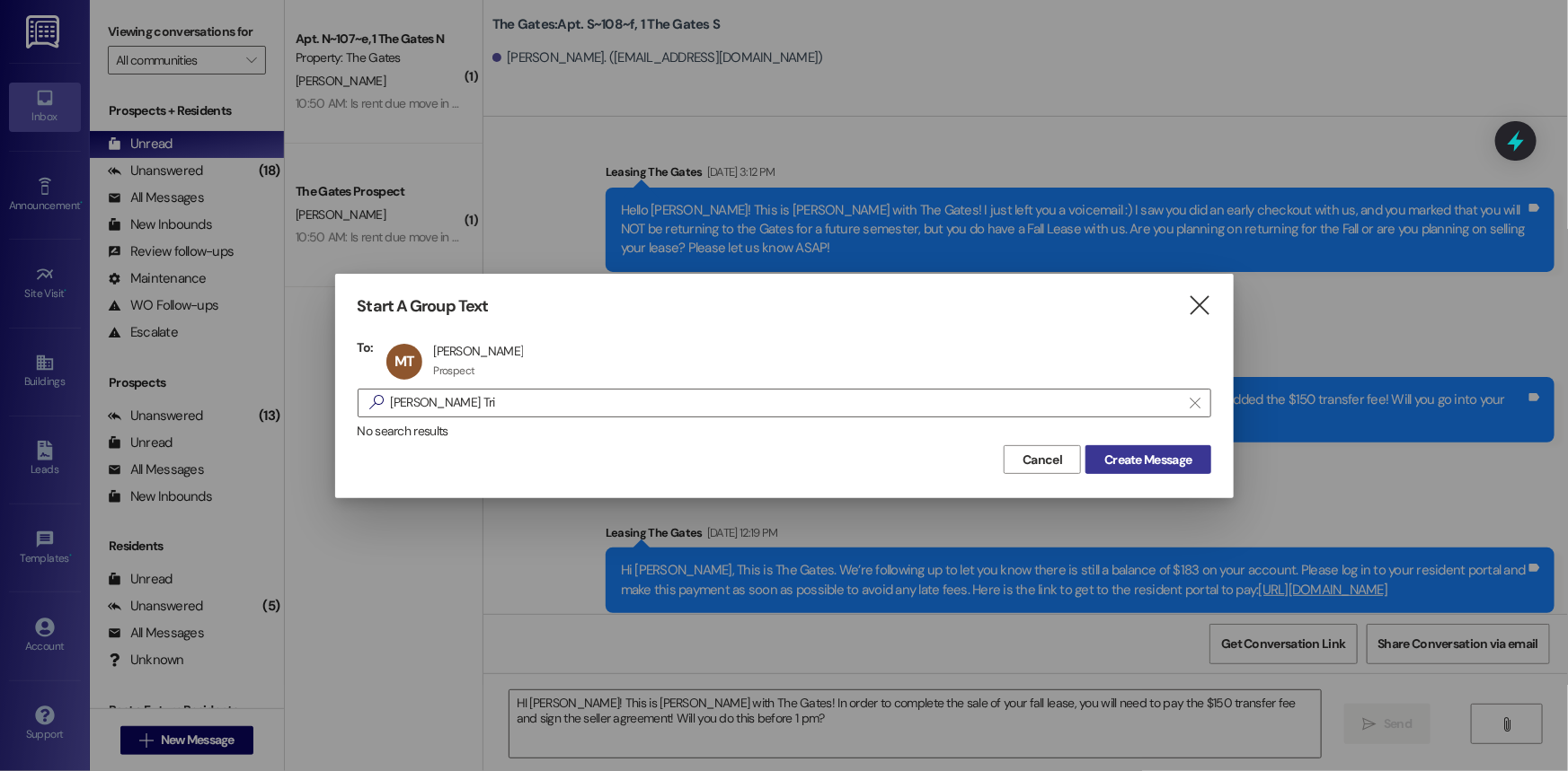
click at [1167, 455] on span "Create Message" at bounding box center [1147, 461] width 87 height 19
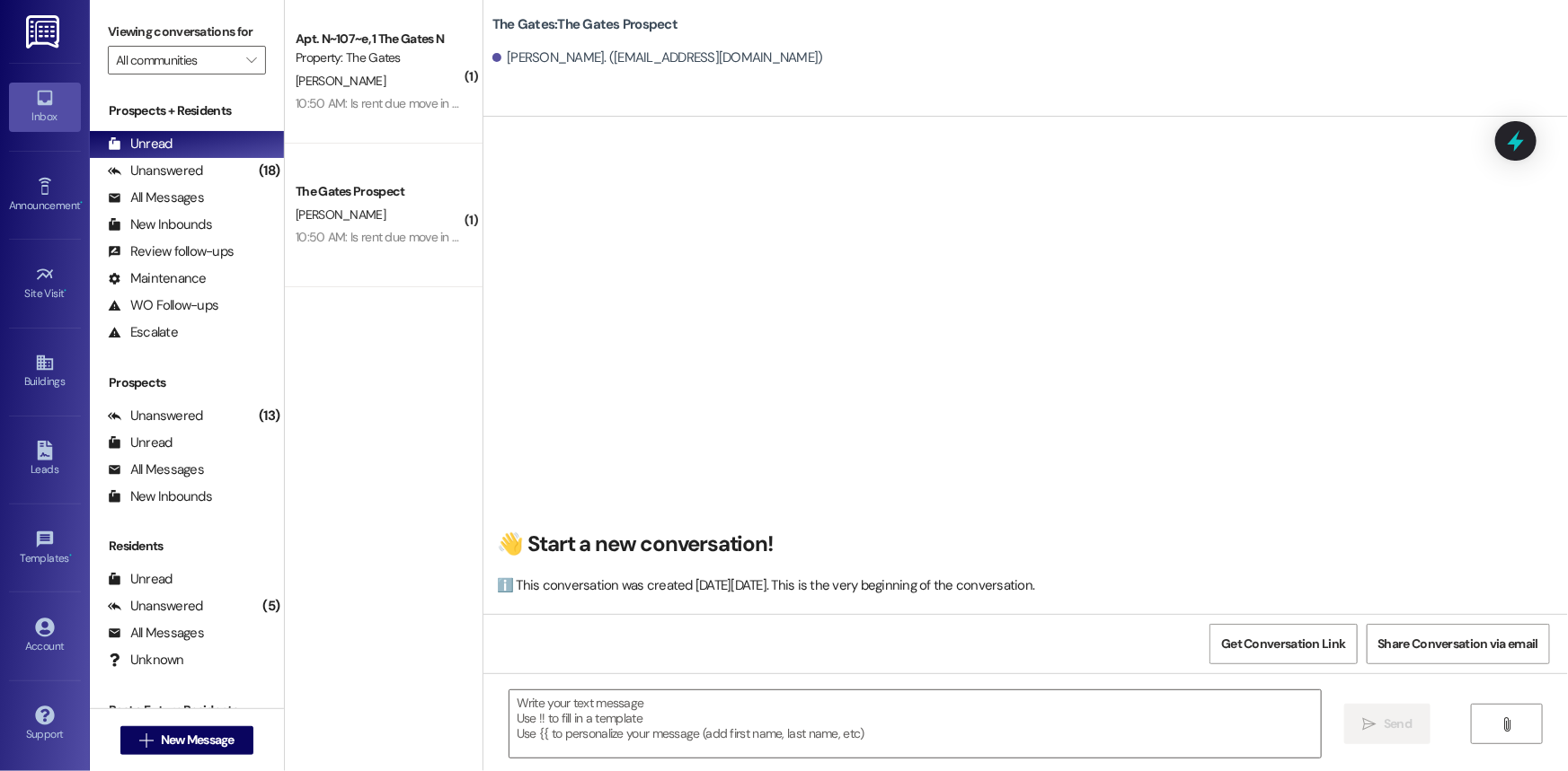
scroll to position [0, 0]
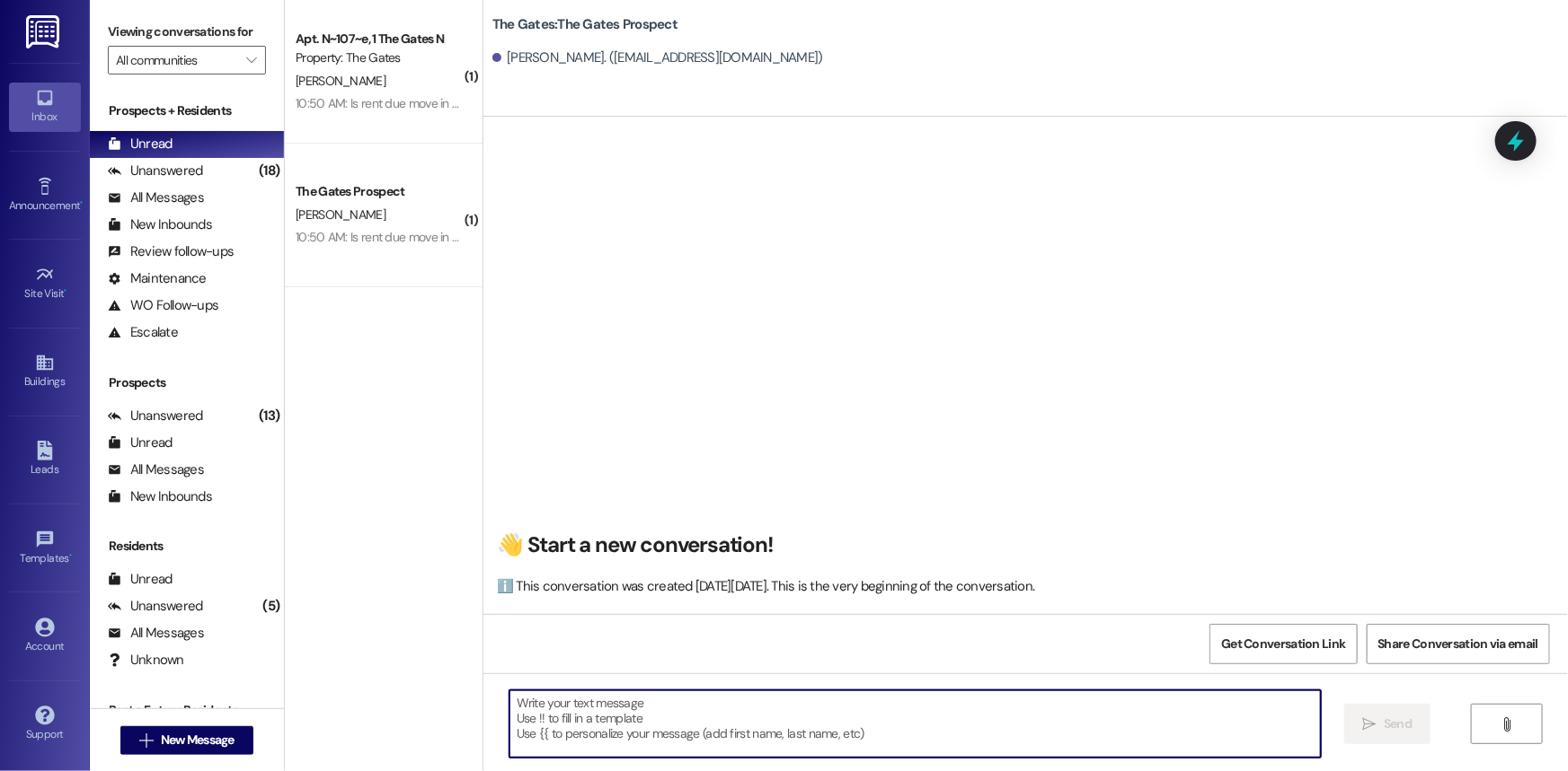
click at [562, 747] on textarea at bounding box center [915, 724] width 812 height 67
paste textarea "Hi Ava! ​This is [PERSON_NAME] with The Gates! Winter semester is filling up fa…"
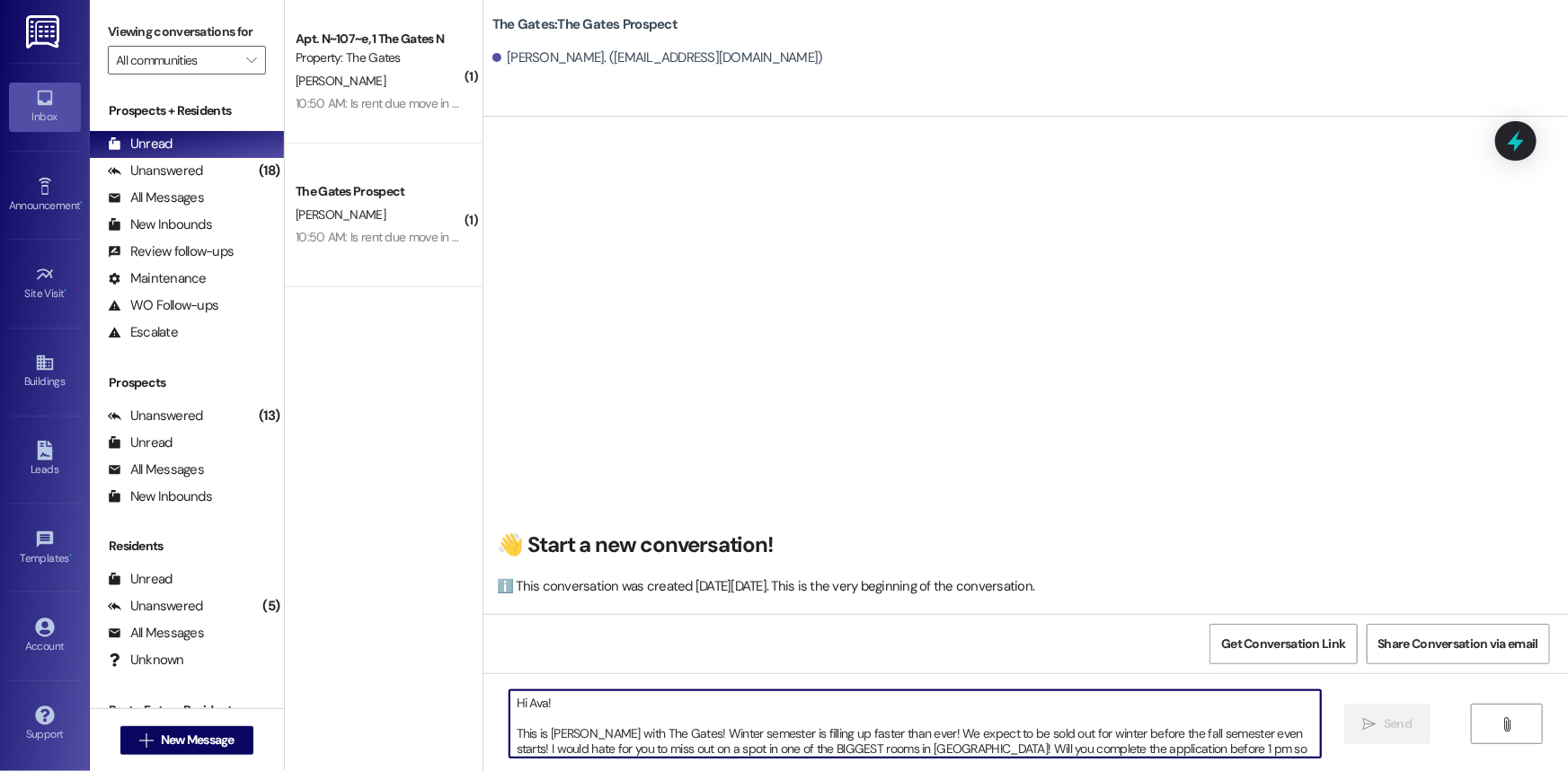
scroll to position [14, 0]
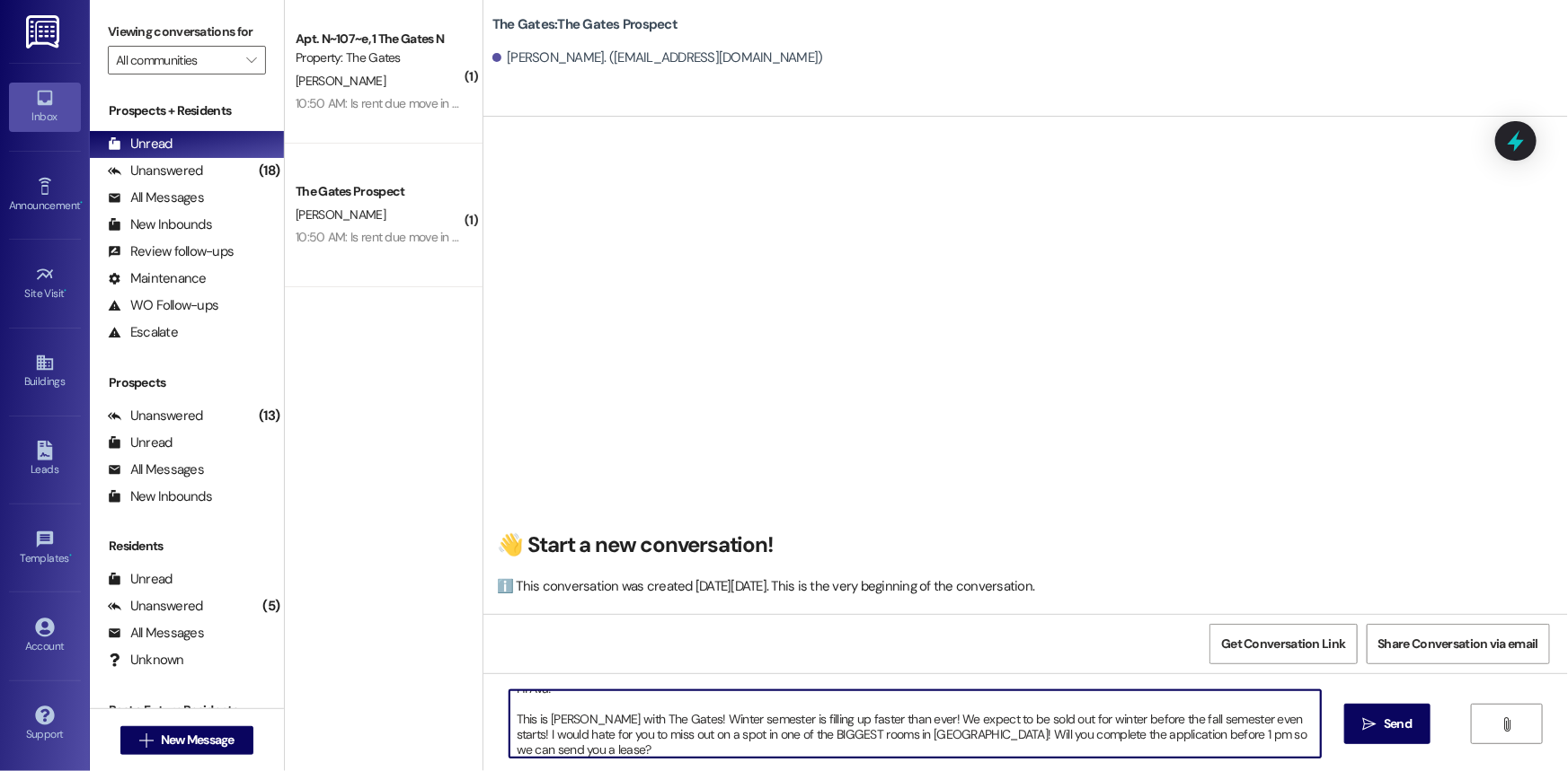
click at [512, 717] on textarea "Hi Ava! ​This is [PERSON_NAME] with The Gates! Winter semester is filling up fa…" at bounding box center [915, 724] width 812 height 67
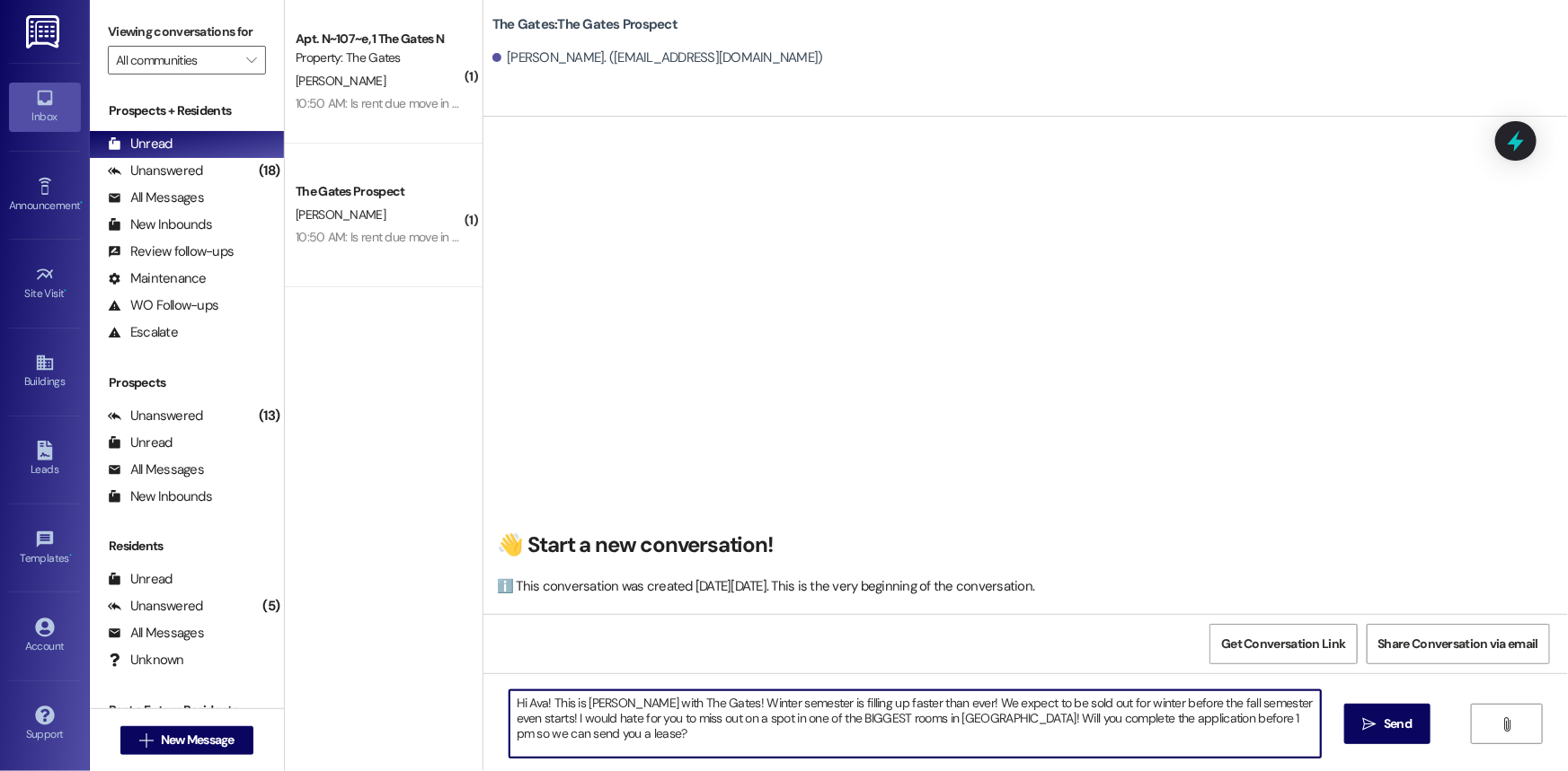
scroll to position [0, 0]
click at [538, 701] on textarea "Hi Ava! This is [PERSON_NAME] with The Gates! Winter semester is filling up fas…" at bounding box center [915, 724] width 812 height 67
type textarea "Hi [PERSON_NAME]! This is [PERSON_NAME] with The Gates! Winter semester is fill…"
click at [1367, 727] on icon "" at bounding box center [1369, 724] width 13 height 14
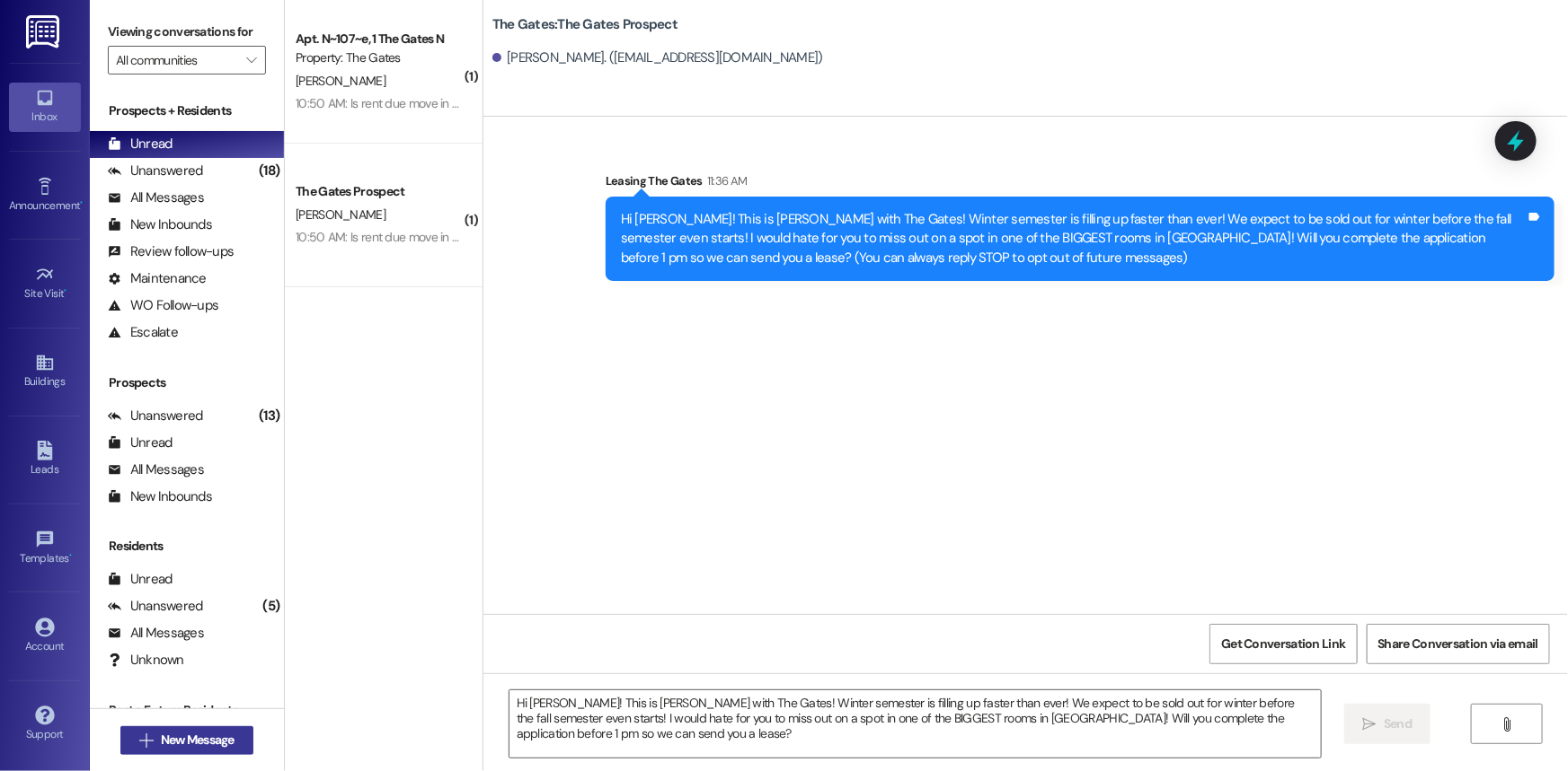
drag, startPoint x: 162, startPoint y: 754, endPoint x: 173, endPoint y: 752, distance: 11.2
click at [173, 752] on button " New Message" at bounding box center [187, 740] width 133 height 29
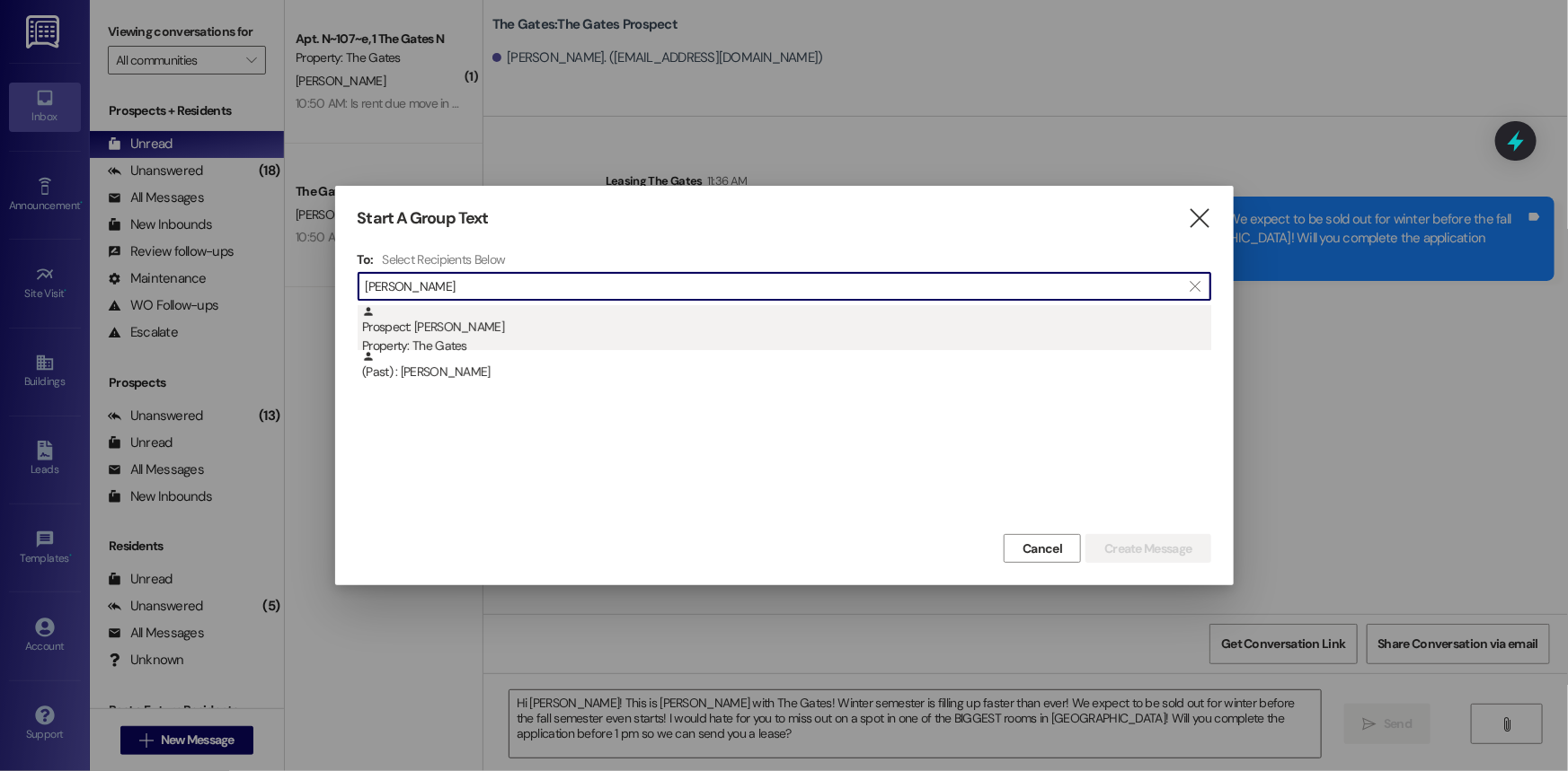
type input "[PERSON_NAME]"
click at [451, 341] on div "Property: The Gates" at bounding box center [786, 346] width 849 height 19
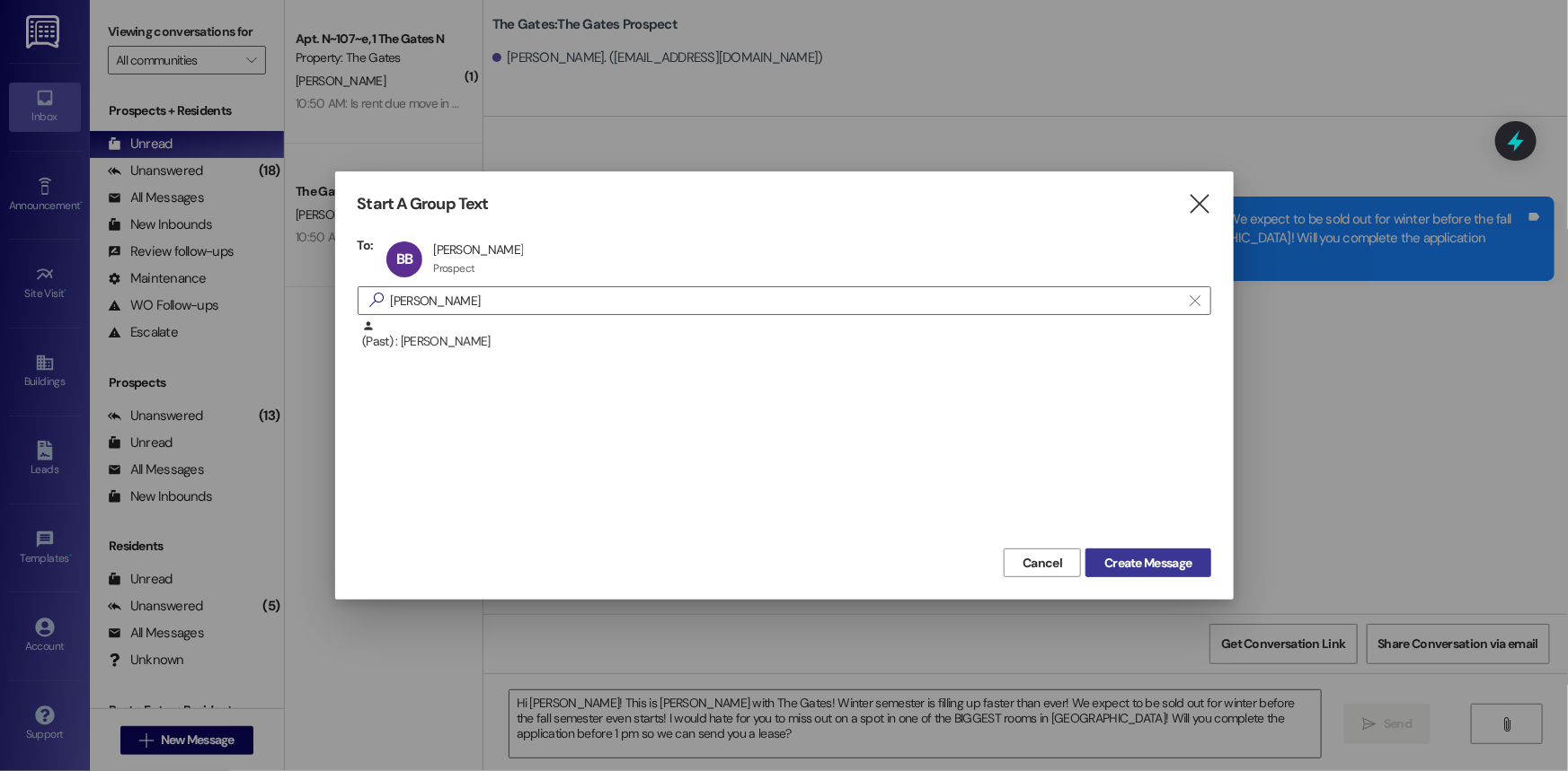
click at [1148, 559] on span "Create Message" at bounding box center [1147, 563] width 87 height 19
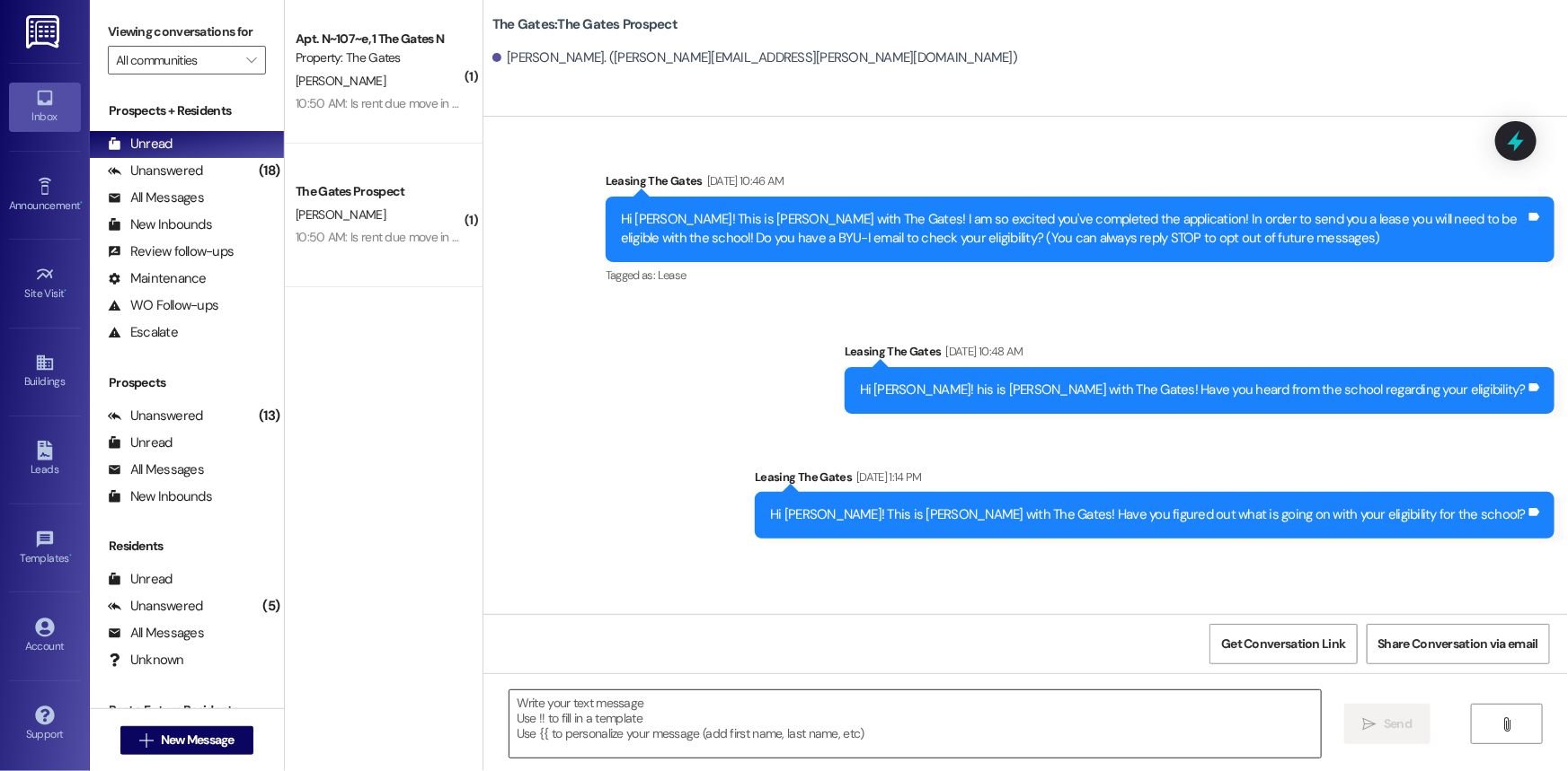
click at [625, 719] on textarea at bounding box center [915, 724] width 812 height 67
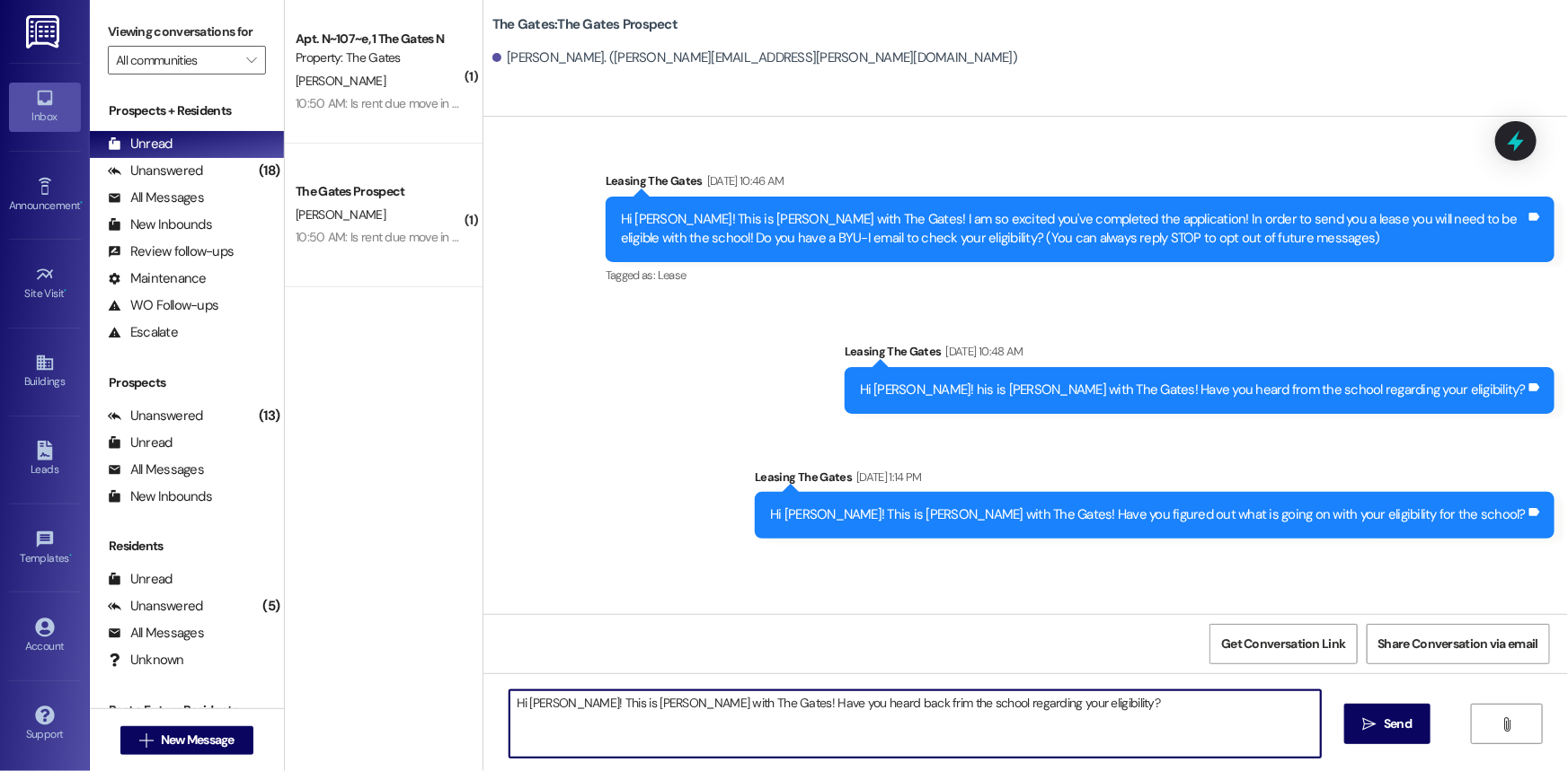
click at [867, 704] on textarea "Hi [PERSON_NAME]! This is [PERSON_NAME] with The Gates! Have you heard back fri…" at bounding box center [915, 724] width 812 height 67
type textarea "Hi [PERSON_NAME]! This is [PERSON_NAME] with The Gates! Have you heard back fro…"
click at [1371, 731] on icon "" at bounding box center [1369, 724] width 13 height 14
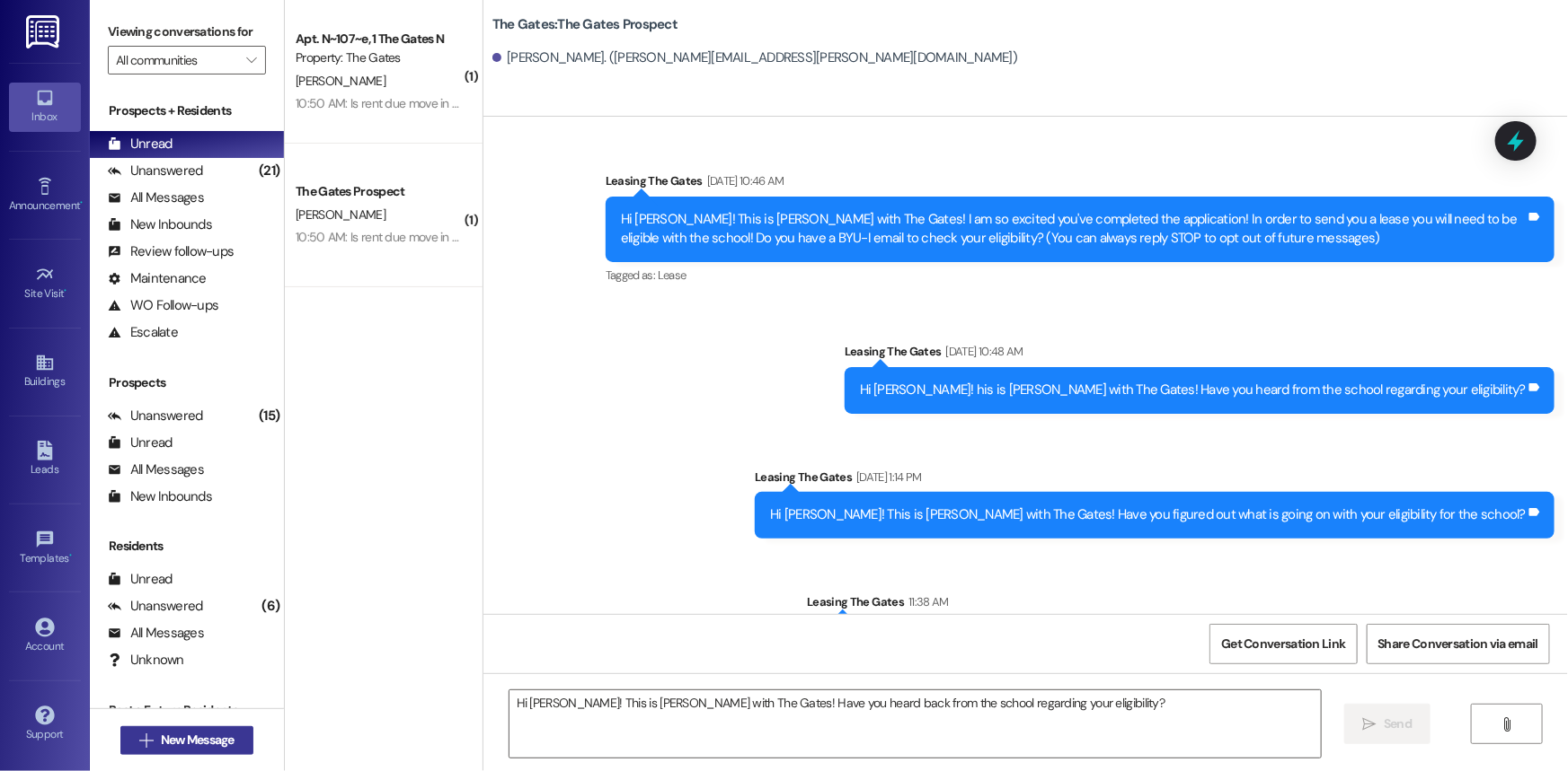
click at [162, 746] on span "New Message" at bounding box center [197, 740] width 74 height 19
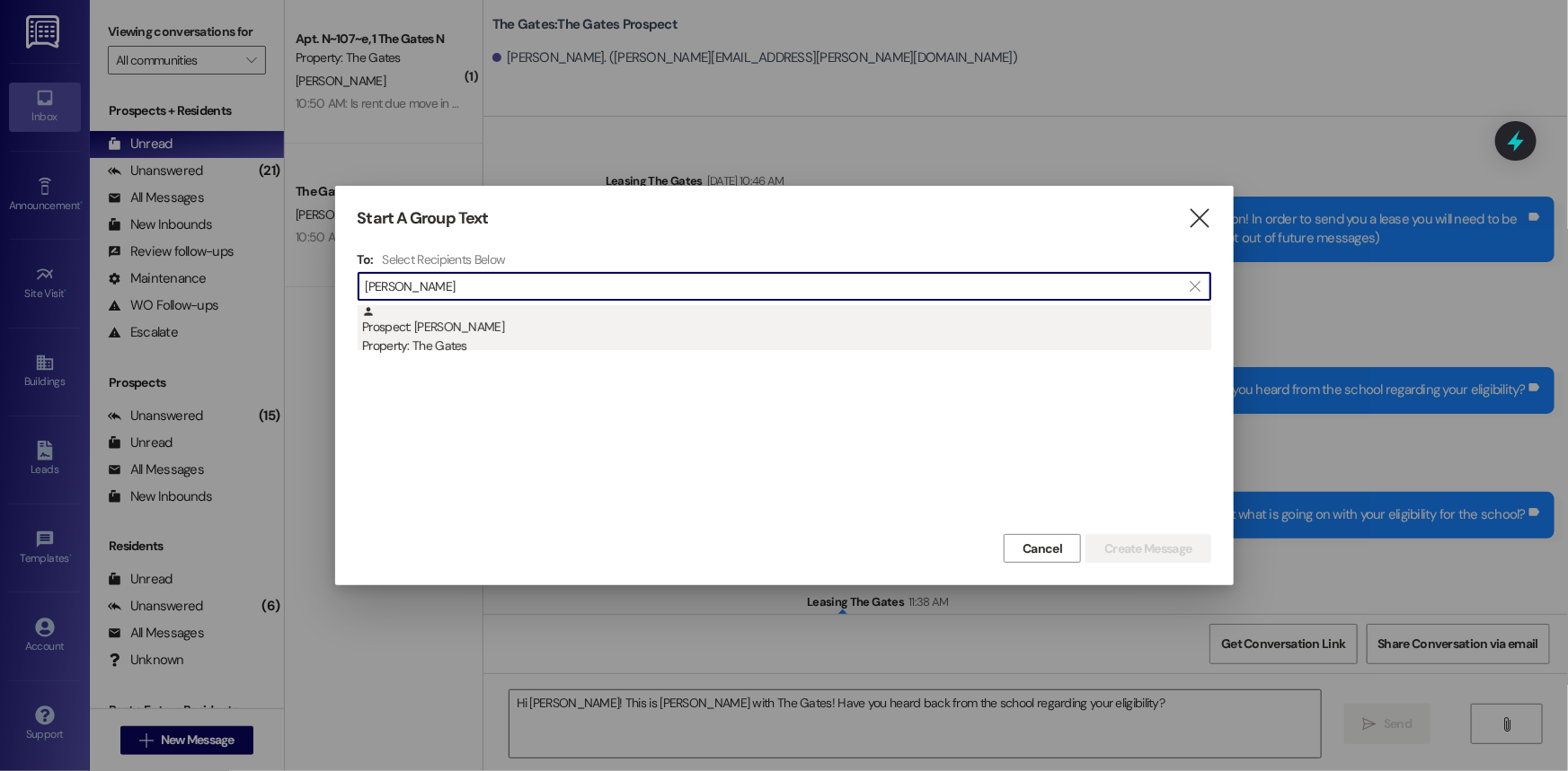
type input "[PERSON_NAME]"
click at [450, 326] on div "Prospect: [PERSON_NAME] Property: The Gates" at bounding box center [786, 331] width 849 height 51
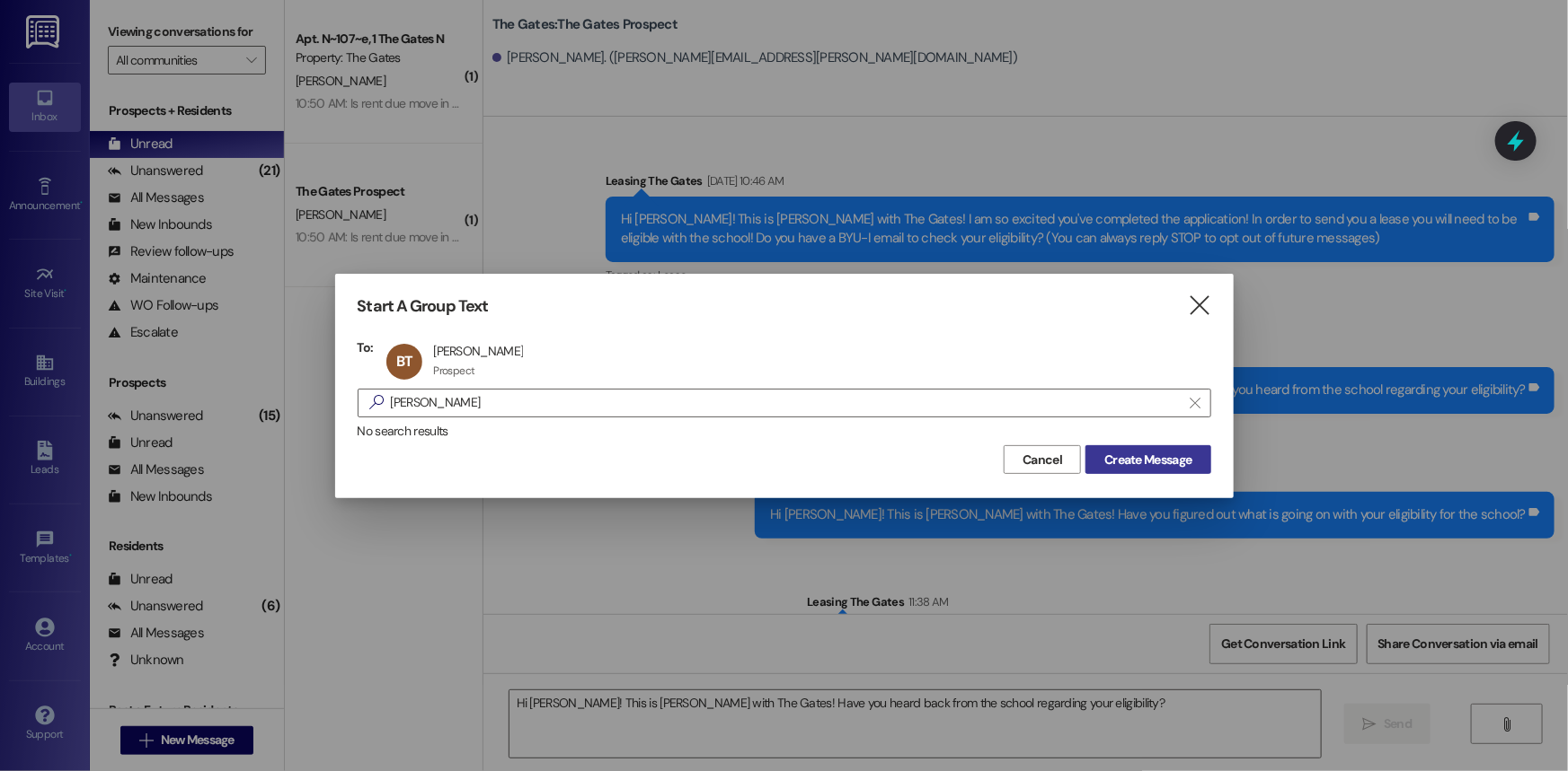
click at [1150, 461] on span "Create Message" at bounding box center [1147, 461] width 87 height 19
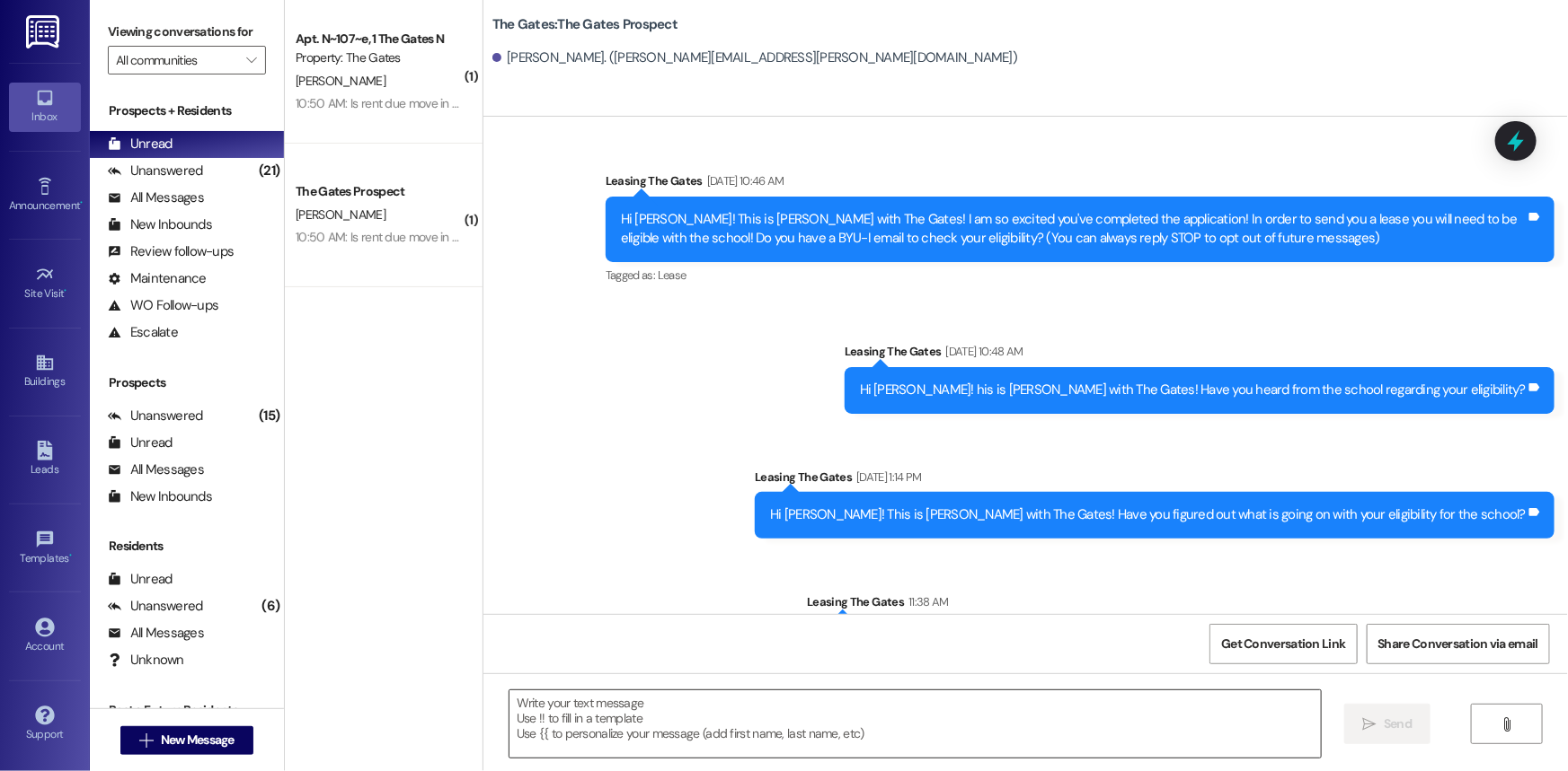
scroll to position [21, 0]
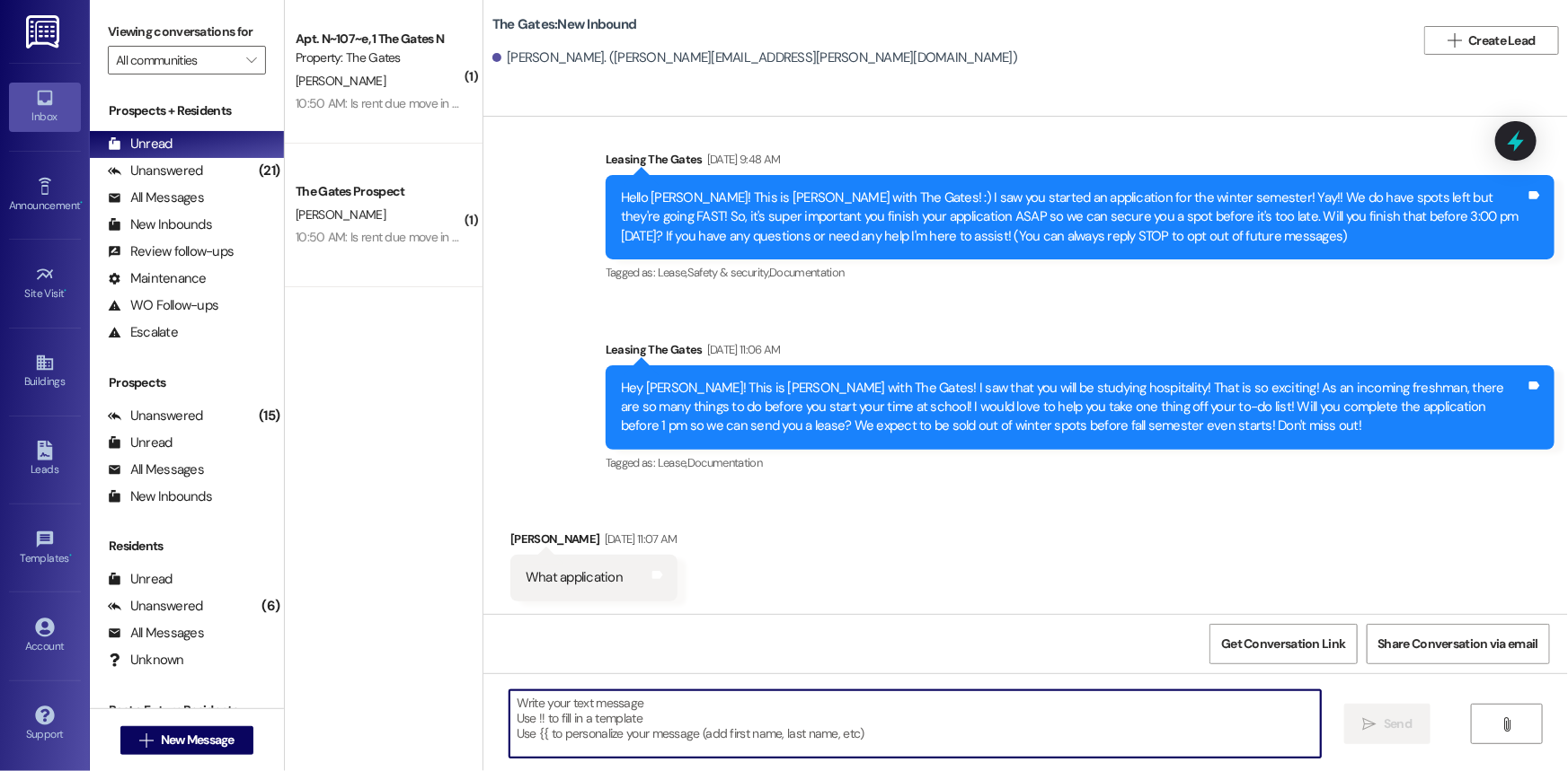
click at [519, 739] on textarea at bounding box center [915, 724] width 812 height 67
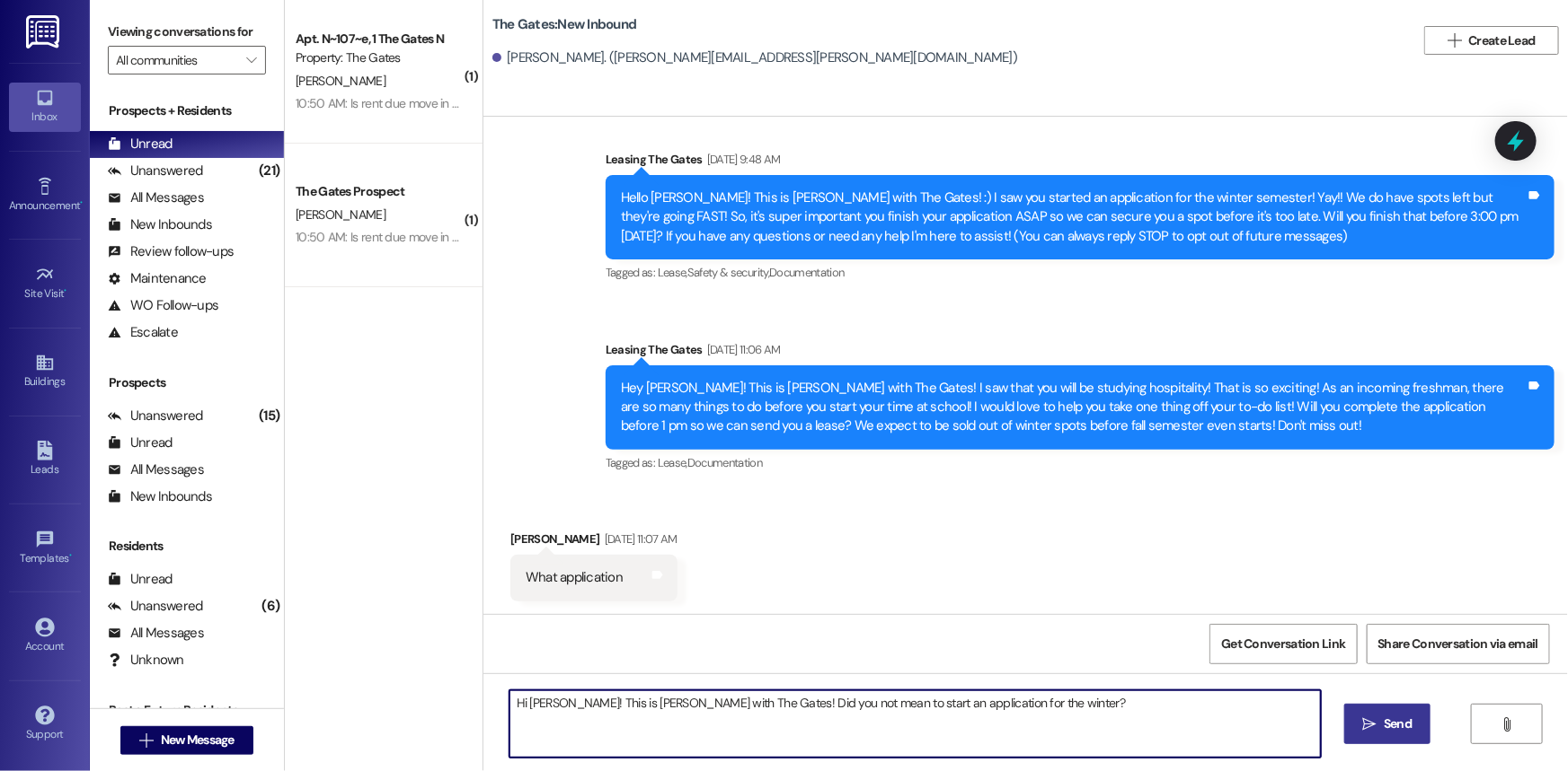
type textarea "Hi [PERSON_NAME]! This is [PERSON_NAME] with The Gates! Did you not mean to sta…"
click at [1408, 721] on span "Send" at bounding box center [1398, 724] width 28 height 19
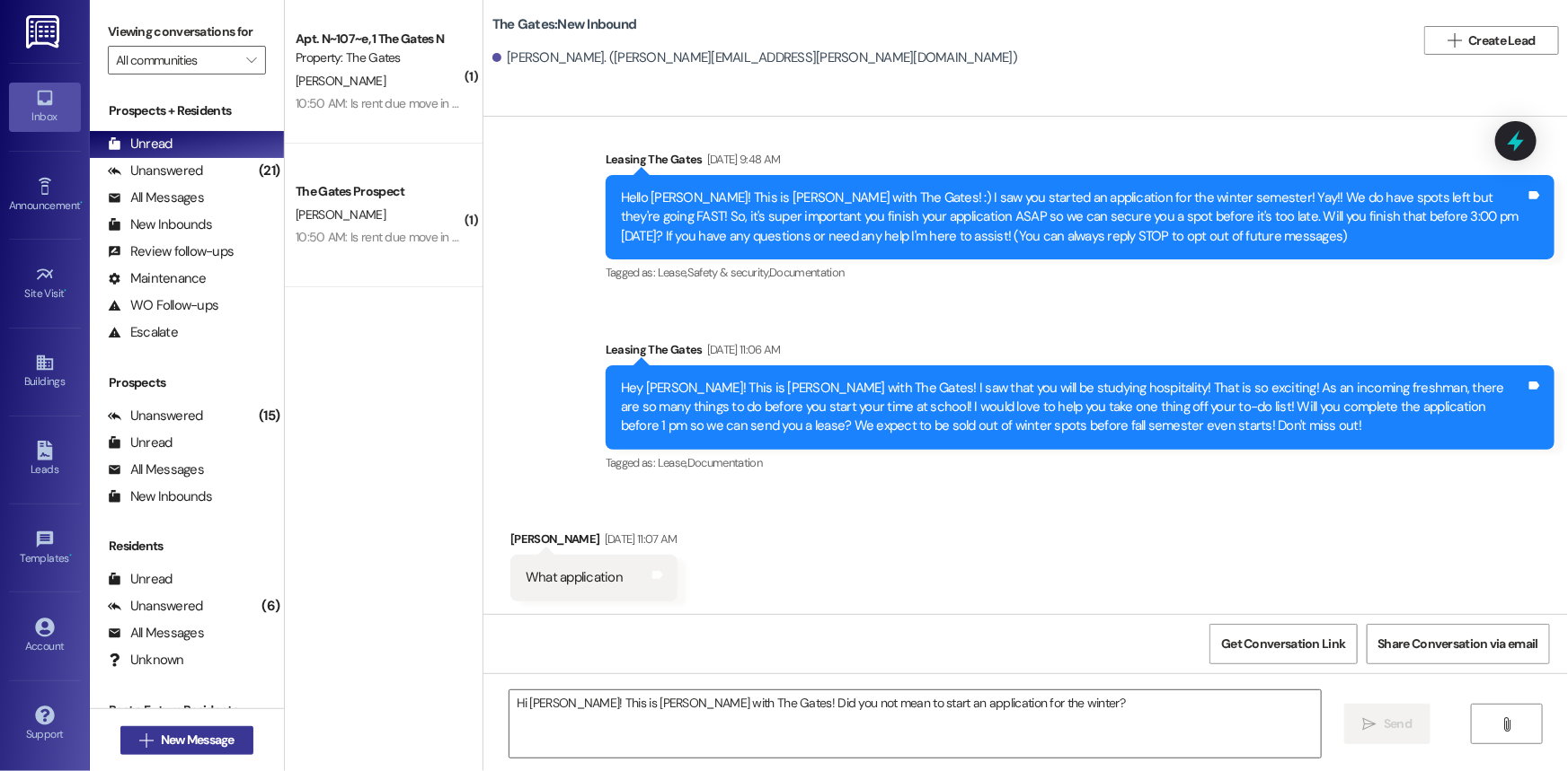
click at [204, 742] on span "New Message" at bounding box center [197, 740] width 74 height 19
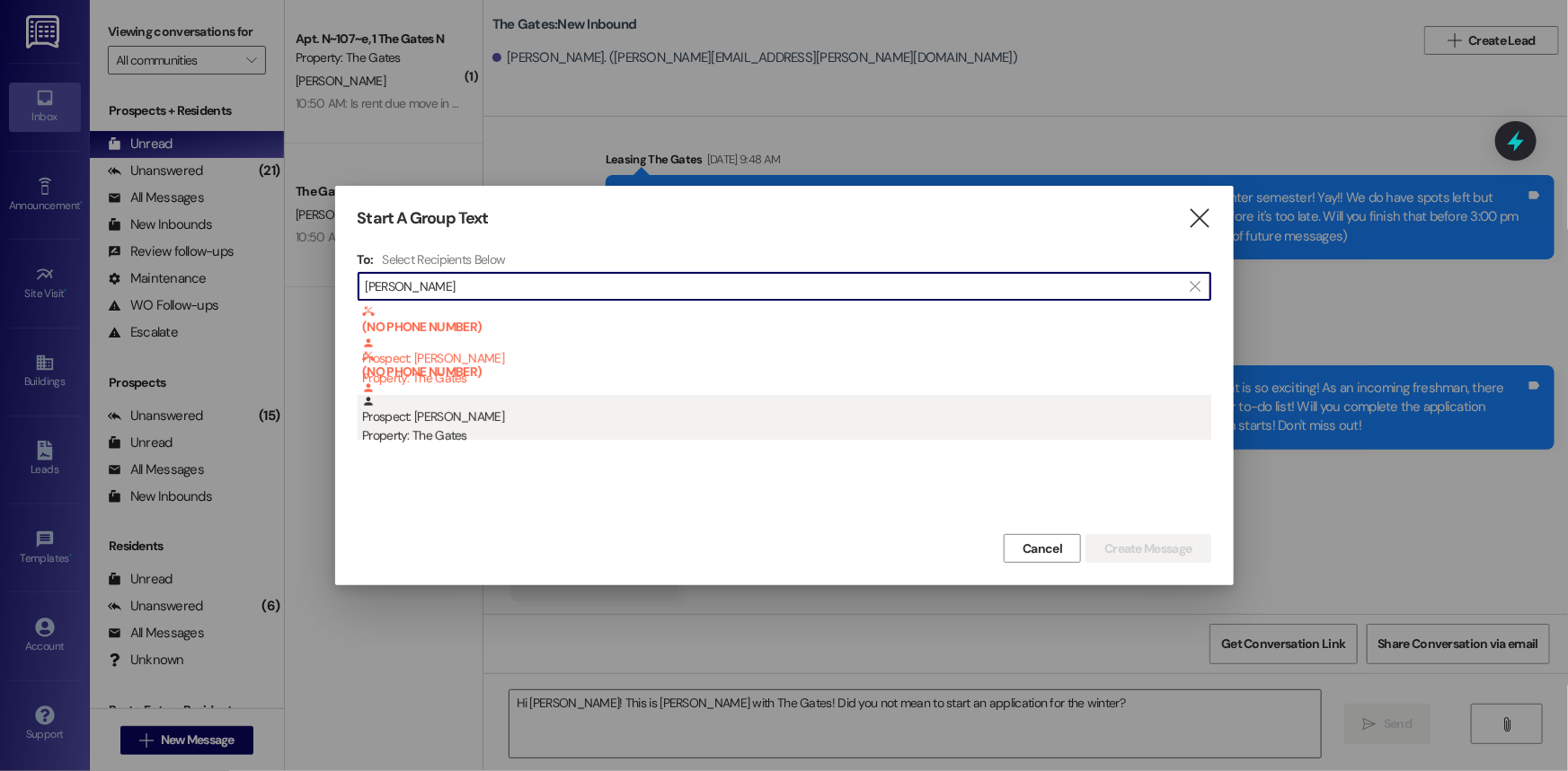
type input "[PERSON_NAME]"
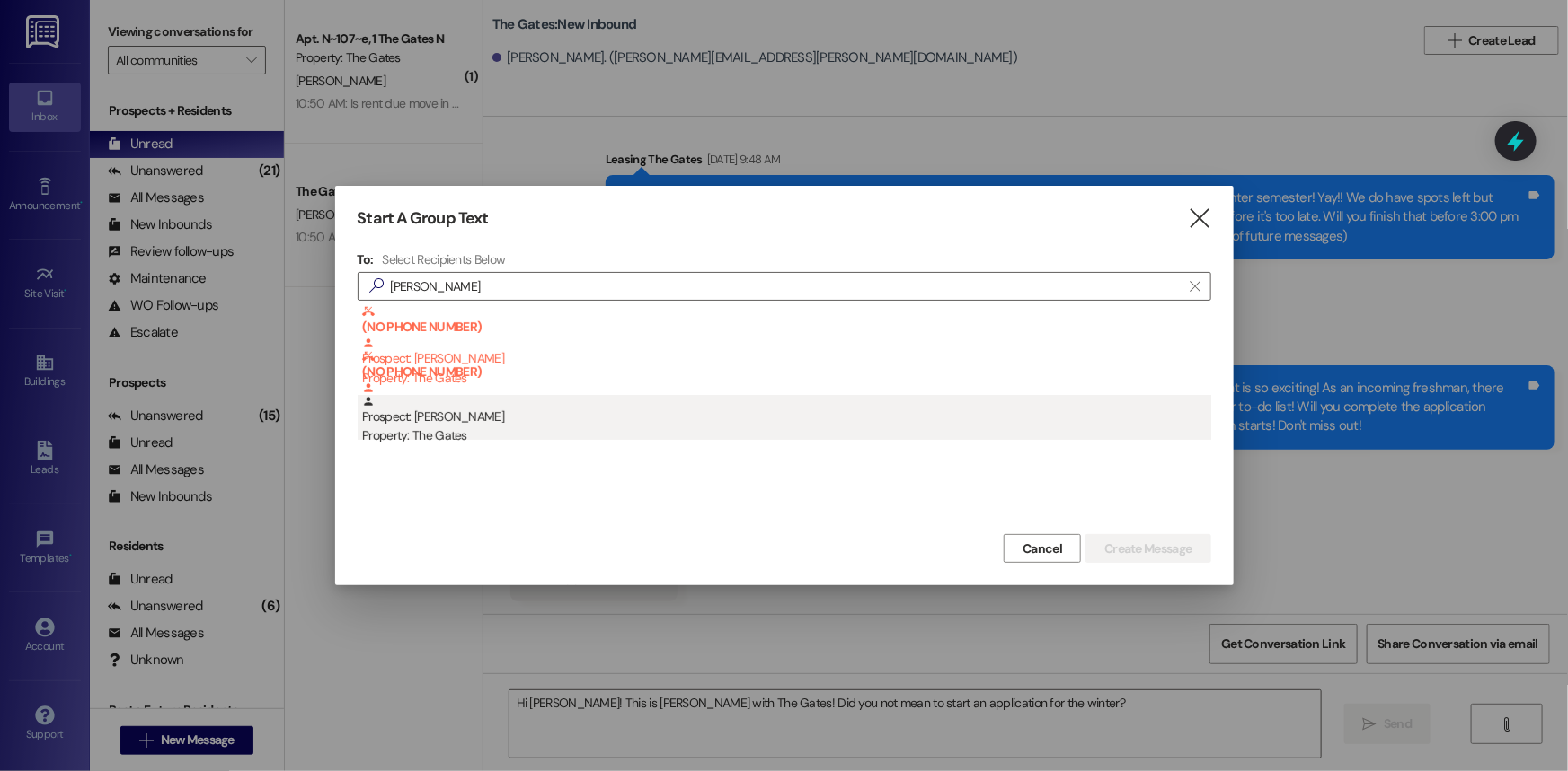
click at [485, 422] on div "Prospect: [PERSON_NAME] Property: The Gates" at bounding box center [786, 420] width 849 height 51
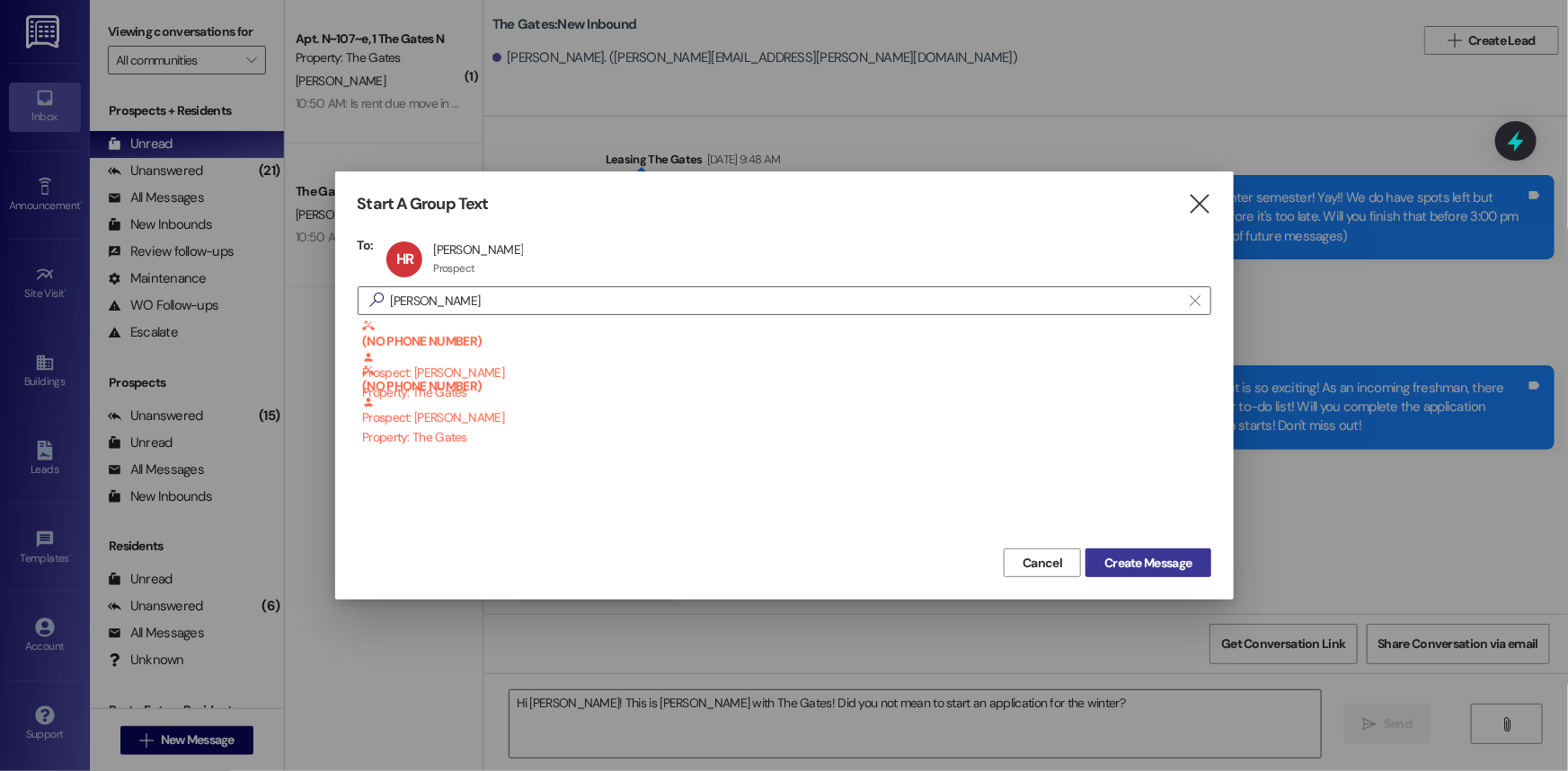
click at [1145, 557] on span "Create Message" at bounding box center [1147, 563] width 87 height 19
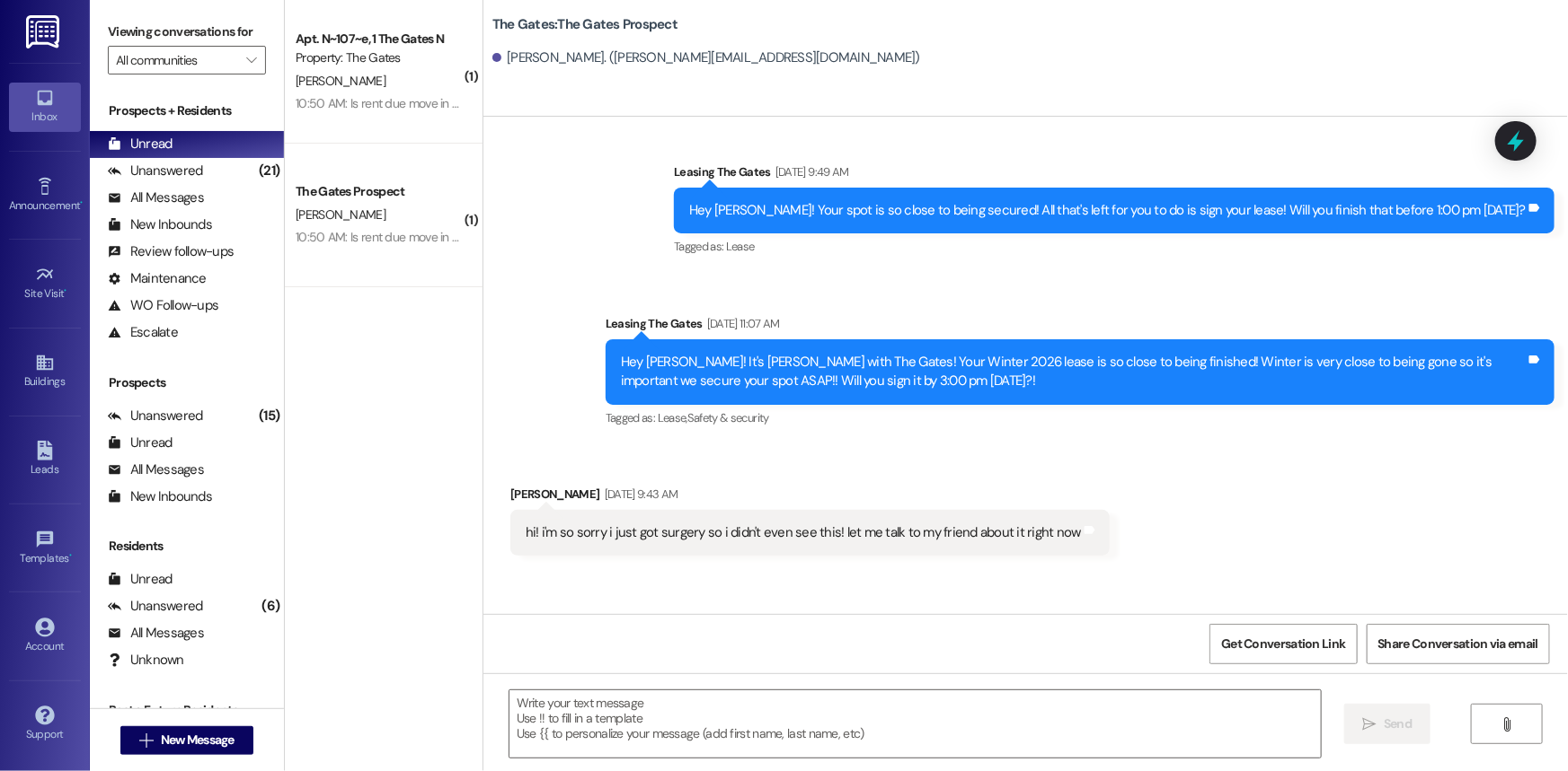
scroll to position [2784, 0]
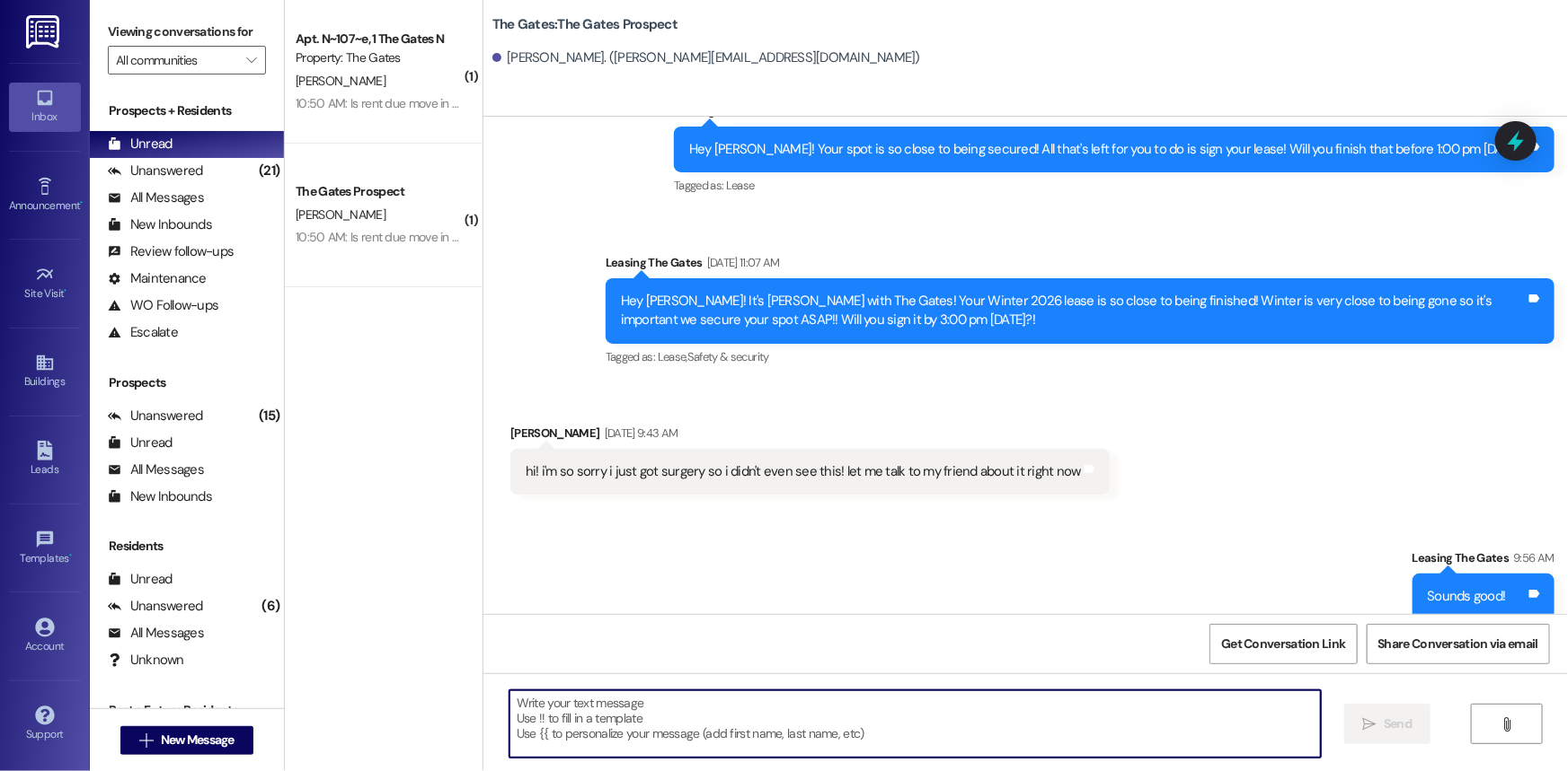
click at [669, 723] on textarea at bounding box center [915, 724] width 812 height 67
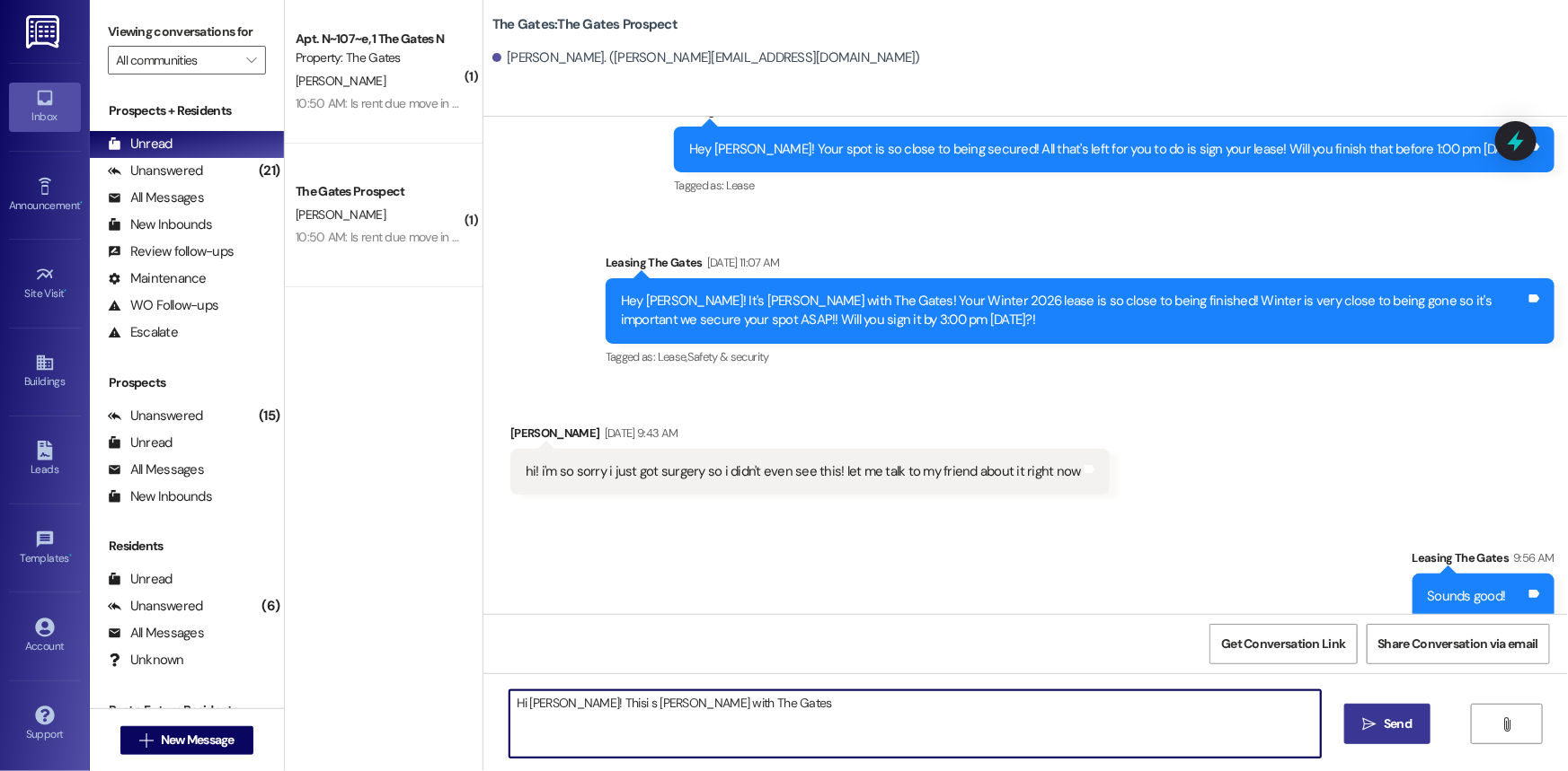
click at [577, 707] on textarea "Hi [PERSON_NAME]! Thisi s [PERSON_NAME] with The Gates" at bounding box center [915, 724] width 812 height 67
click at [749, 704] on textarea "Hi [PERSON_NAME]! This s [PERSON_NAME] with The Gates" at bounding box center [915, 724] width 812 height 67
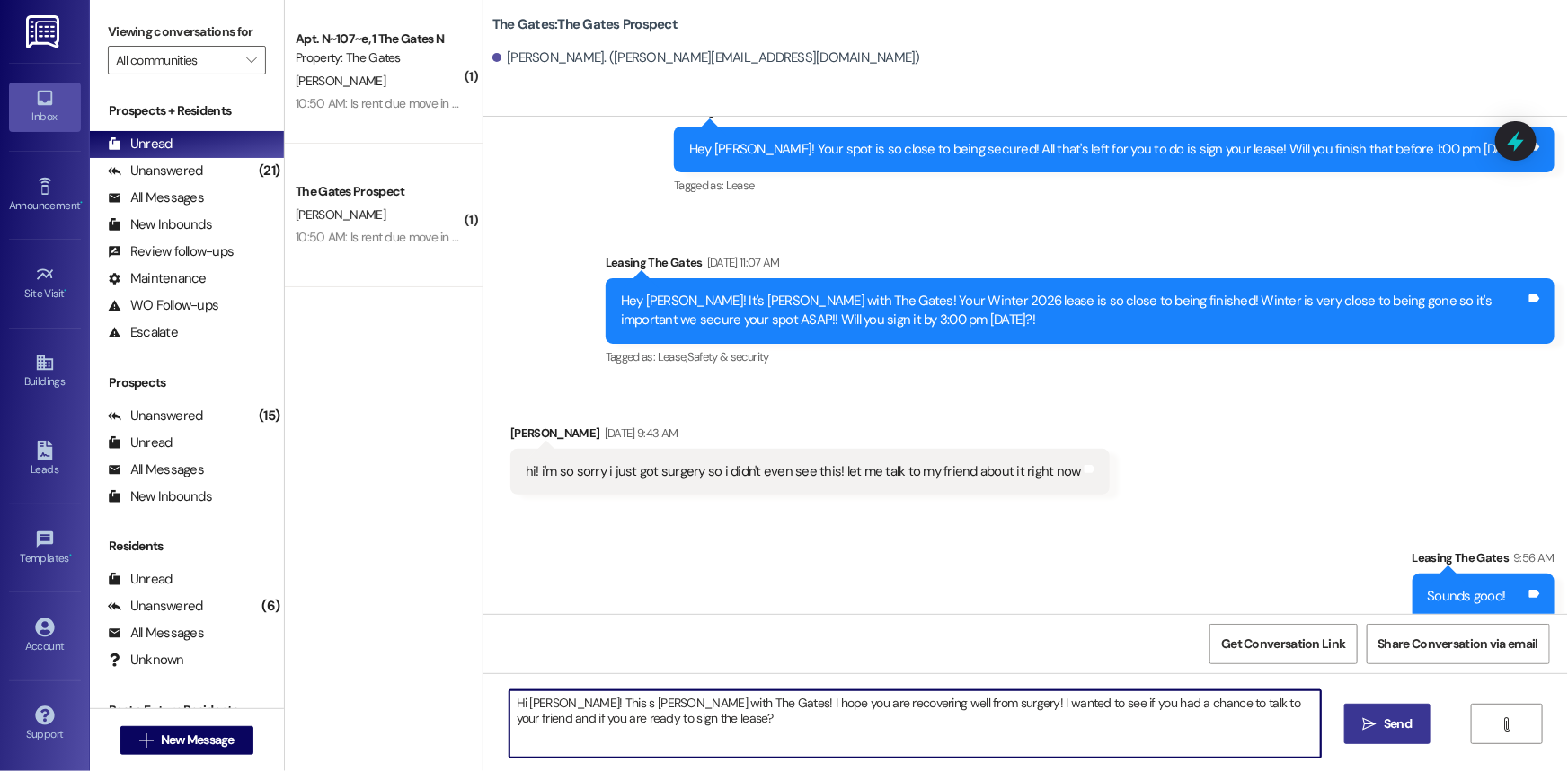
type textarea "Hi [PERSON_NAME]! This s [PERSON_NAME] with The Gates! I hope you are recoverin…"
click at [1350, 711] on button " Send" at bounding box center [1387, 723] width 87 height 40
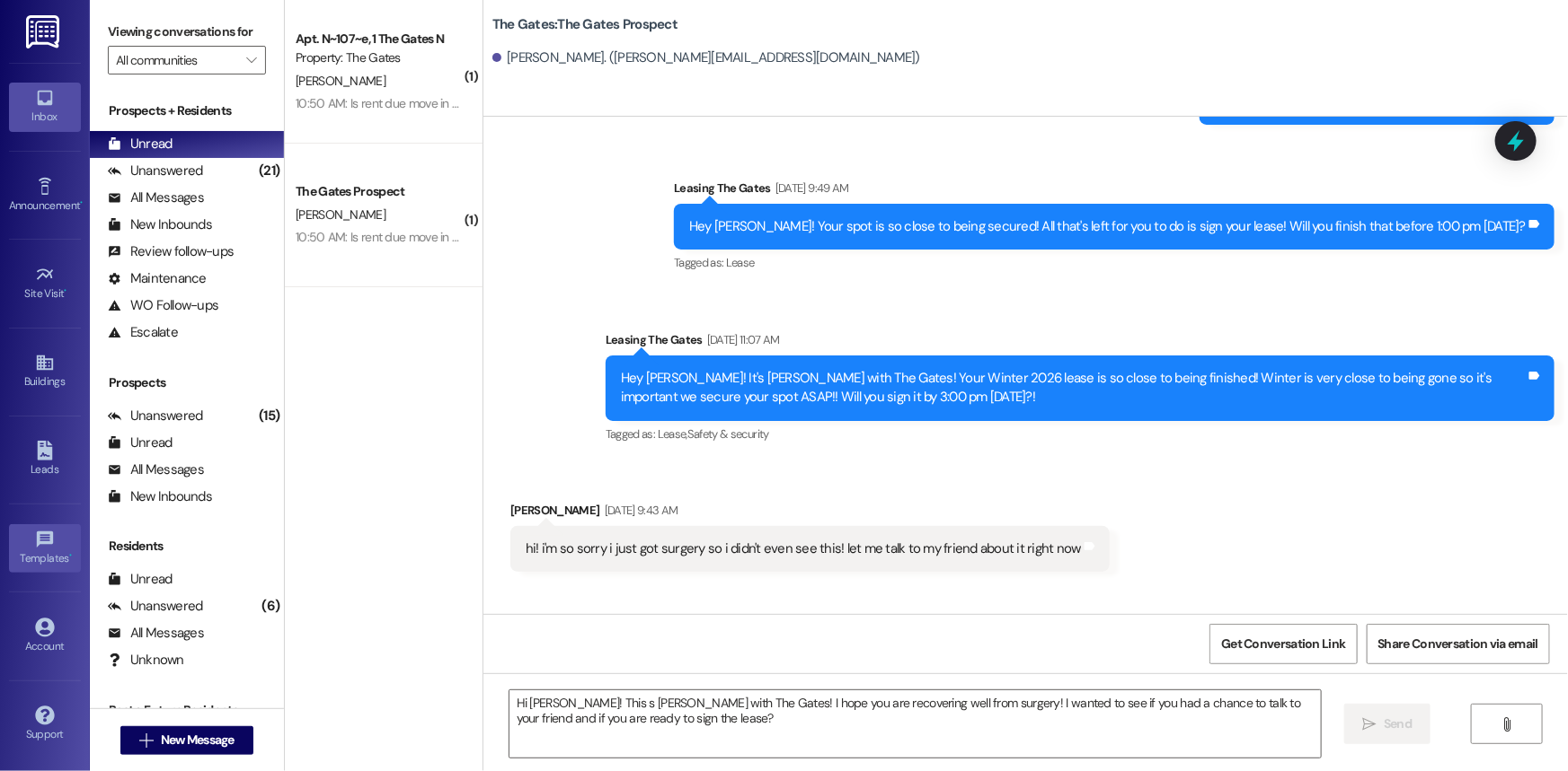
scroll to position [2658, 0]
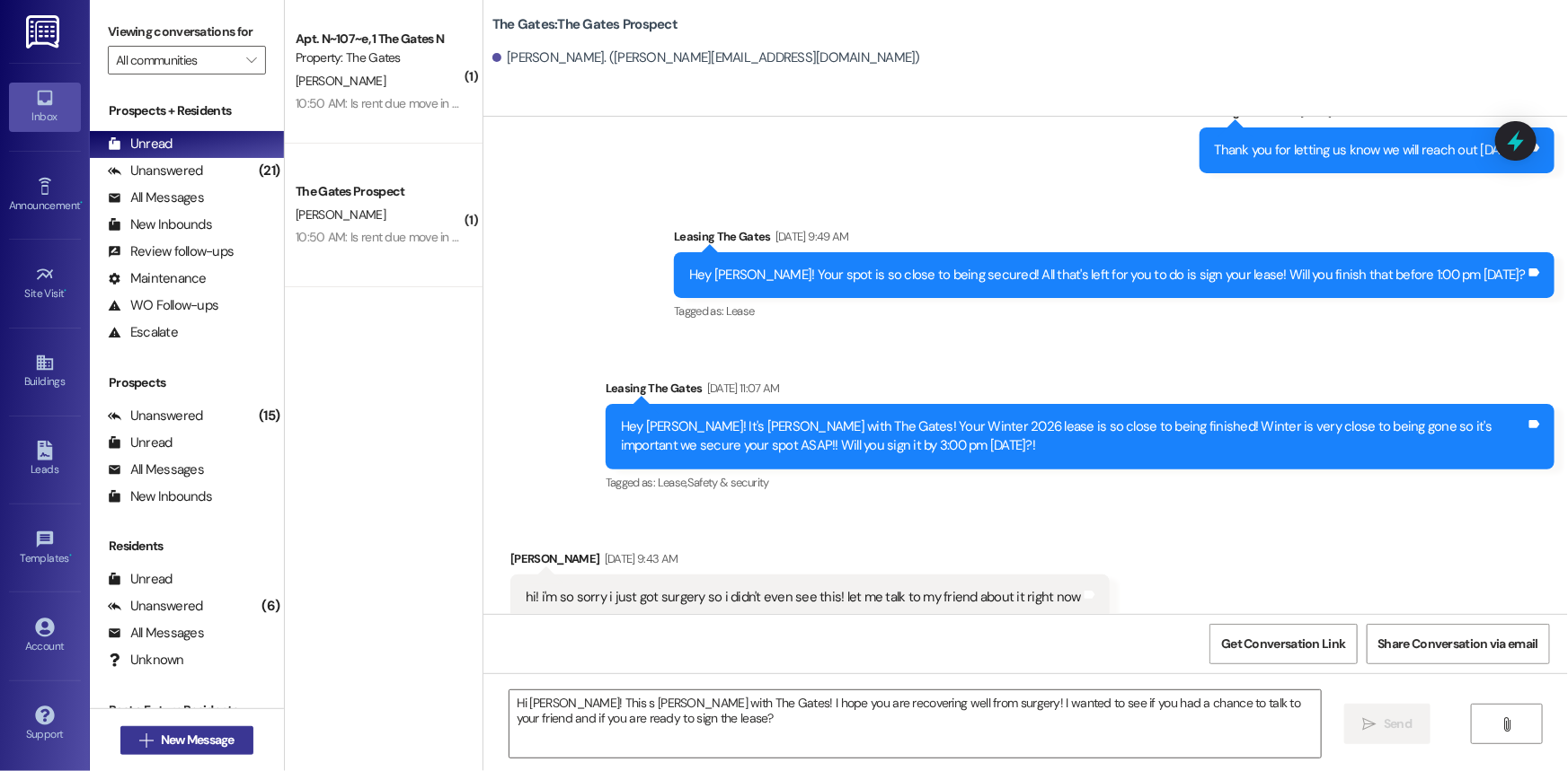
click at [158, 745] on span "New Message" at bounding box center [198, 740] width 81 height 19
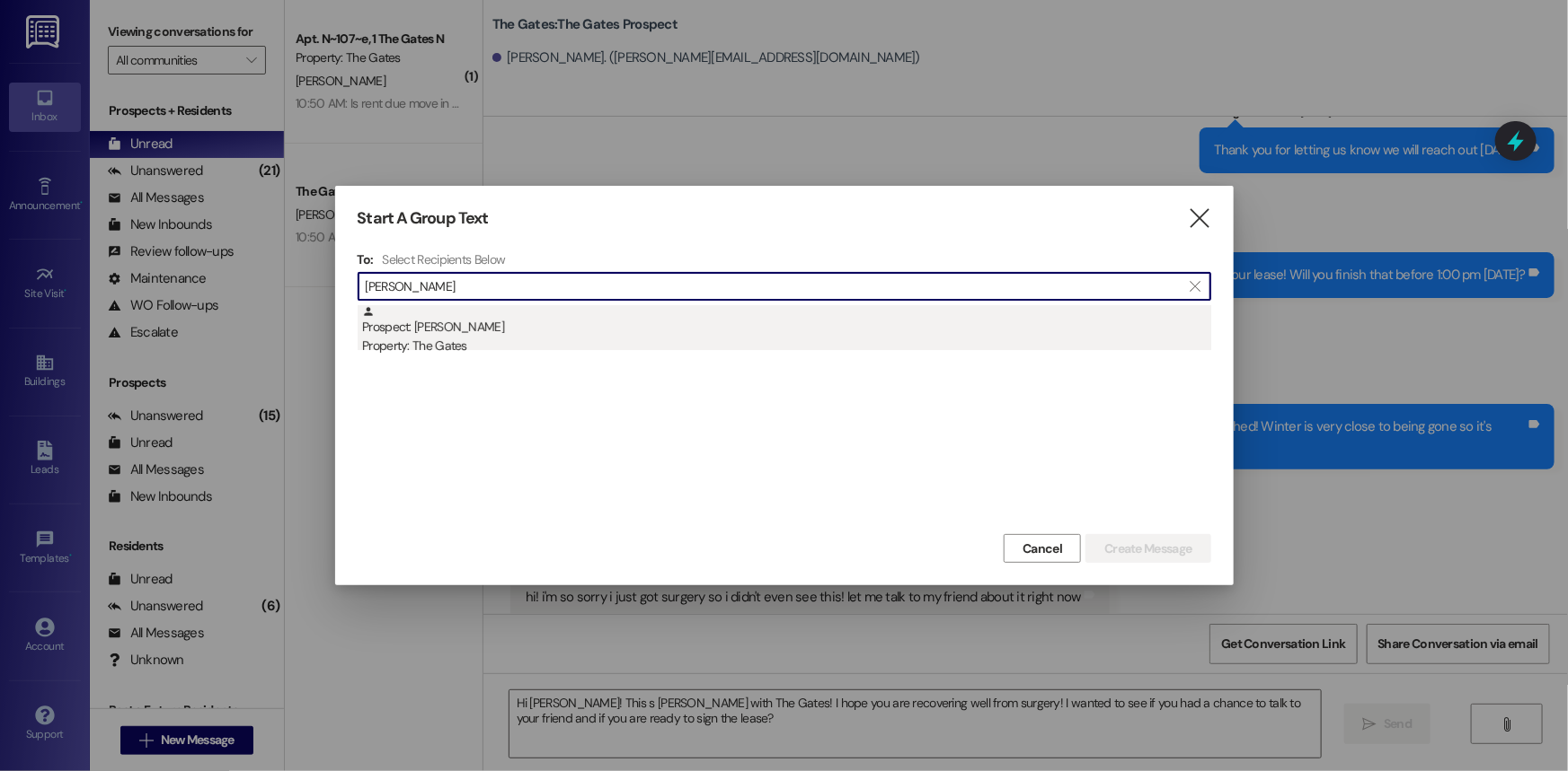
type input "[PERSON_NAME]"
click at [518, 330] on div "Prospect: [PERSON_NAME] Property: The Gates" at bounding box center [786, 331] width 849 height 51
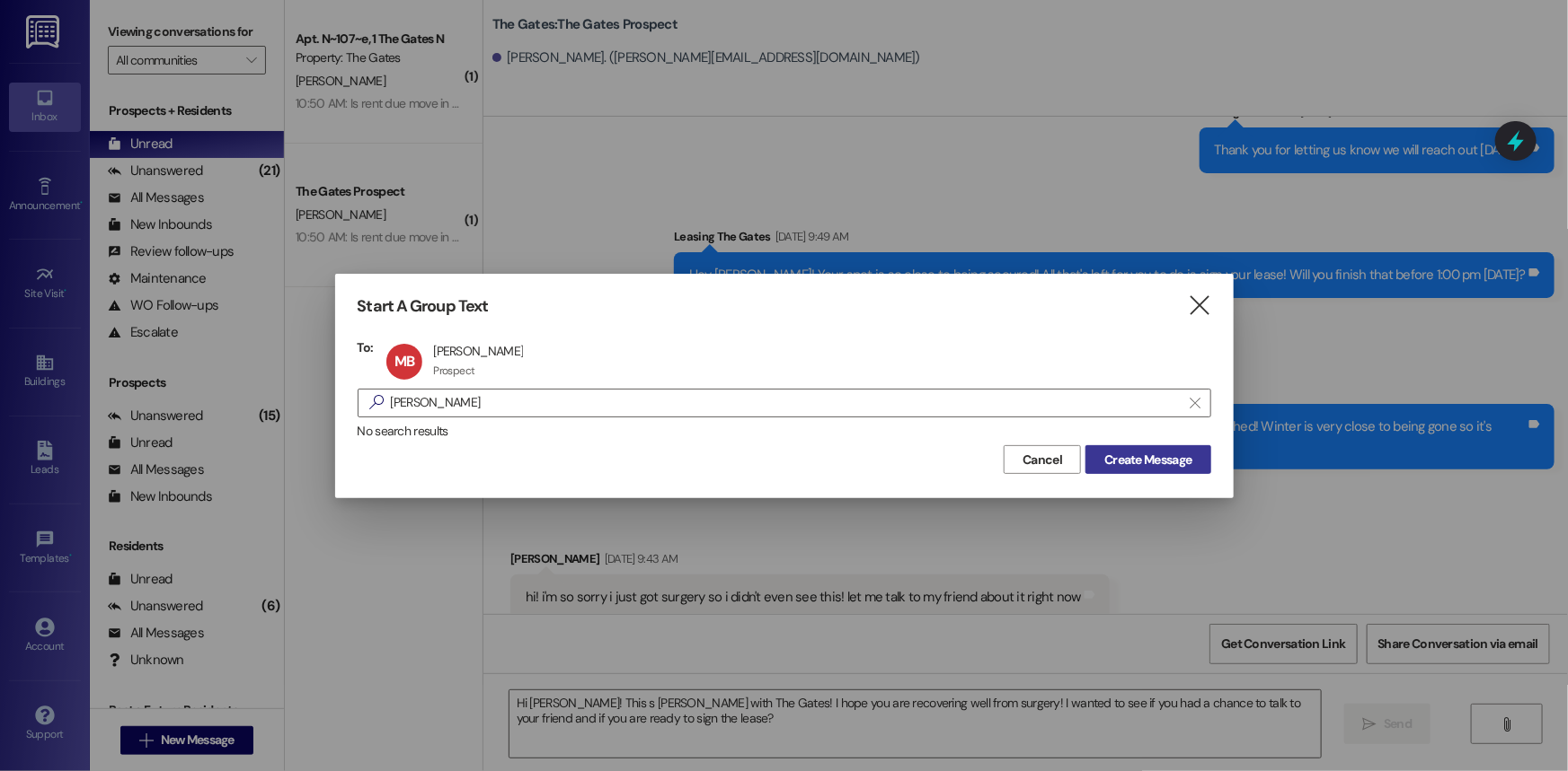
click at [1103, 472] on button "Create Message" at bounding box center [1148, 460] width 125 height 29
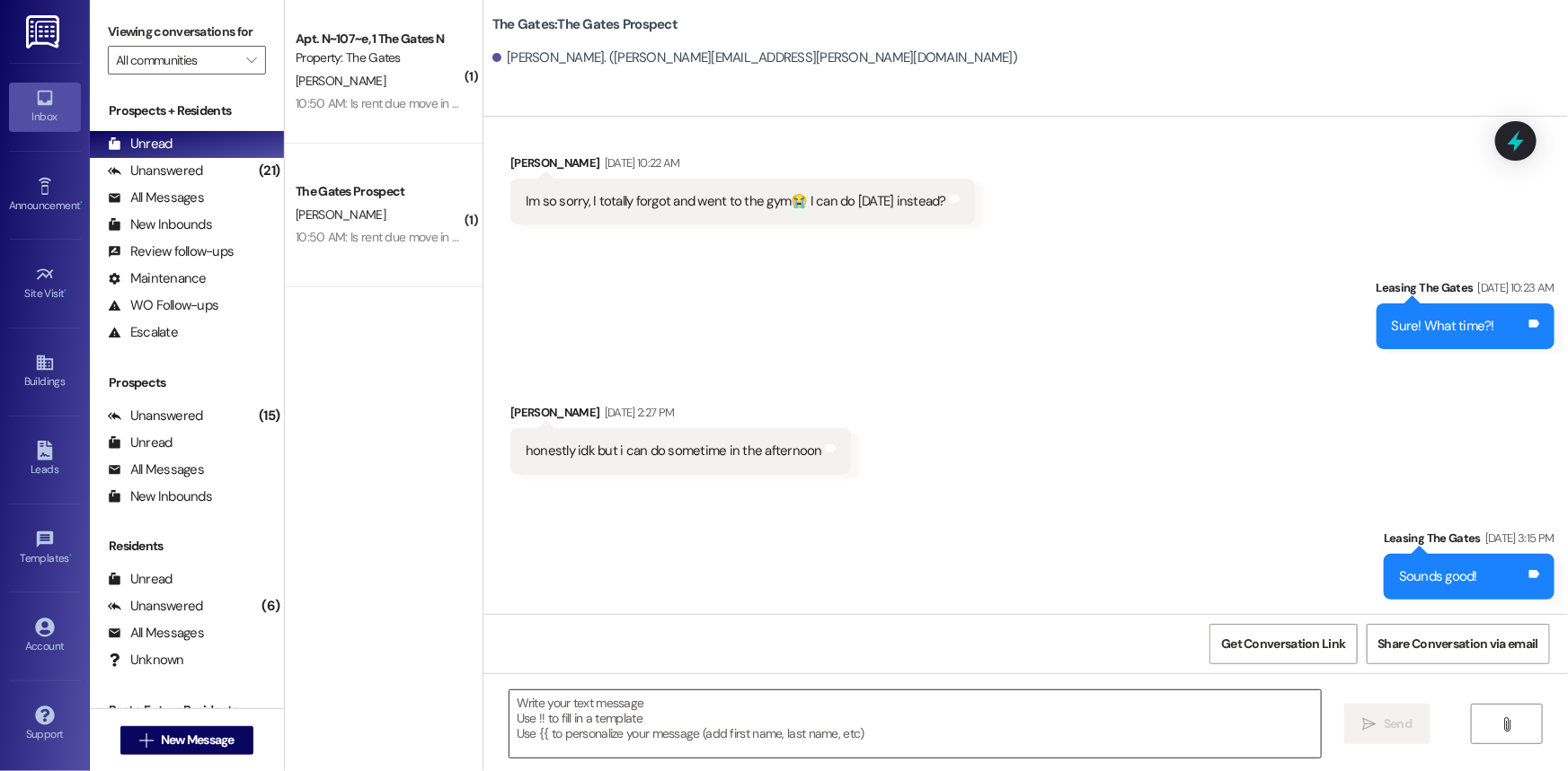
scroll to position [161, 0]
drag, startPoint x: 574, startPoint y: 737, endPoint x: 576, endPoint y: 728, distance: 9.2
click at [574, 737] on textarea at bounding box center [915, 724] width 812 height 67
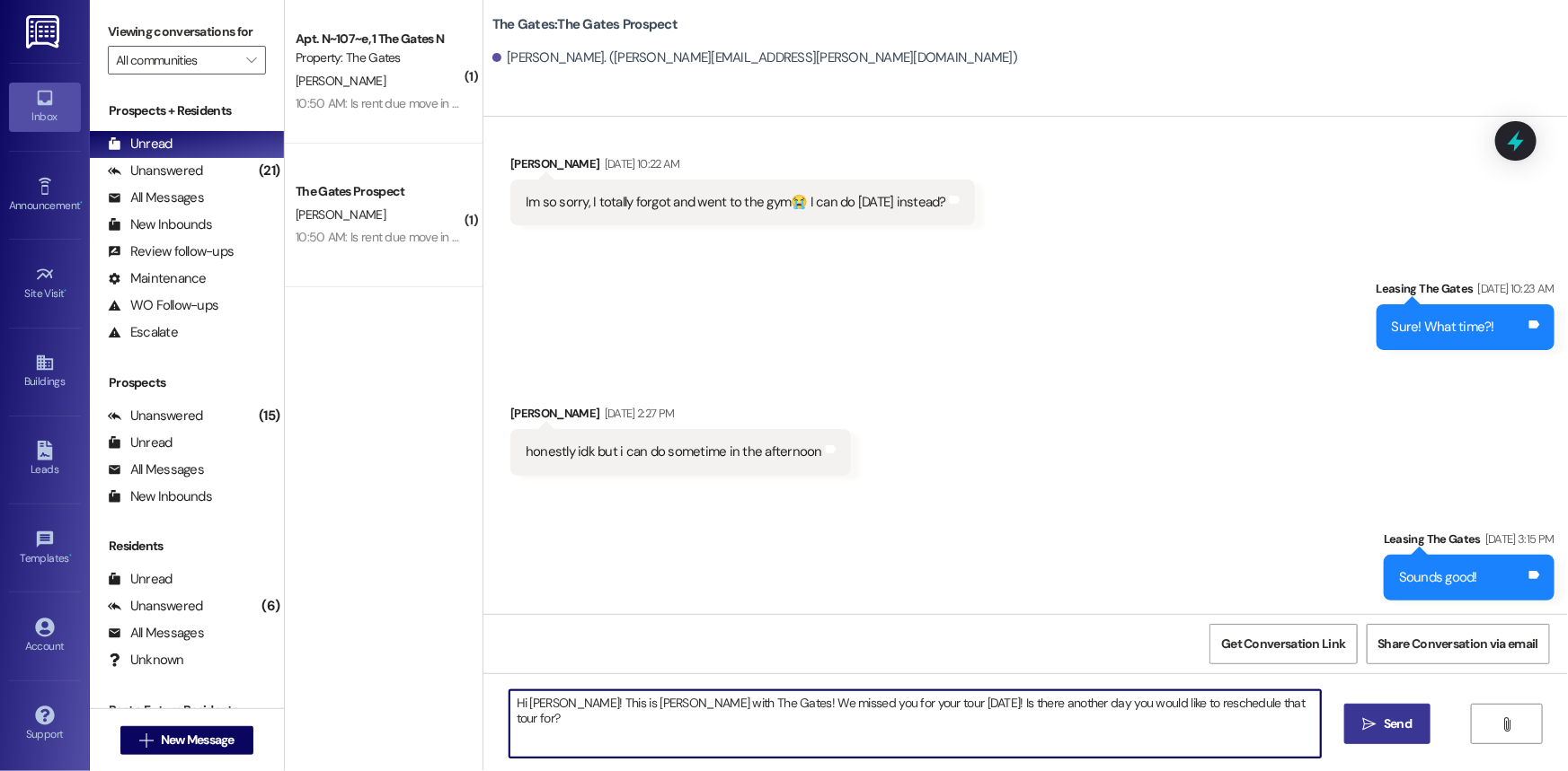
type textarea "Hi [PERSON_NAME]! This is [PERSON_NAME] with The Gates! We missed you for your …"
click at [1416, 730] on button " Send" at bounding box center [1387, 723] width 87 height 40
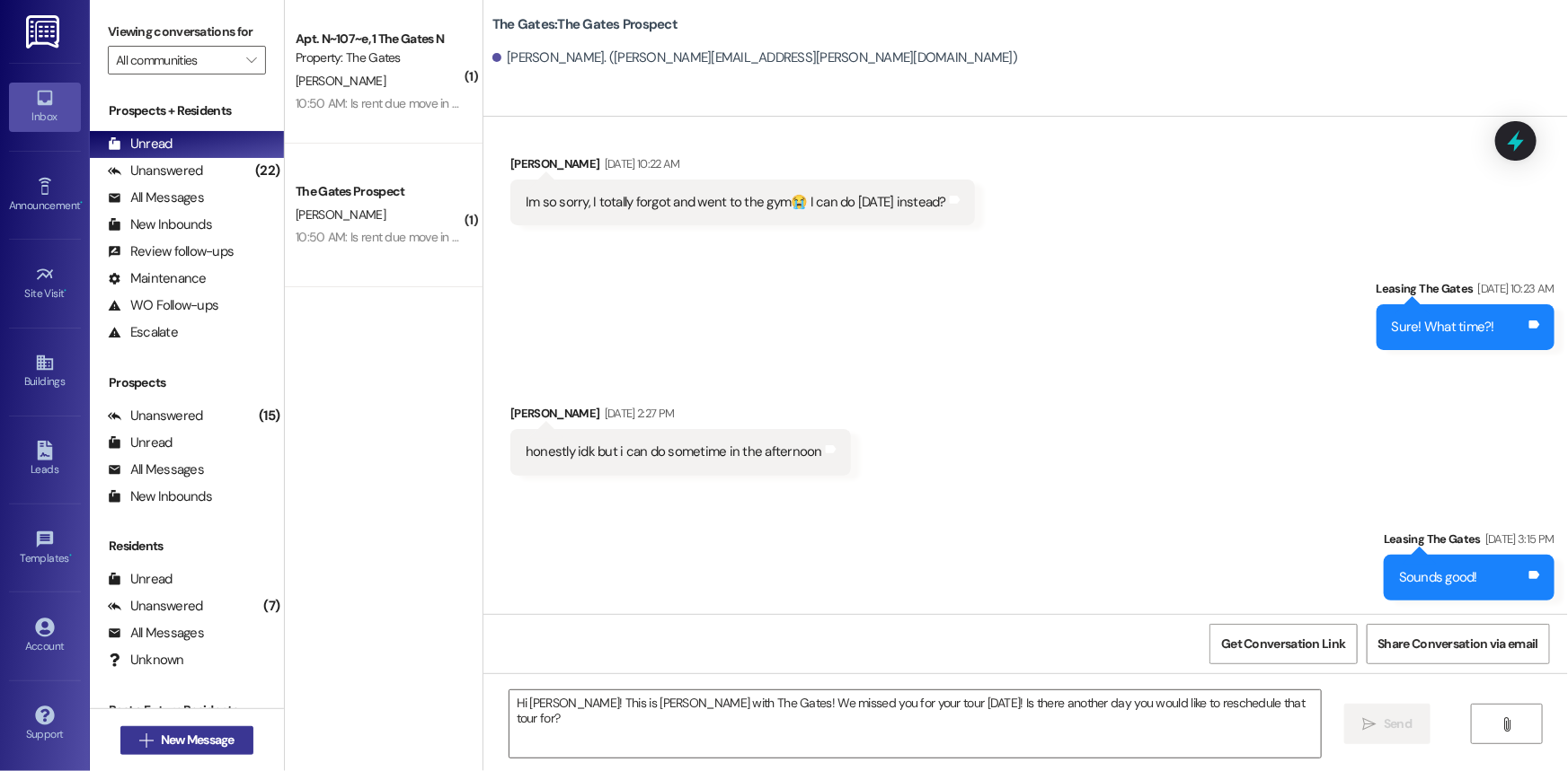
click at [174, 732] on span "New Message" at bounding box center [197, 740] width 74 height 19
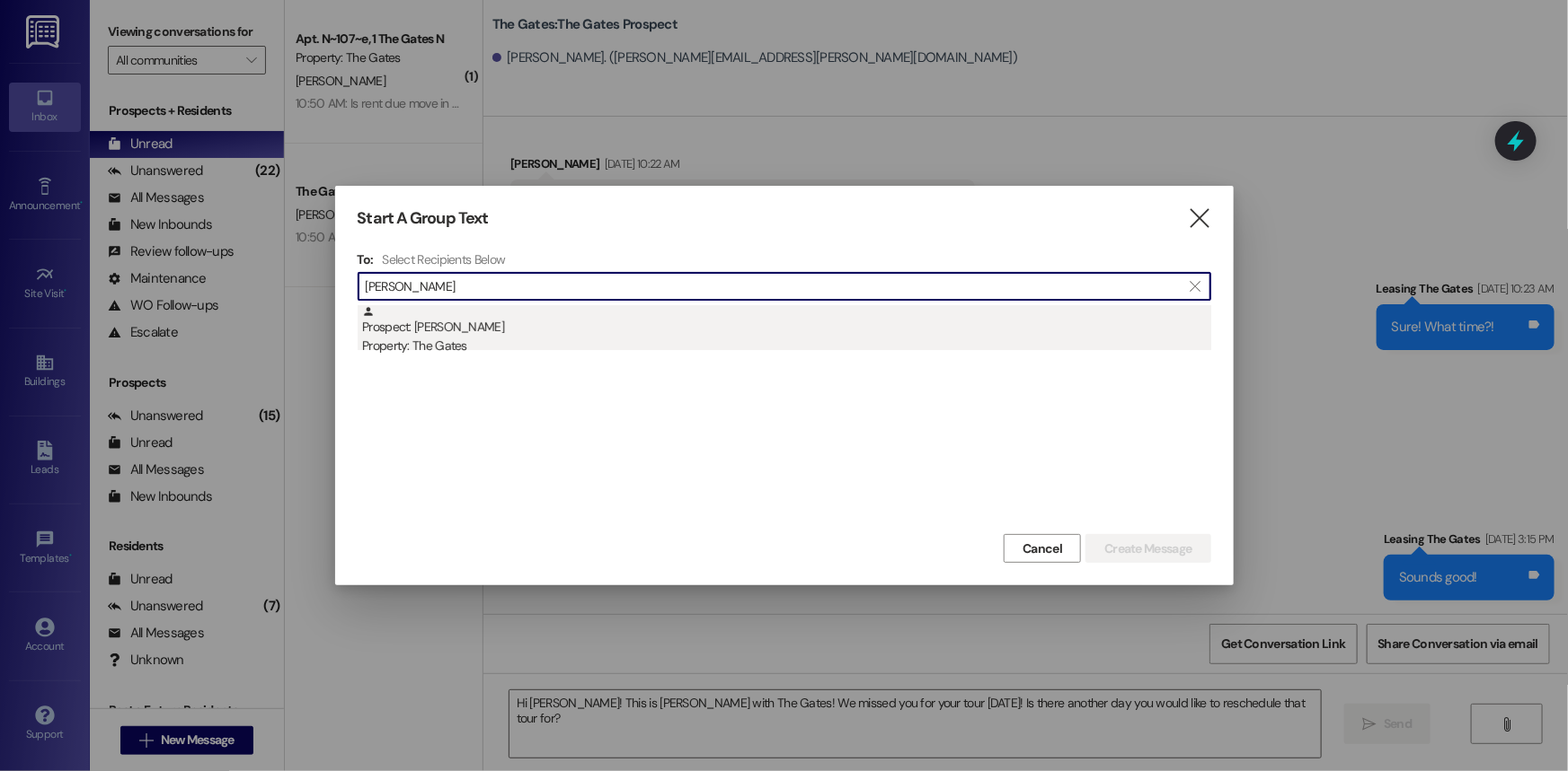
type input "[PERSON_NAME]"
click at [548, 330] on div "Prospect: [PERSON_NAME] Property: The Gates" at bounding box center [786, 331] width 849 height 51
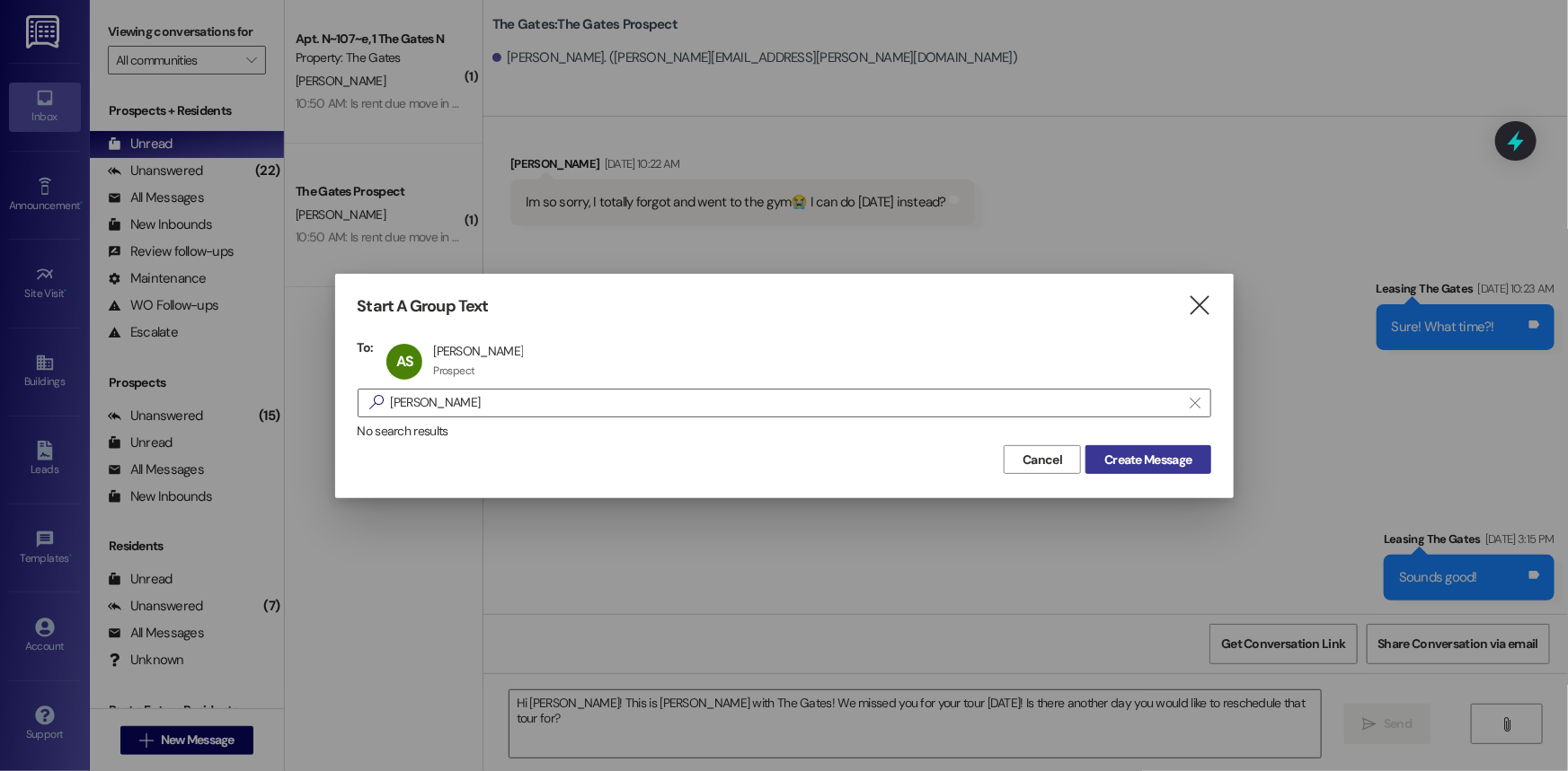
click at [1139, 453] on span "Create Message" at bounding box center [1147, 461] width 87 height 19
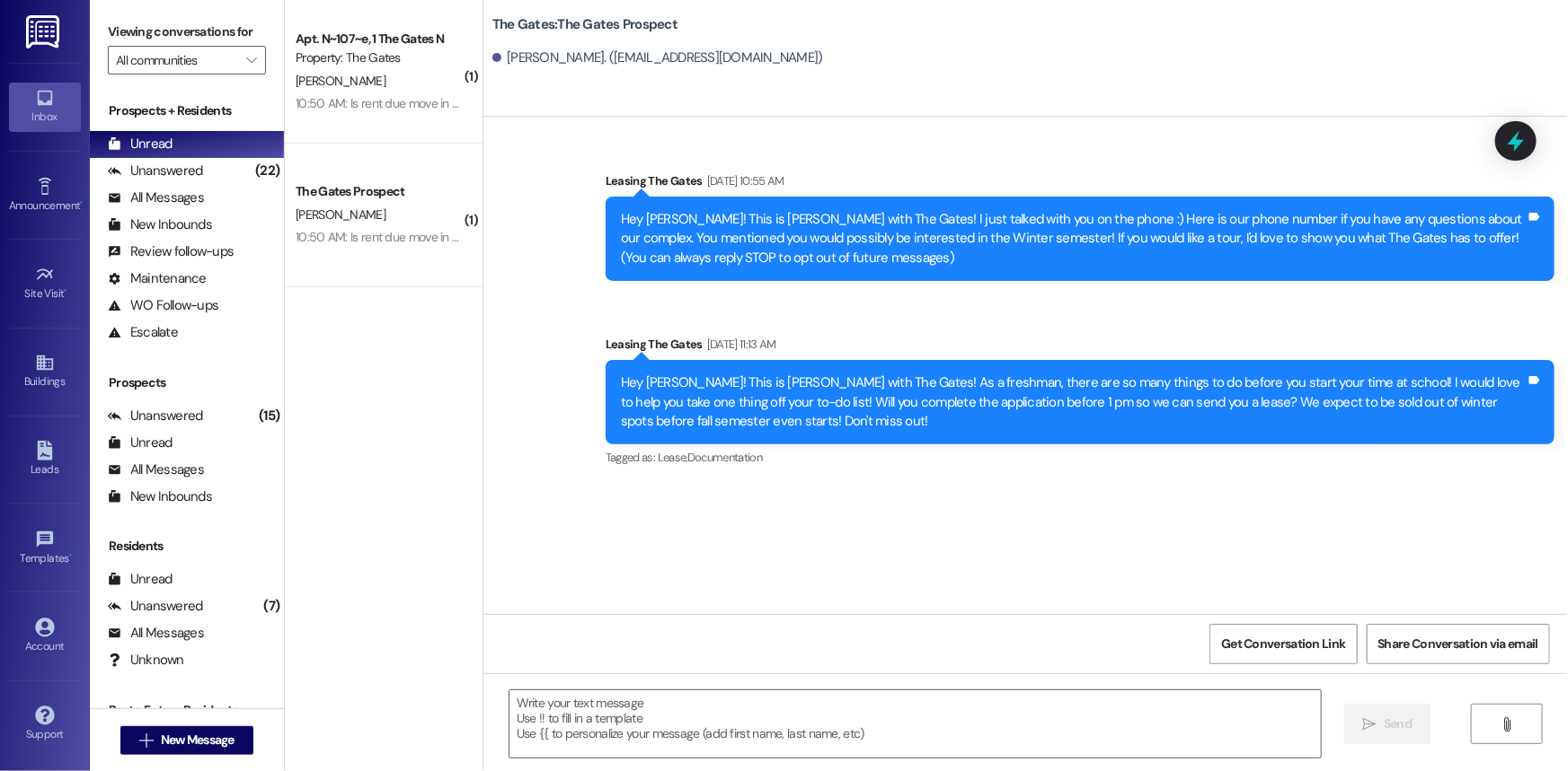
scroll to position [0, 0]
click at [529, 695] on textarea at bounding box center [915, 724] width 812 height 67
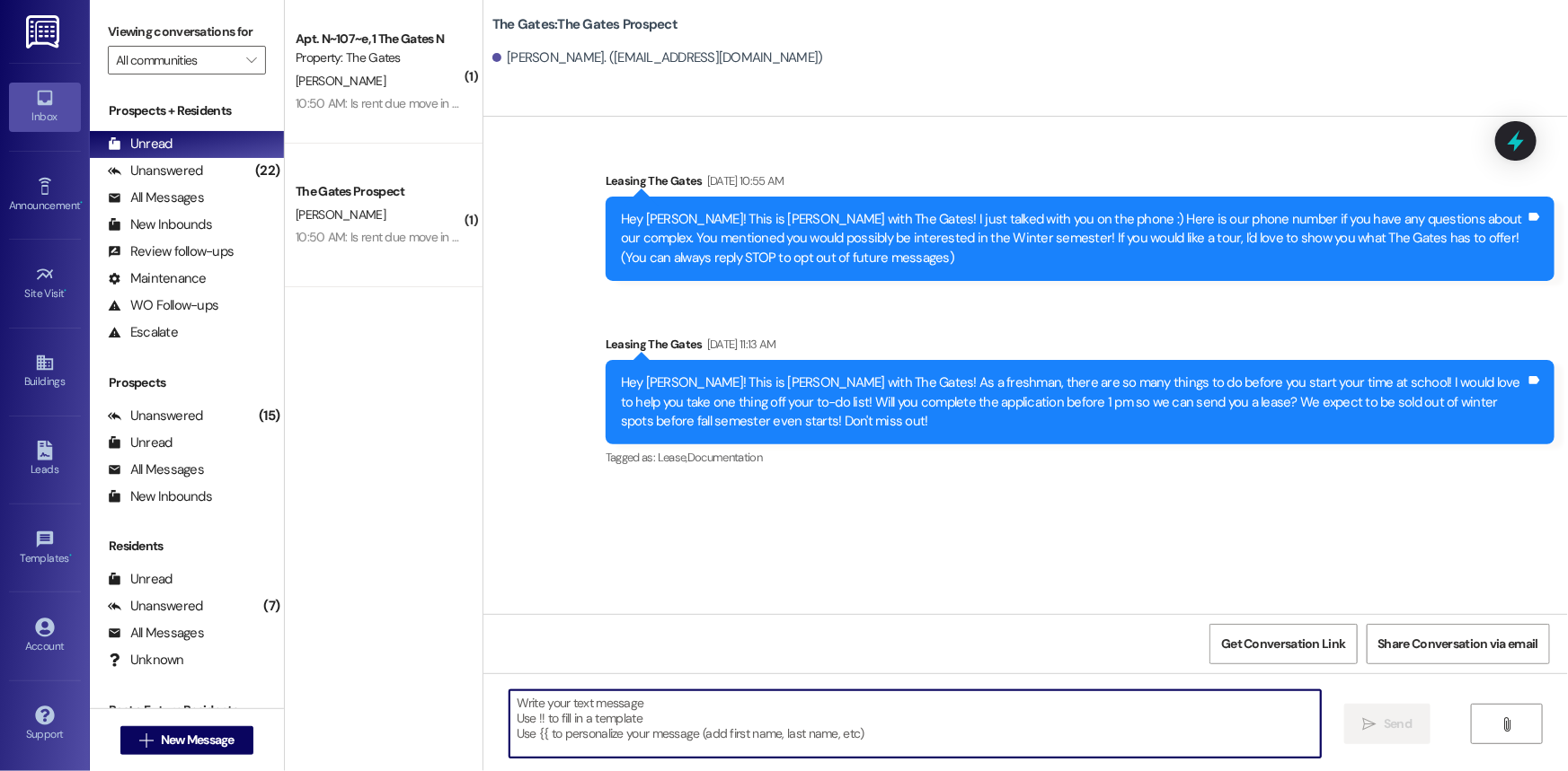
paste textarea "Hi [PERSON_NAME]! This is [PERSON_NAME] with The Gates! We are selling out for …"
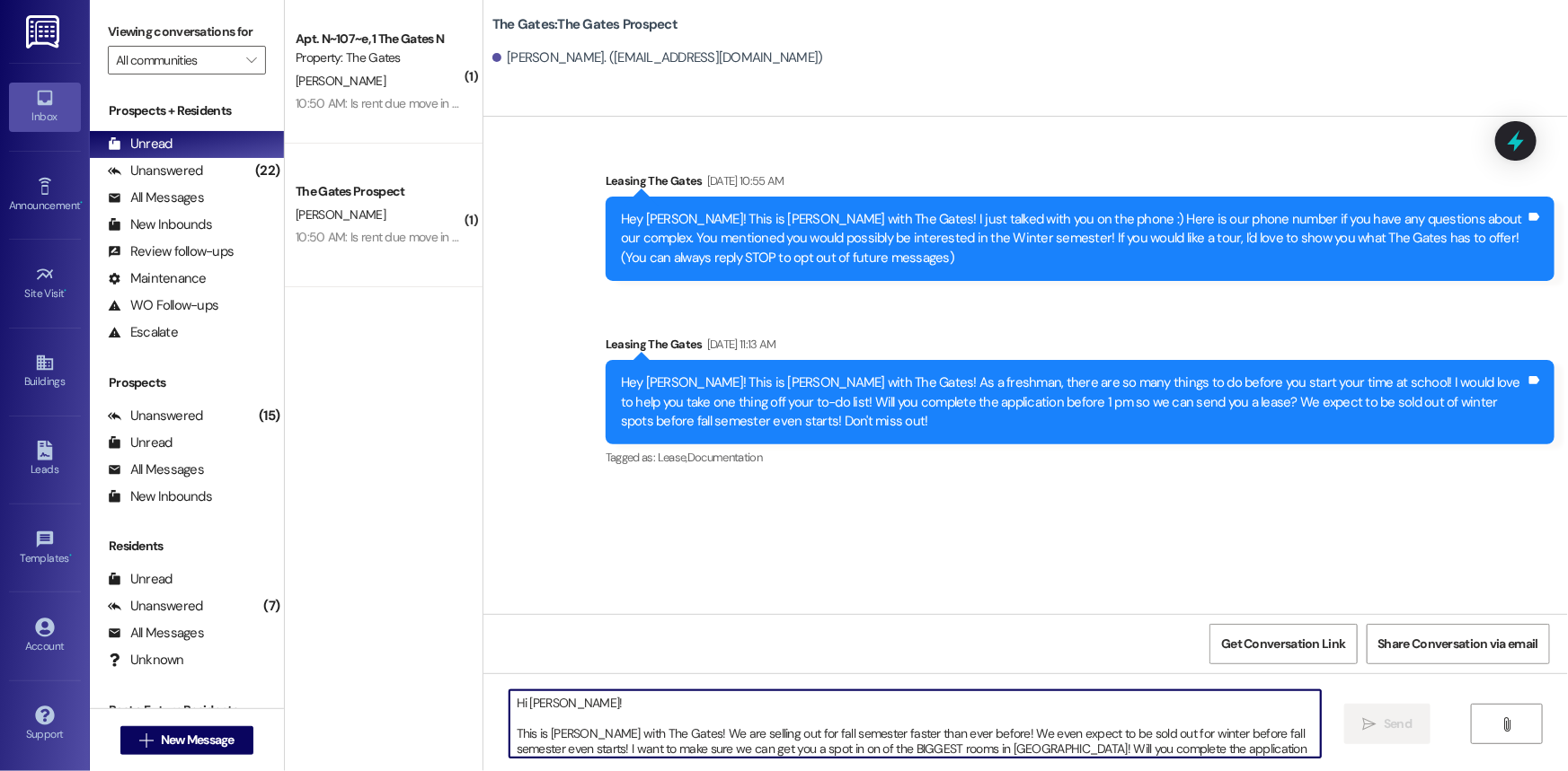
scroll to position [14, 0]
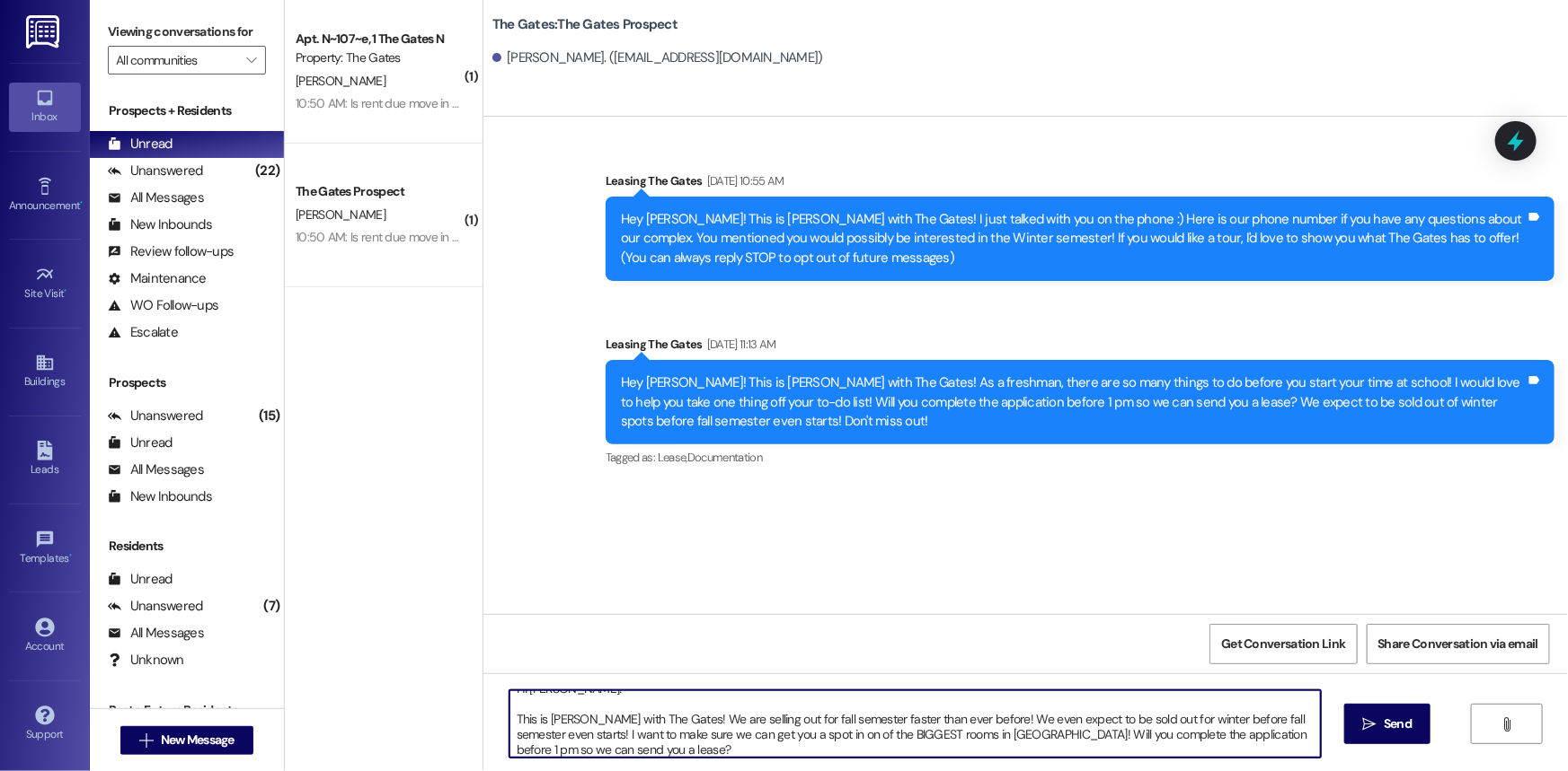
click at [509, 717] on textarea "Hi [PERSON_NAME]! This is [PERSON_NAME] with The Gates! We are selling out for …" at bounding box center [915, 724] width 812 height 67
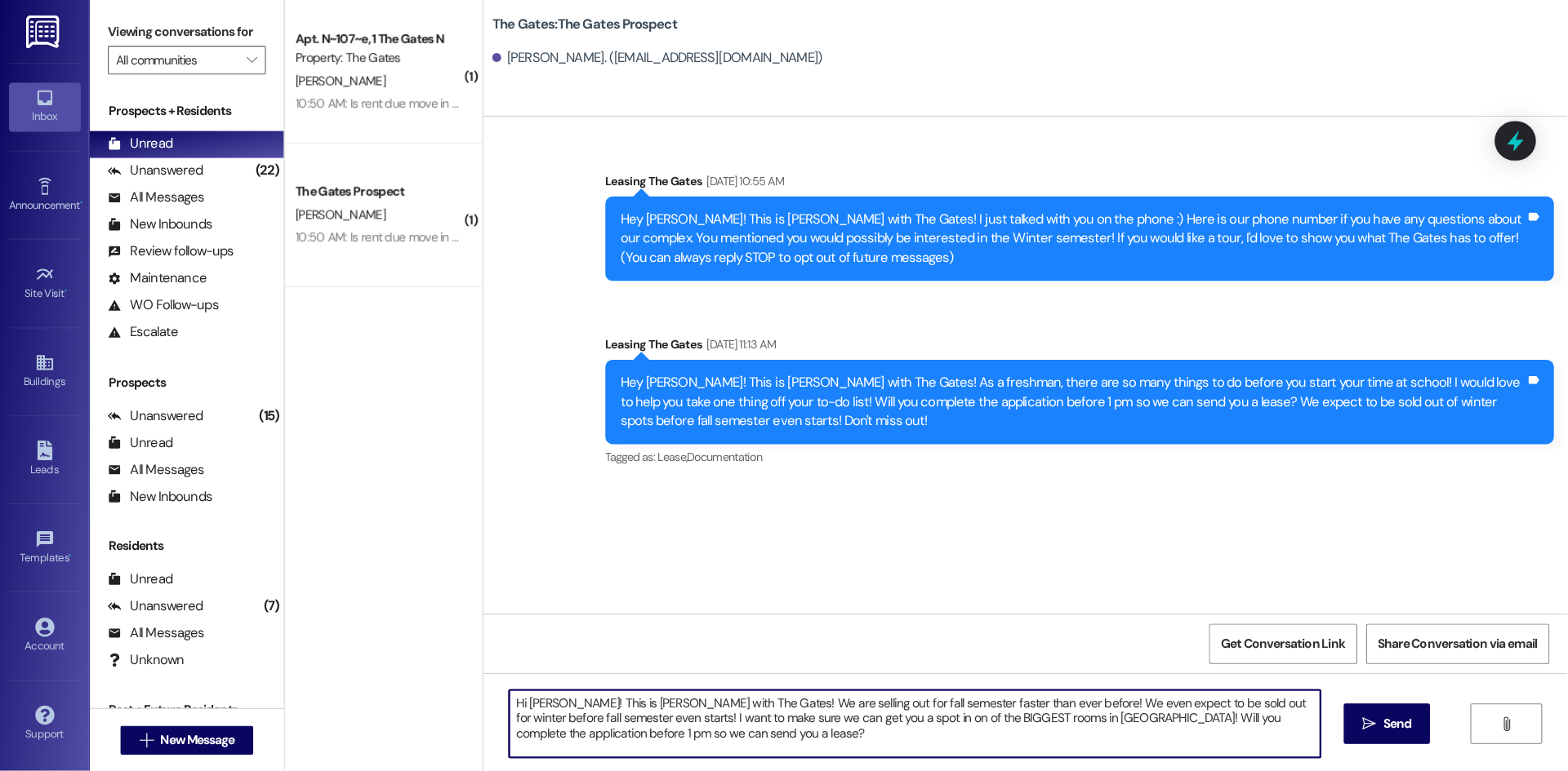
scroll to position [0, 0]
click at [506, 635] on textarea "Hi [PERSON_NAME]! This is [PERSON_NAME] with The Gates! We are selling out for …" at bounding box center [831, 658] width 737 height 61
type textarea "Hi [PERSON_NAME]! This is [PERSON_NAME] with The Gates! We are selling out for …"
click at [1248, 655] on icon "" at bounding box center [1244, 658] width 12 height 13
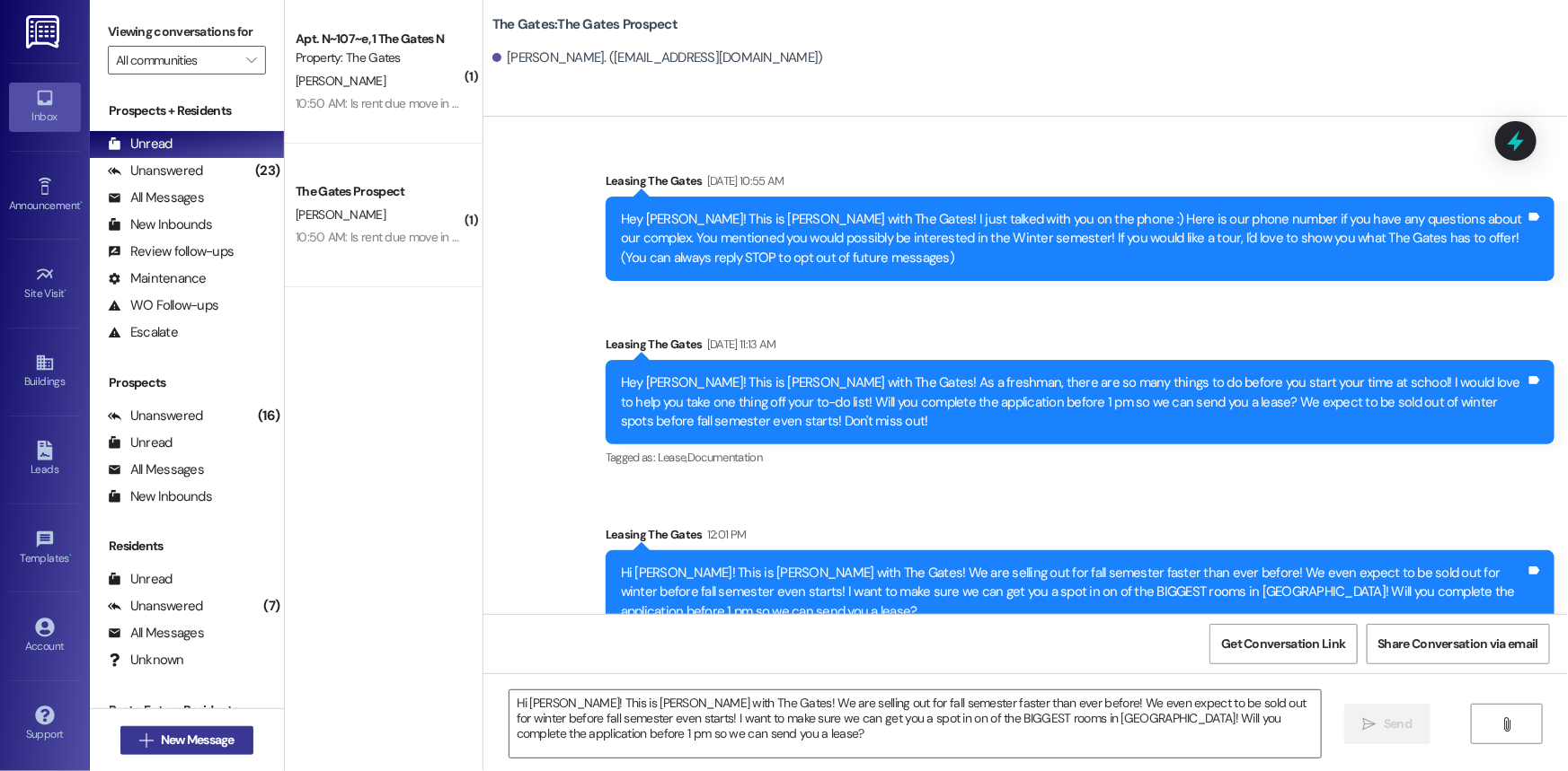
click at [152, 750] on button " New Message" at bounding box center [187, 740] width 133 height 29
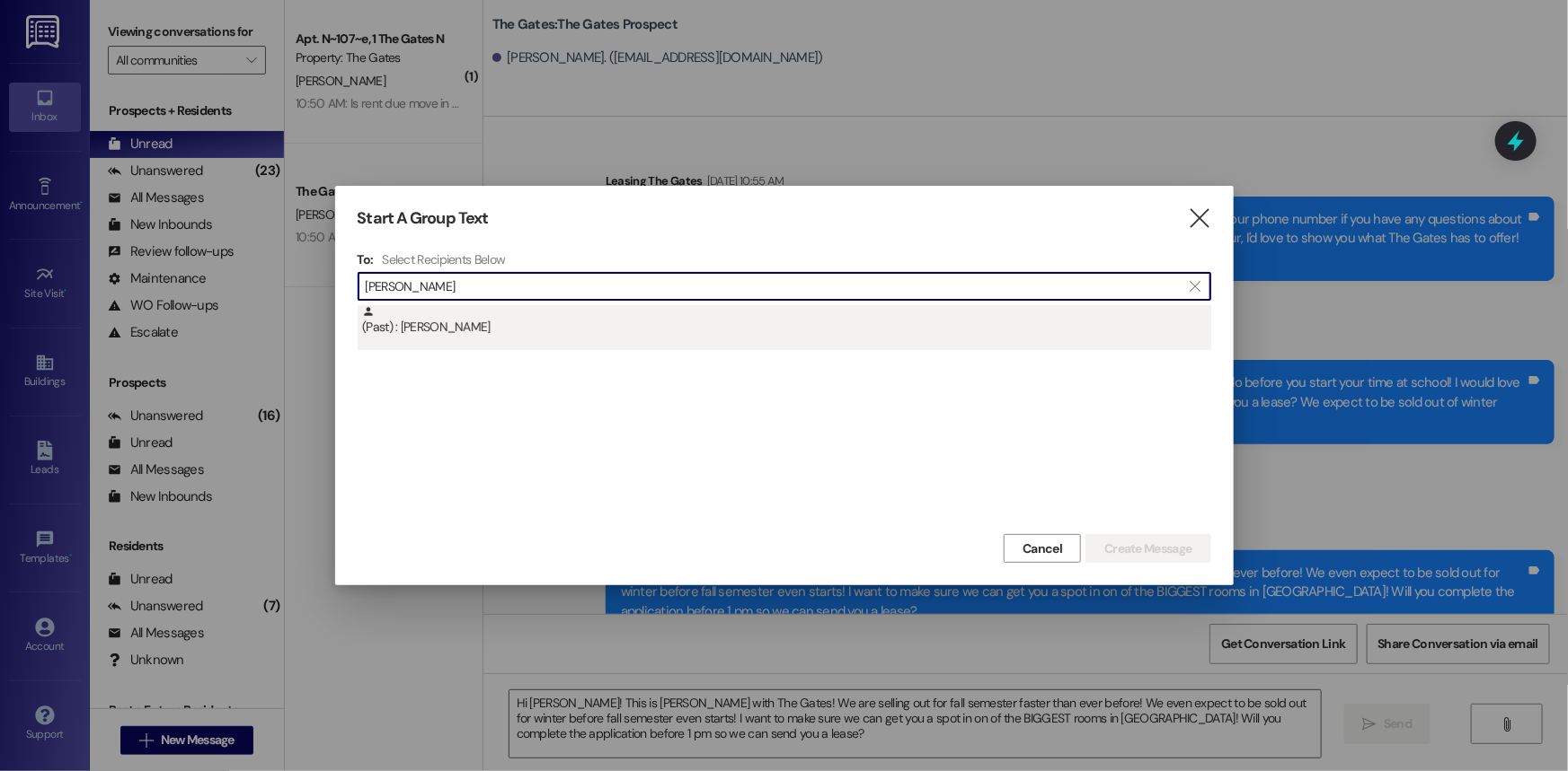
type input "[PERSON_NAME]"
click at [501, 322] on div "(Past) : [PERSON_NAME]" at bounding box center [786, 322] width 849 height 32
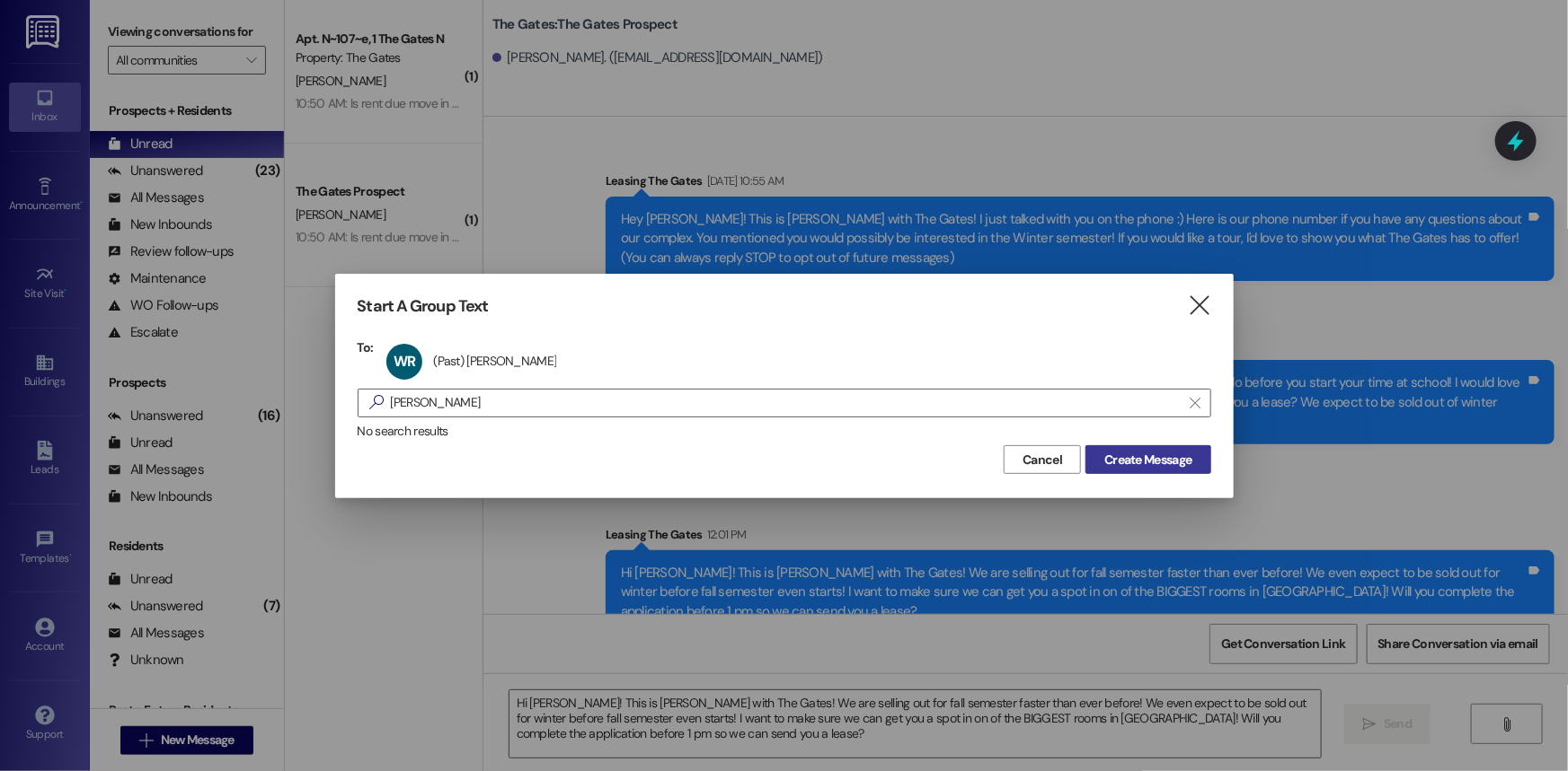
click at [1156, 462] on span "Create Message" at bounding box center [1147, 461] width 87 height 19
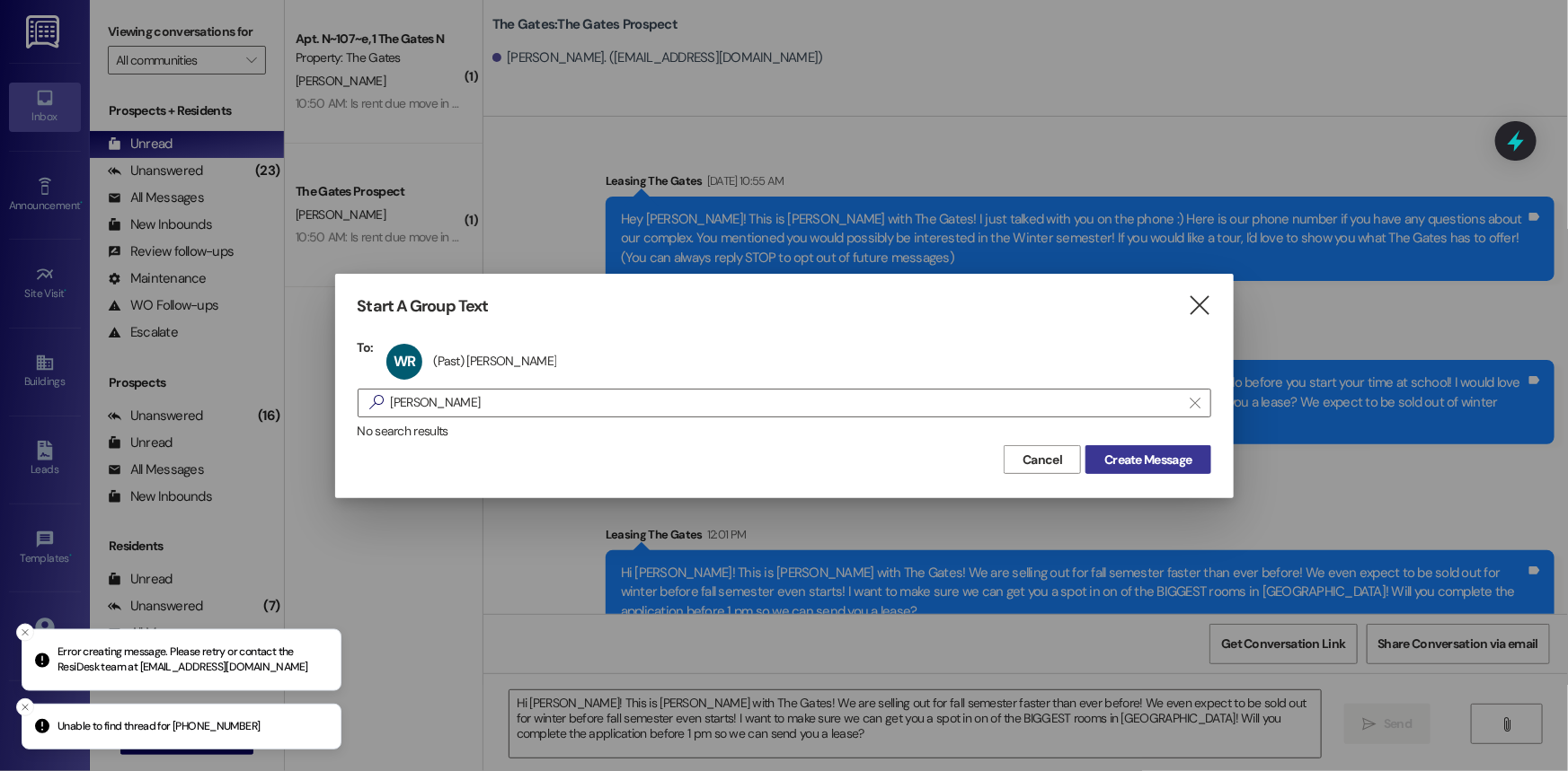
click at [1176, 461] on span "Create Message" at bounding box center [1147, 461] width 87 height 19
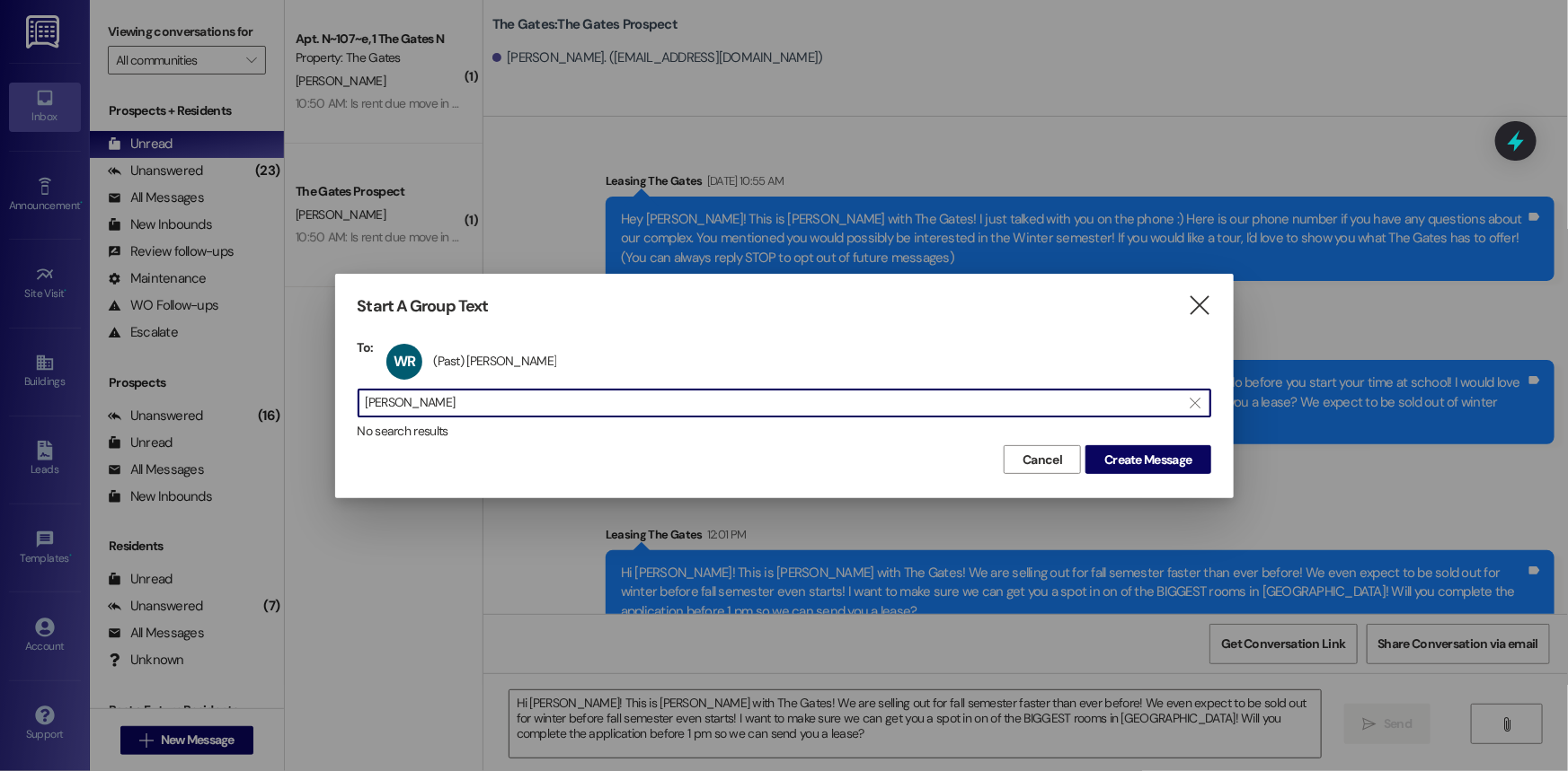
drag, startPoint x: 459, startPoint y: 406, endPoint x: 173, endPoint y: 393, distance: 286.3
click at [173, 393] on div "Start A Group Text  To: WR (Past) [PERSON_NAME] (Past) [PERSON_NAME] click to …" at bounding box center [784, 385] width 1568 height 771
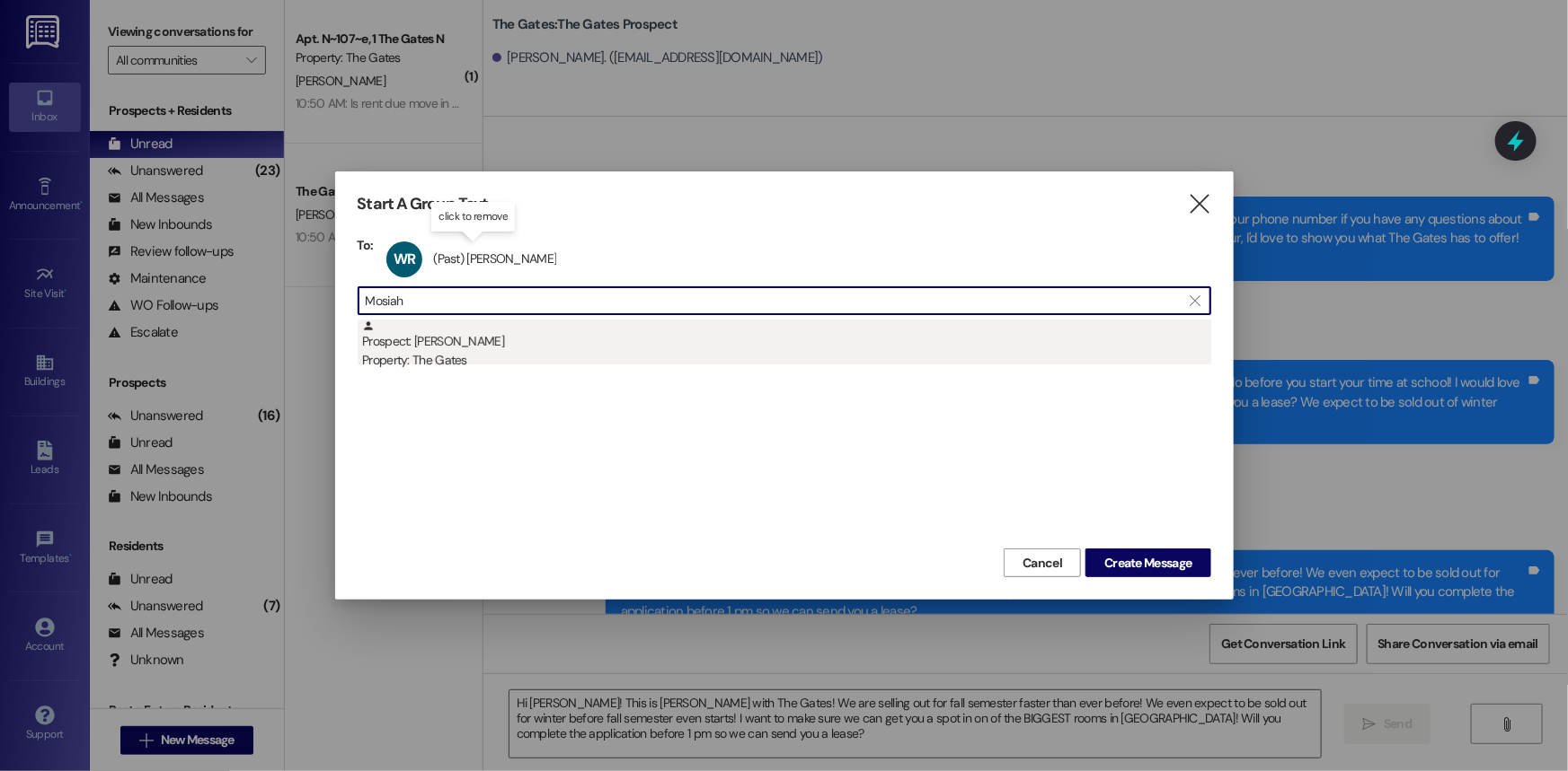
type input "Mosiah"
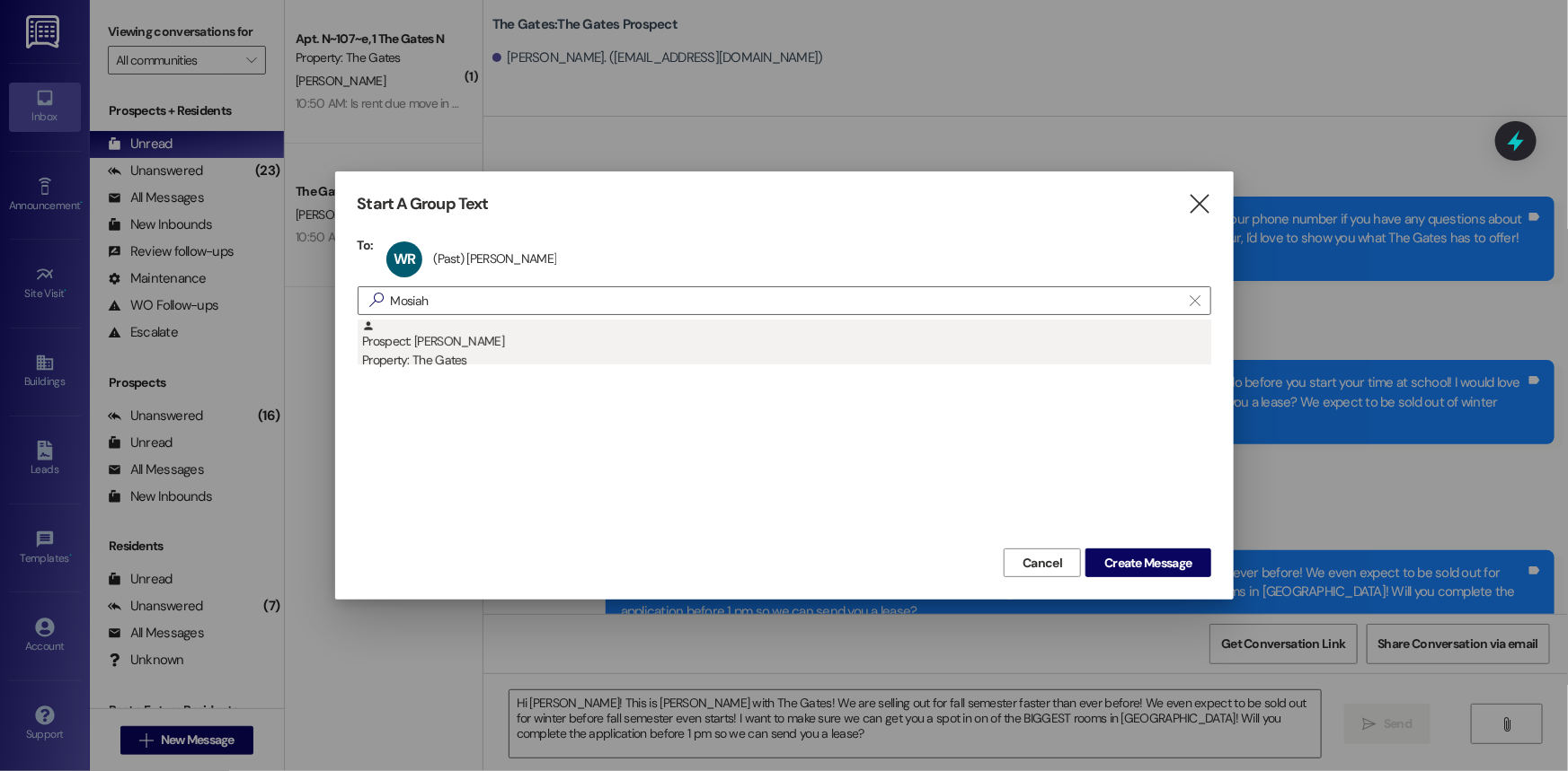
click at [477, 355] on div "Property: The Gates" at bounding box center [786, 361] width 849 height 19
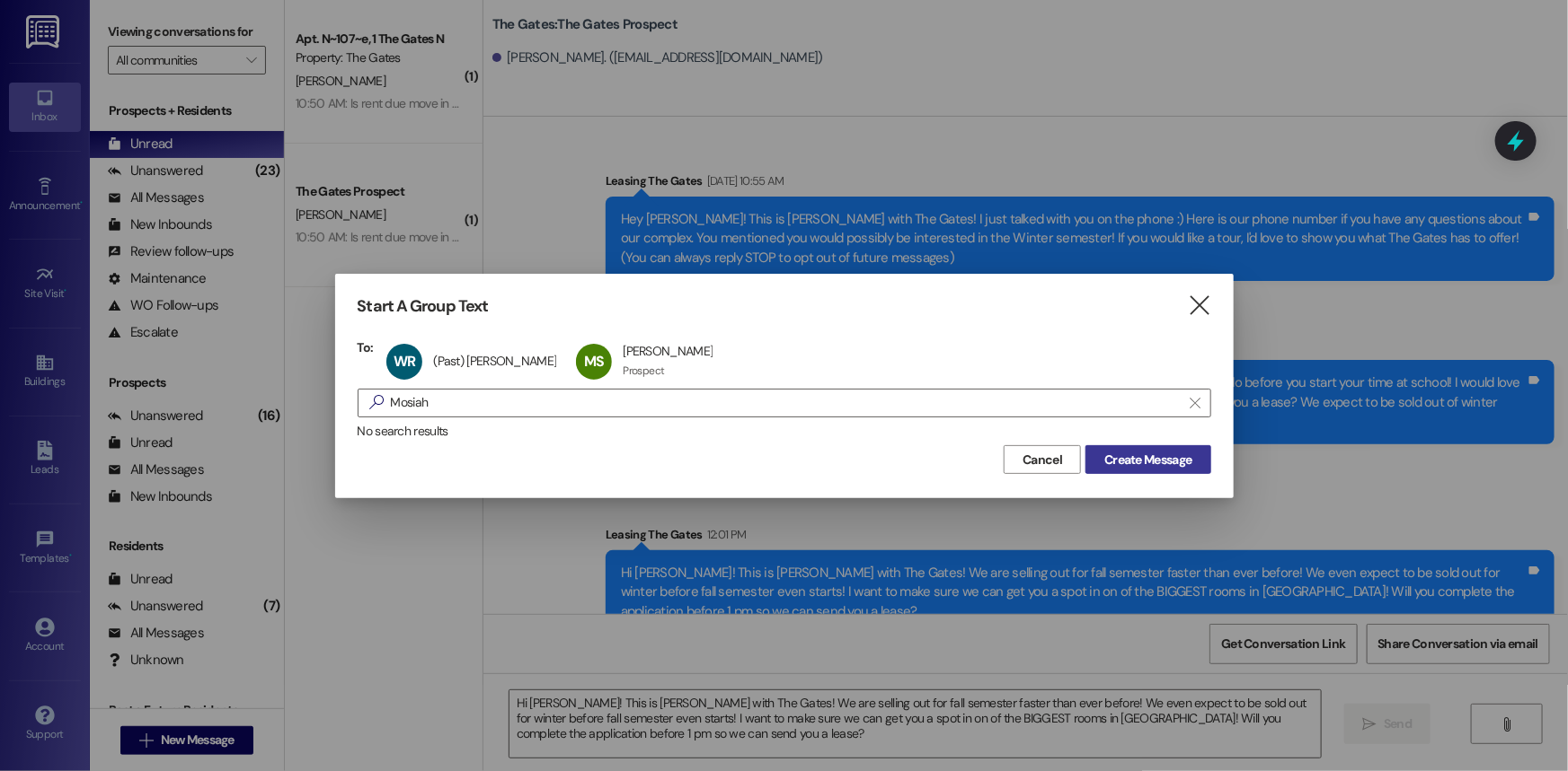
click at [1169, 461] on span "Create Message" at bounding box center [1147, 461] width 87 height 19
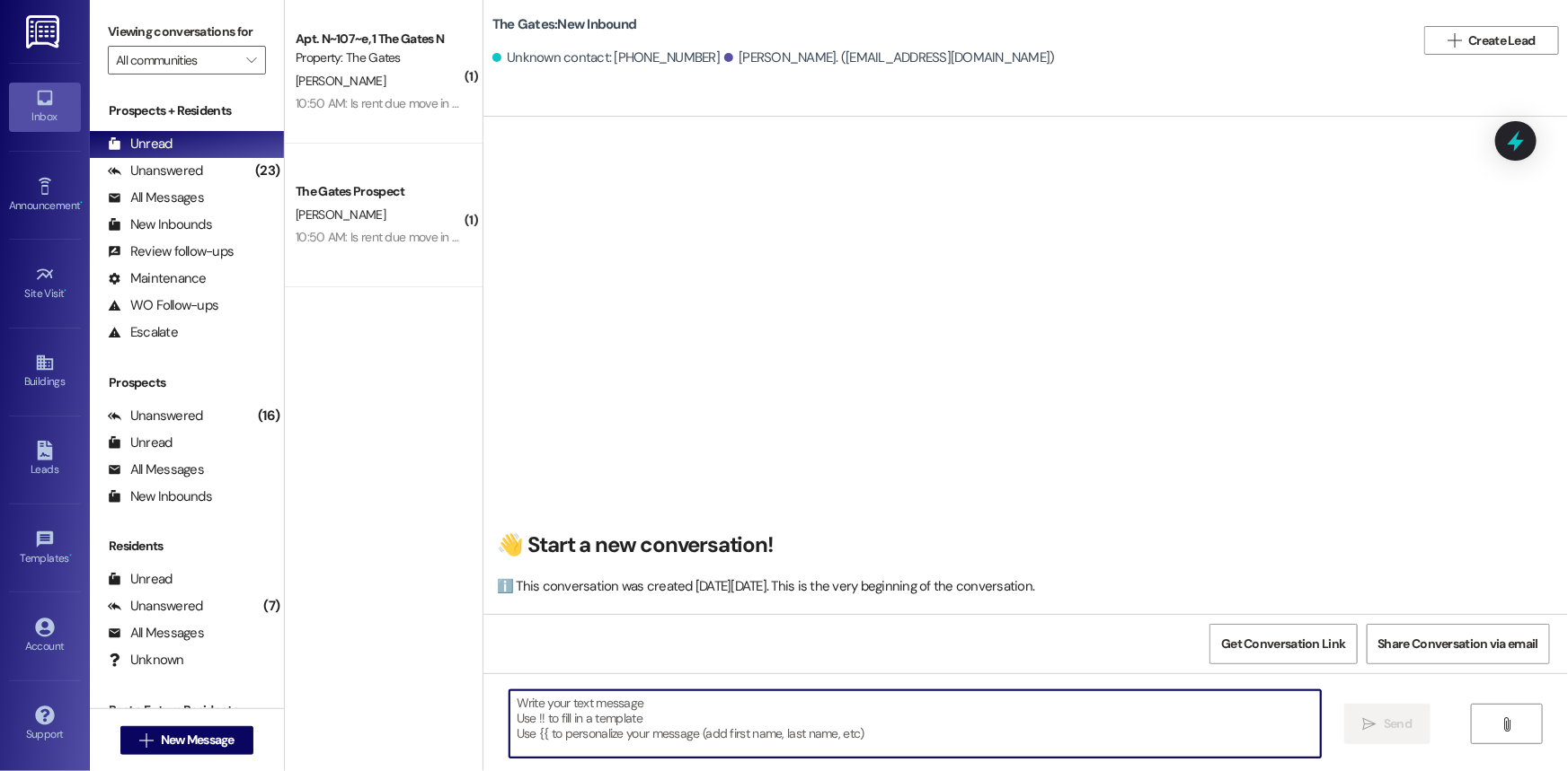
click at [632, 718] on textarea at bounding box center [915, 724] width 812 height 67
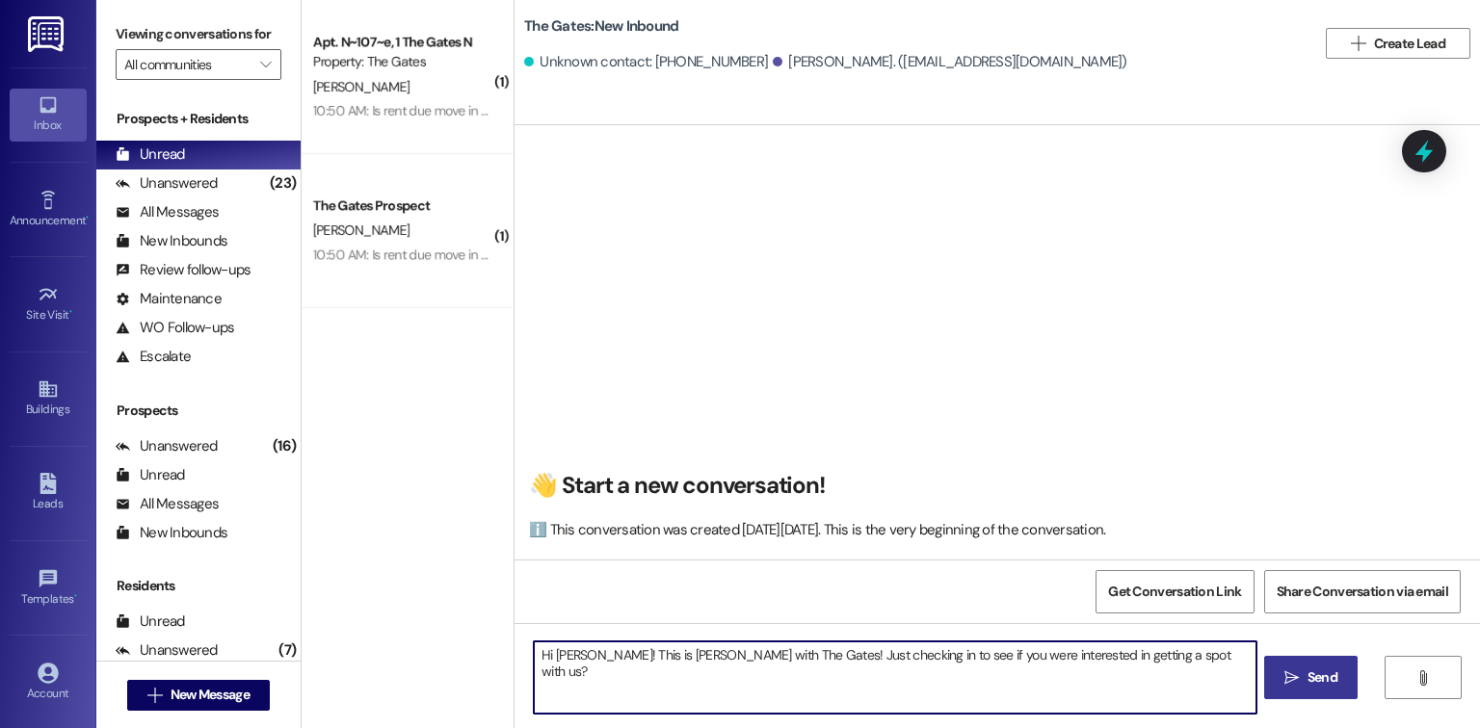
type textarea "Hi [PERSON_NAME]! This is [PERSON_NAME] with The Gates! Just checking in to see…"
click at [1310, 675] on span "Send" at bounding box center [1322, 678] width 30 height 20
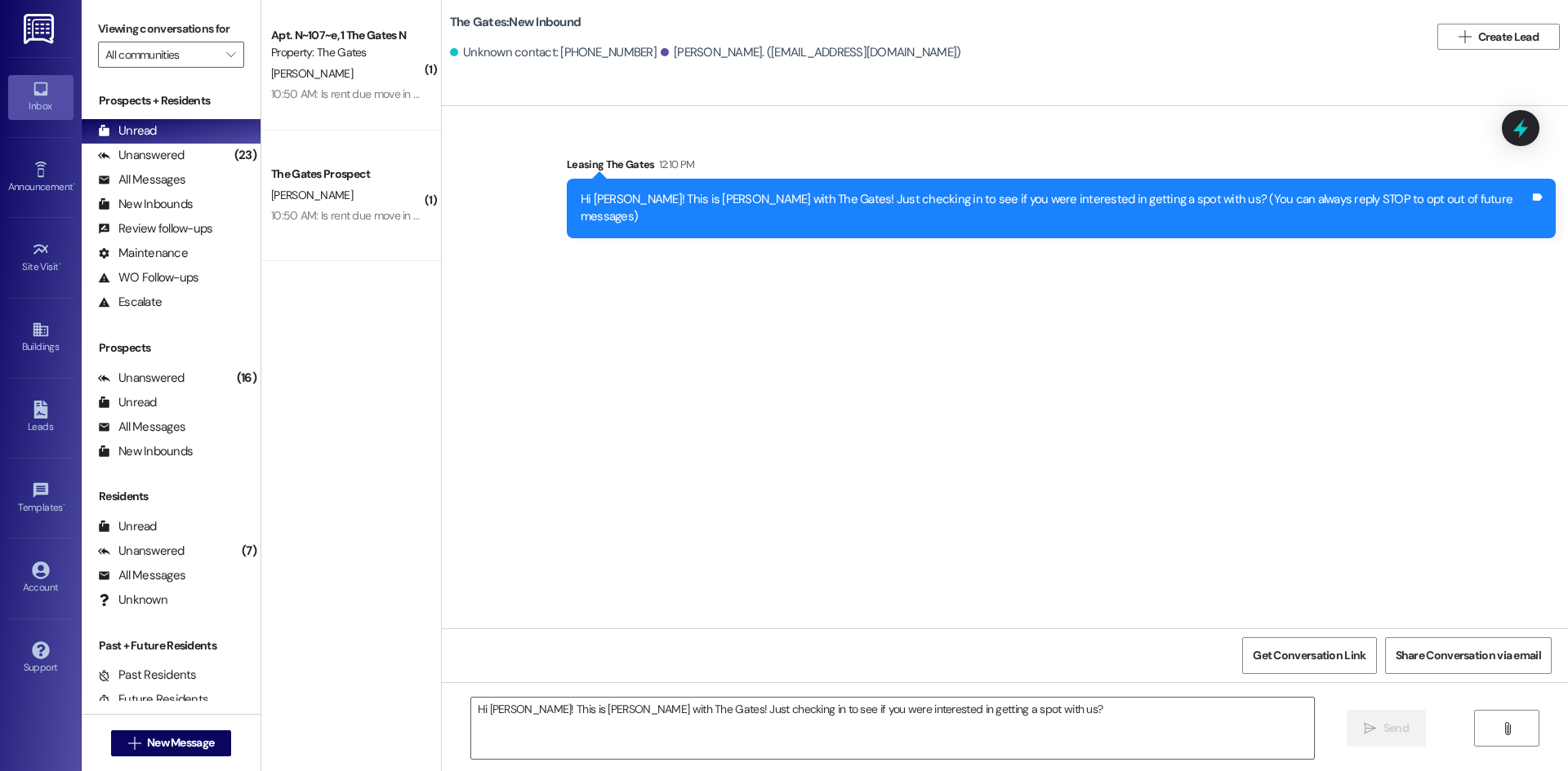
click at [924, 405] on div "Sent via SMS Leasing The Gates 12:10 PM Hi [PERSON_NAME]! This is [PERSON_NAME]…" at bounding box center [1004, 367] width 1126 height 523
click at [200, 746] on span "New Message" at bounding box center [180, 743] width 67 height 17
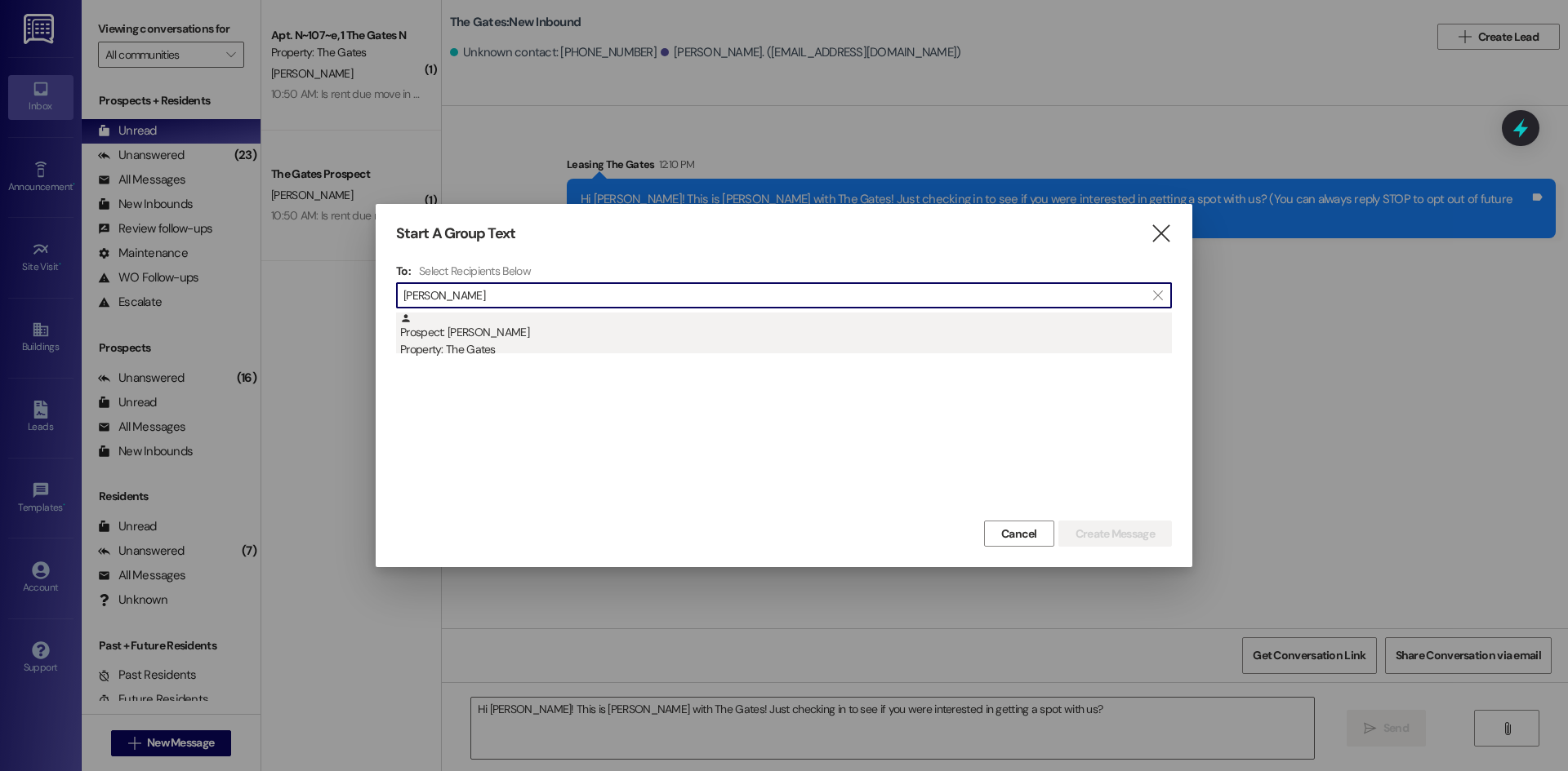
type input "[PERSON_NAME]"
click at [481, 324] on div "Prospect: [PERSON_NAME] Property: The Gates" at bounding box center [786, 336] width 771 height 47
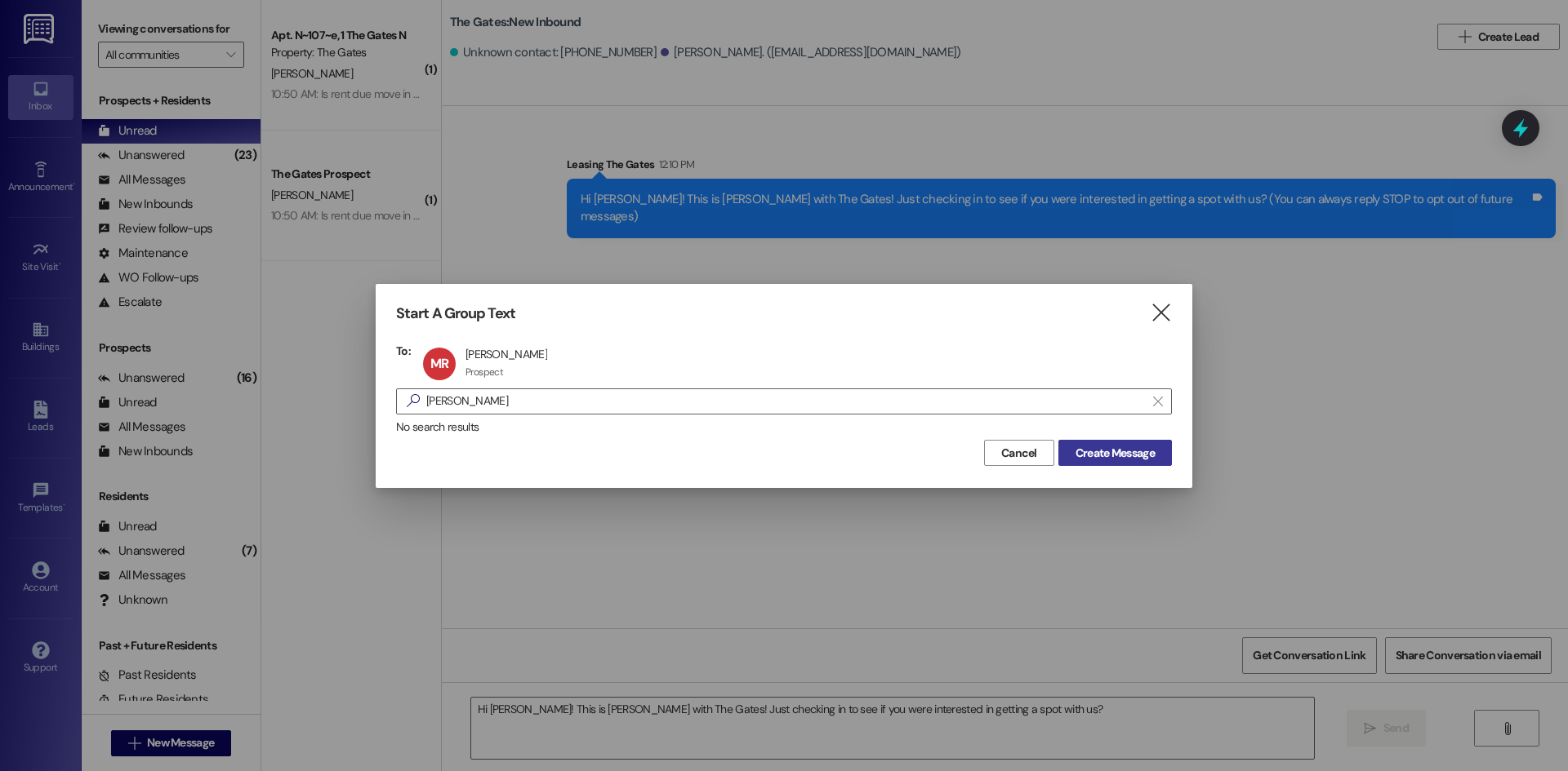
click at [1116, 452] on span "Create Message" at bounding box center [1115, 453] width 79 height 17
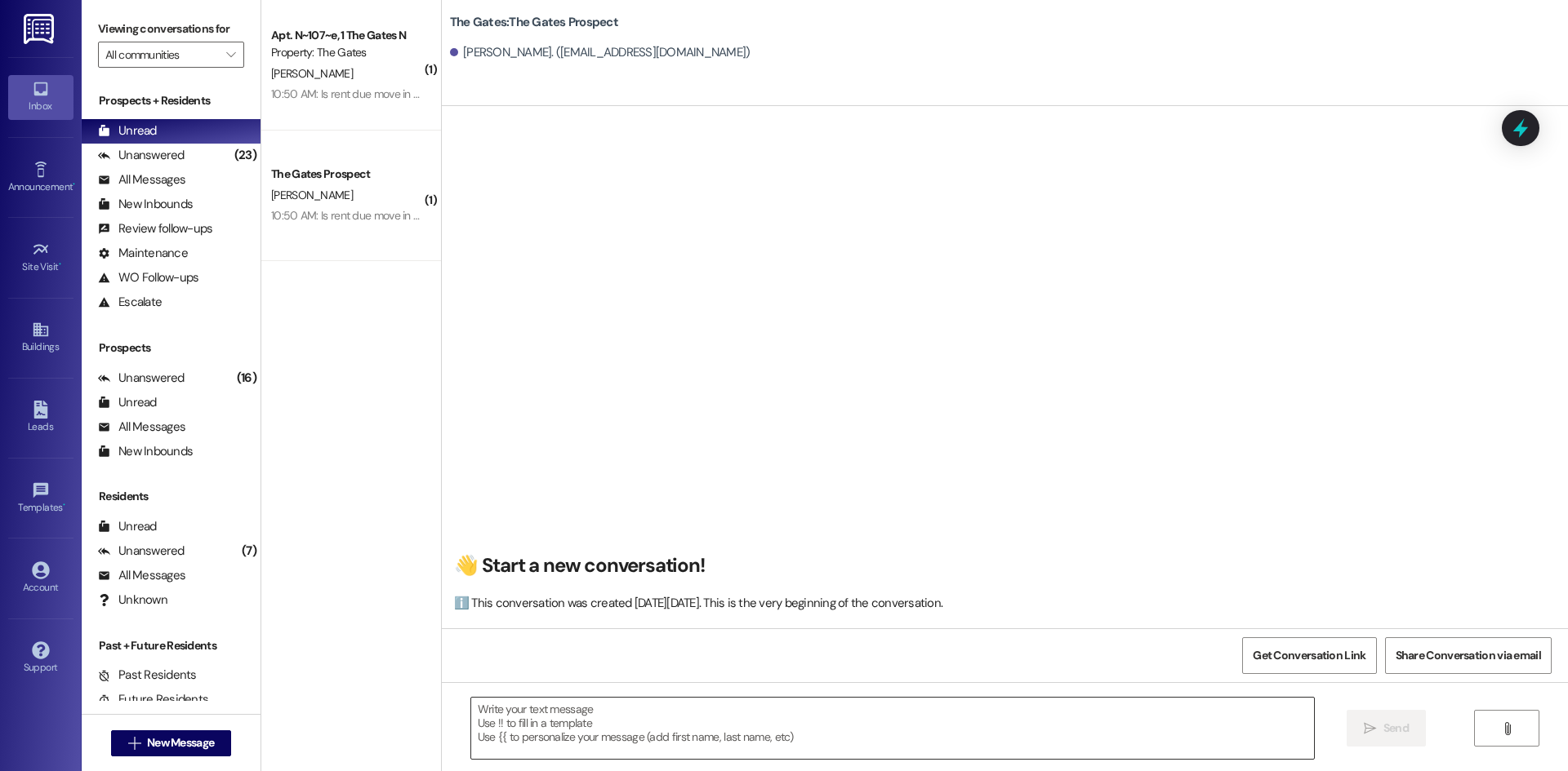
click at [500, 725] on textarea at bounding box center [892, 729] width 842 height 61
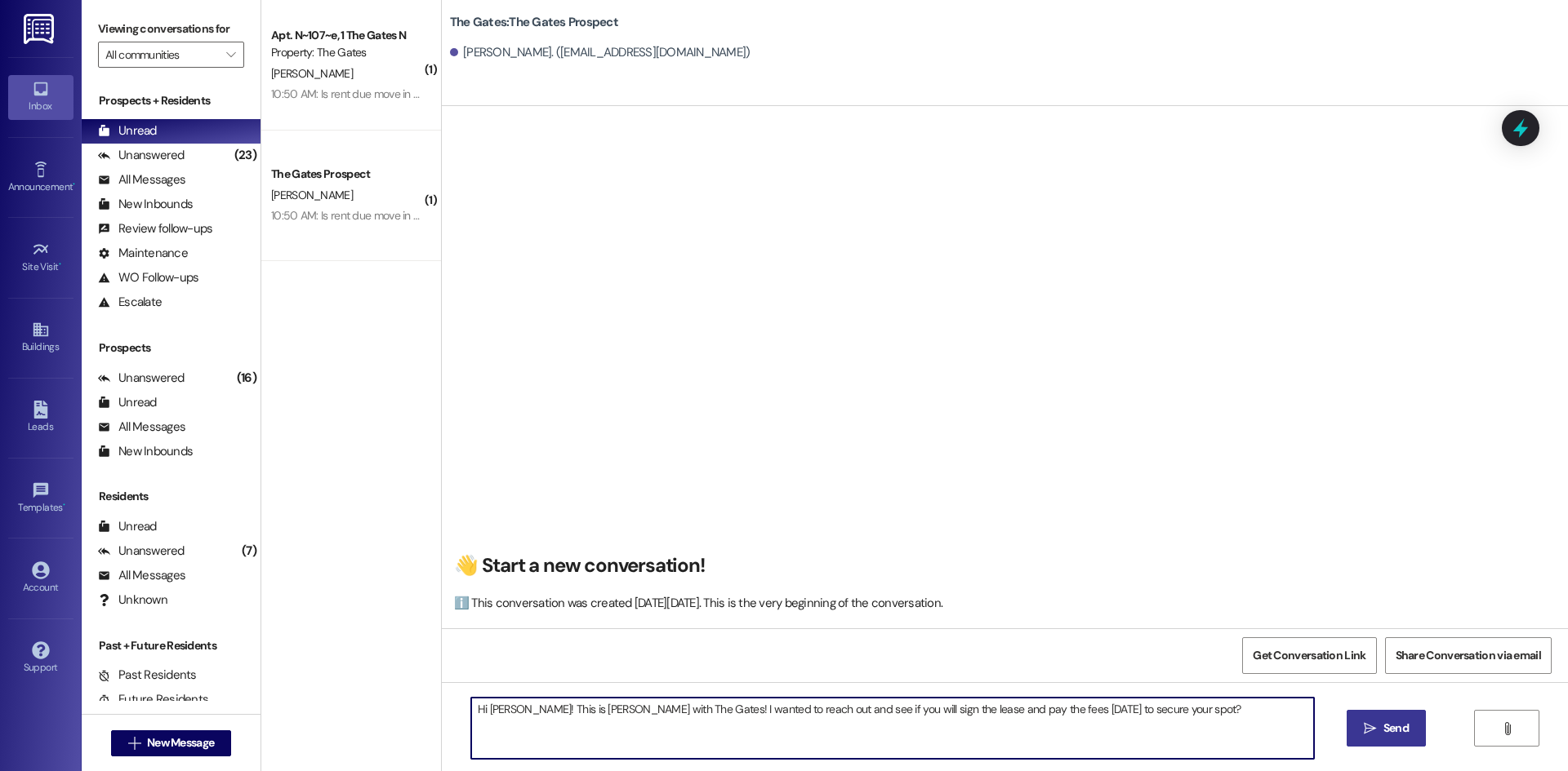
type textarea "Hi [PERSON_NAME]! This is [PERSON_NAME] with The Gates! I wanted to reach out a…"
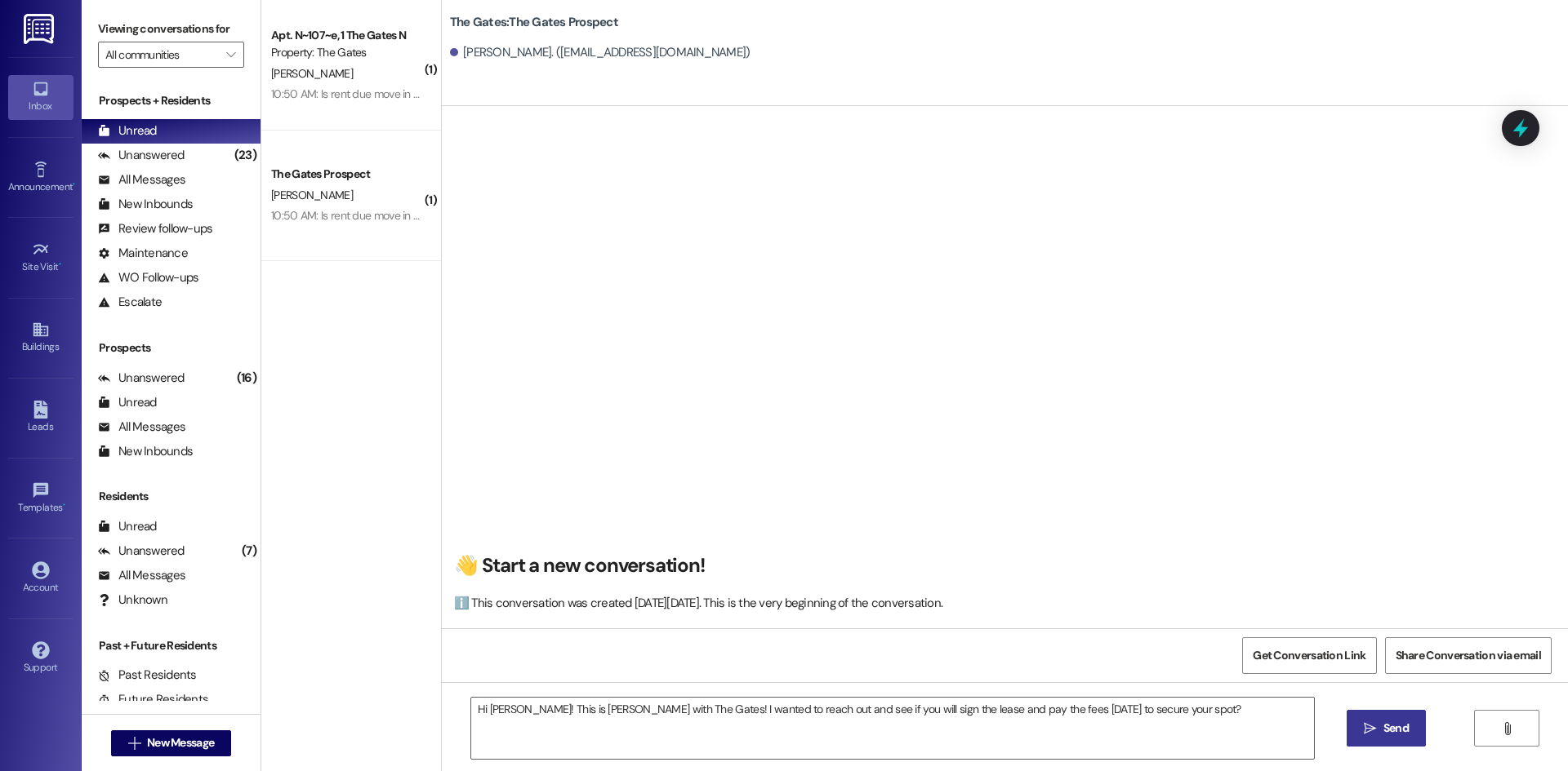
click at [1413, 706] on div "Hi [PERSON_NAME]! This is [PERSON_NAME] with The Gates! I wanted to reach out a…" at bounding box center [1004, 743] width 1126 height 122
click at [1409, 720] on span "Send" at bounding box center [1396, 729] width 32 height 17
